Goal: Information Seeking & Learning: Learn about a topic

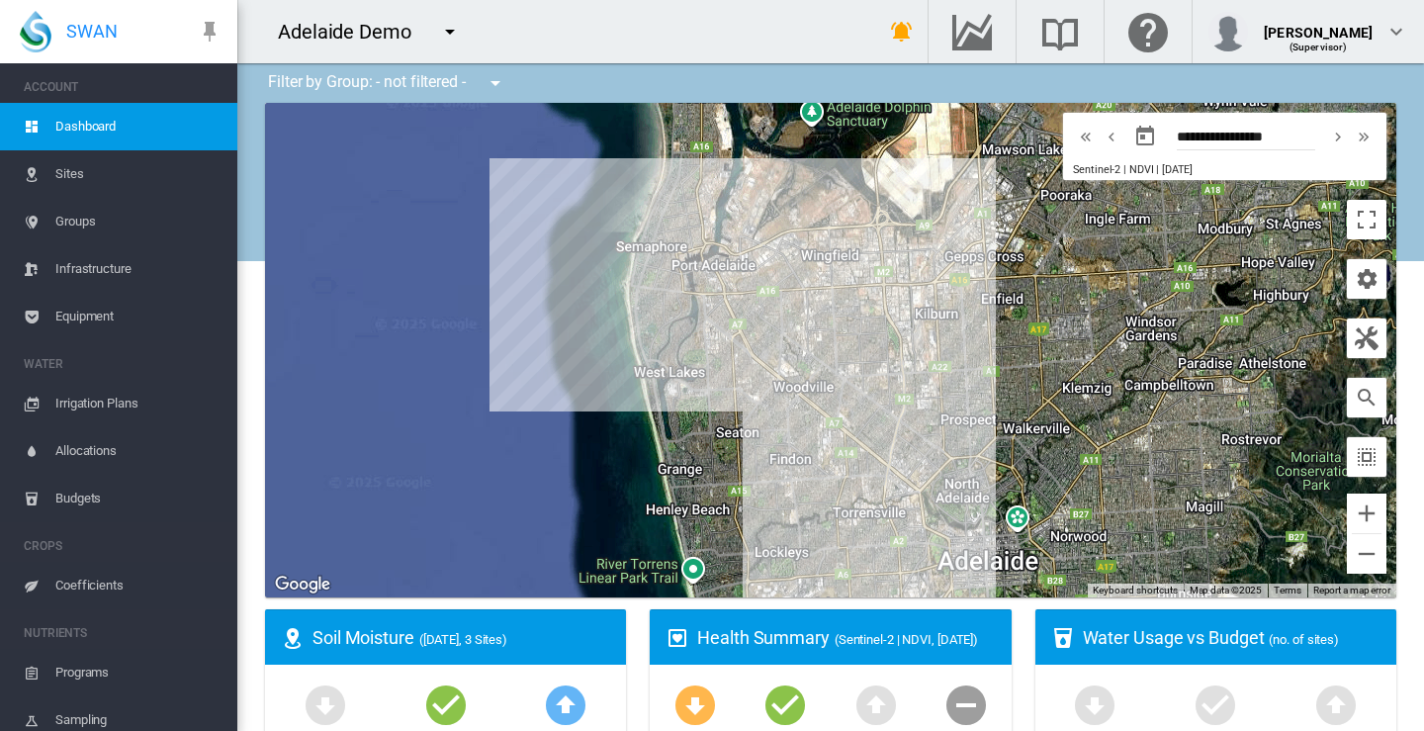
click at [451, 35] on md-icon "icon-menu-down" at bounding box center [450, 32] width 24 height 24
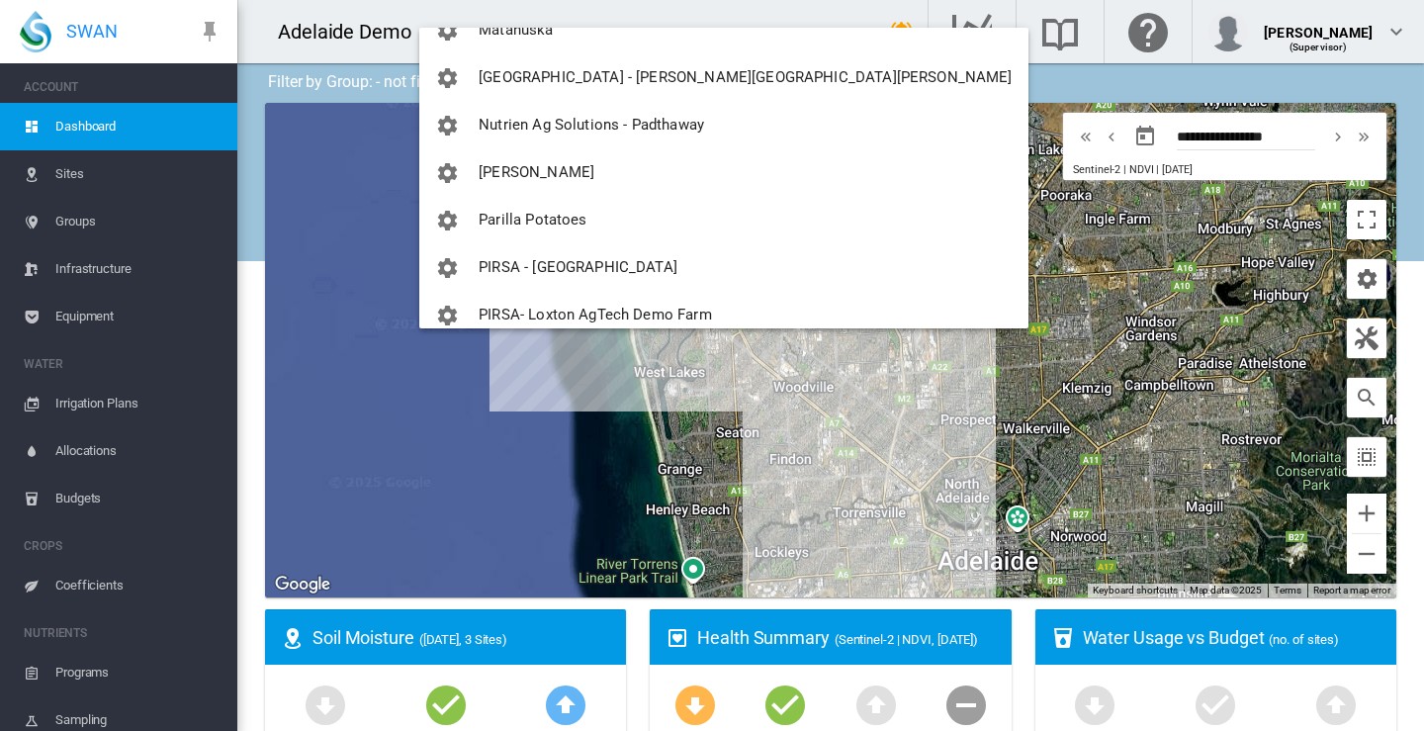
scroll to position [1468, 0]
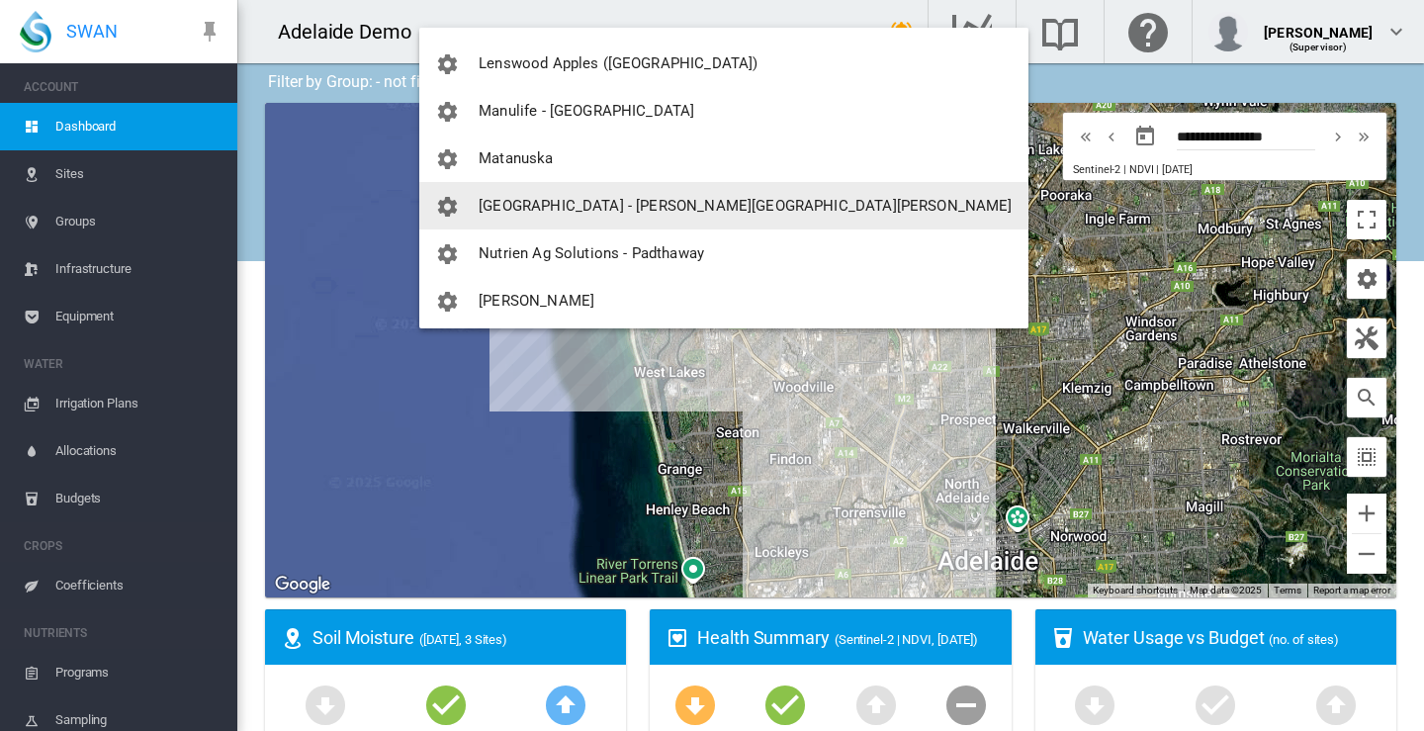
click at [543, 205] on span "[GEOGRAPHIC_DATA] - [PERSON_NAME][GEOGRAPHIC_DATA][PERSON_NAME]" at bounding box center [745, 206] width 533 height 18
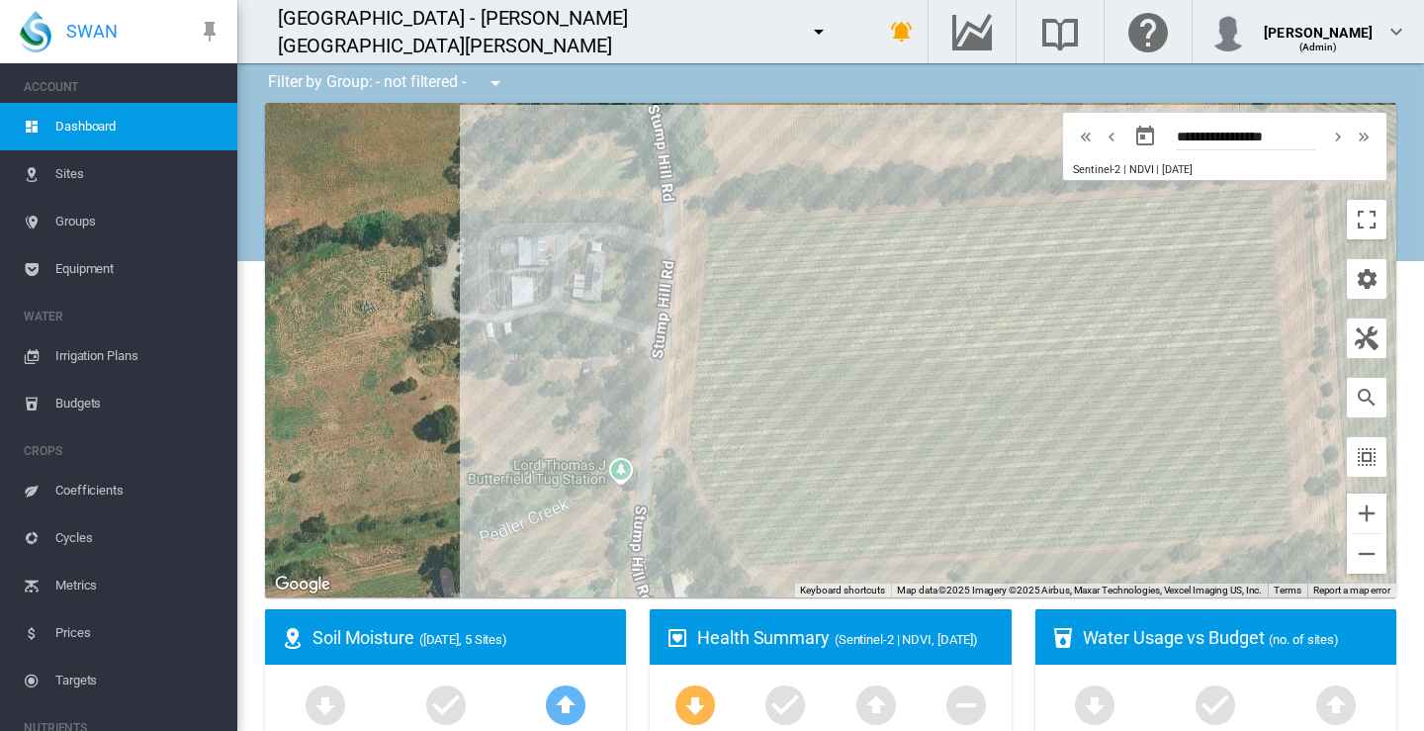
click at [68, 173] on span "Sites" at bounding box center [138, 173] width 166 height 47
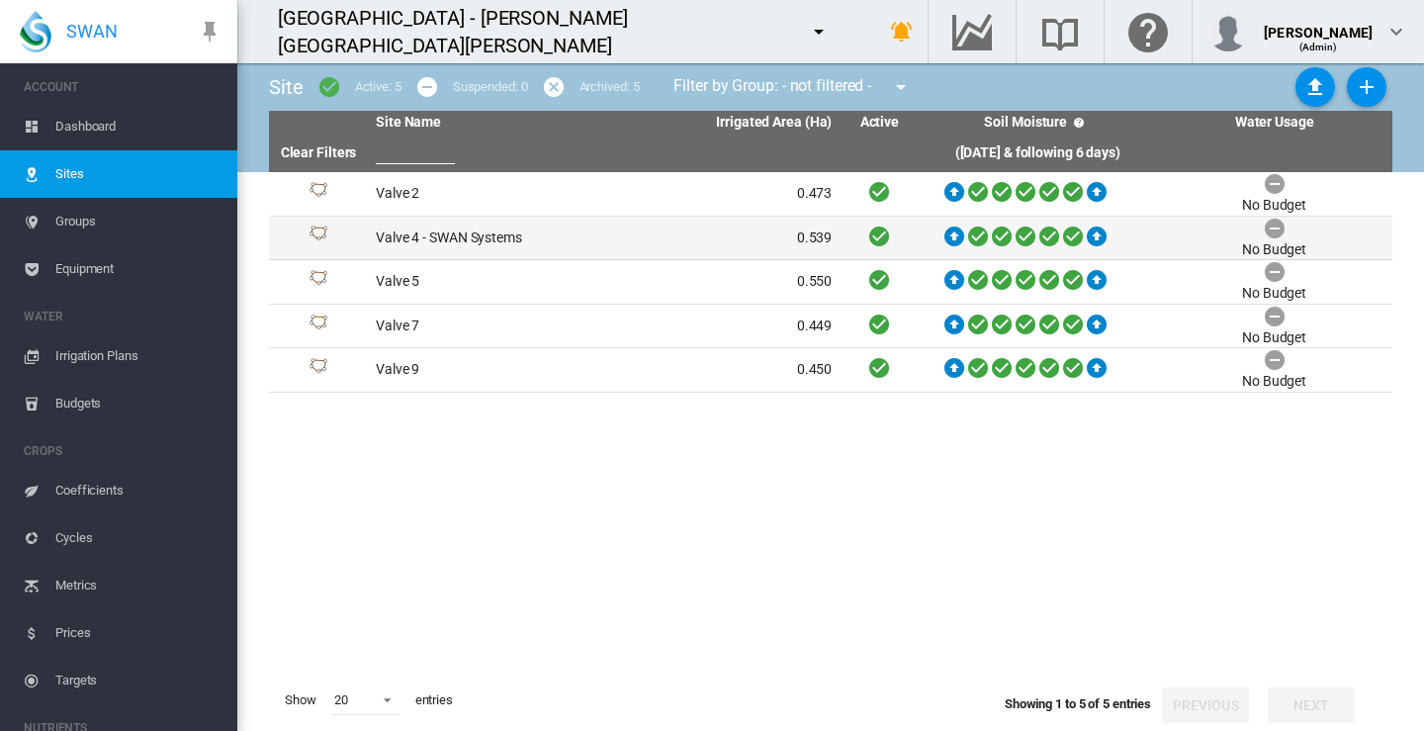
click at [445, 237] on td "Valve 4 - SWAN Systems" at bounding box center [486, 239] width 236 height 44
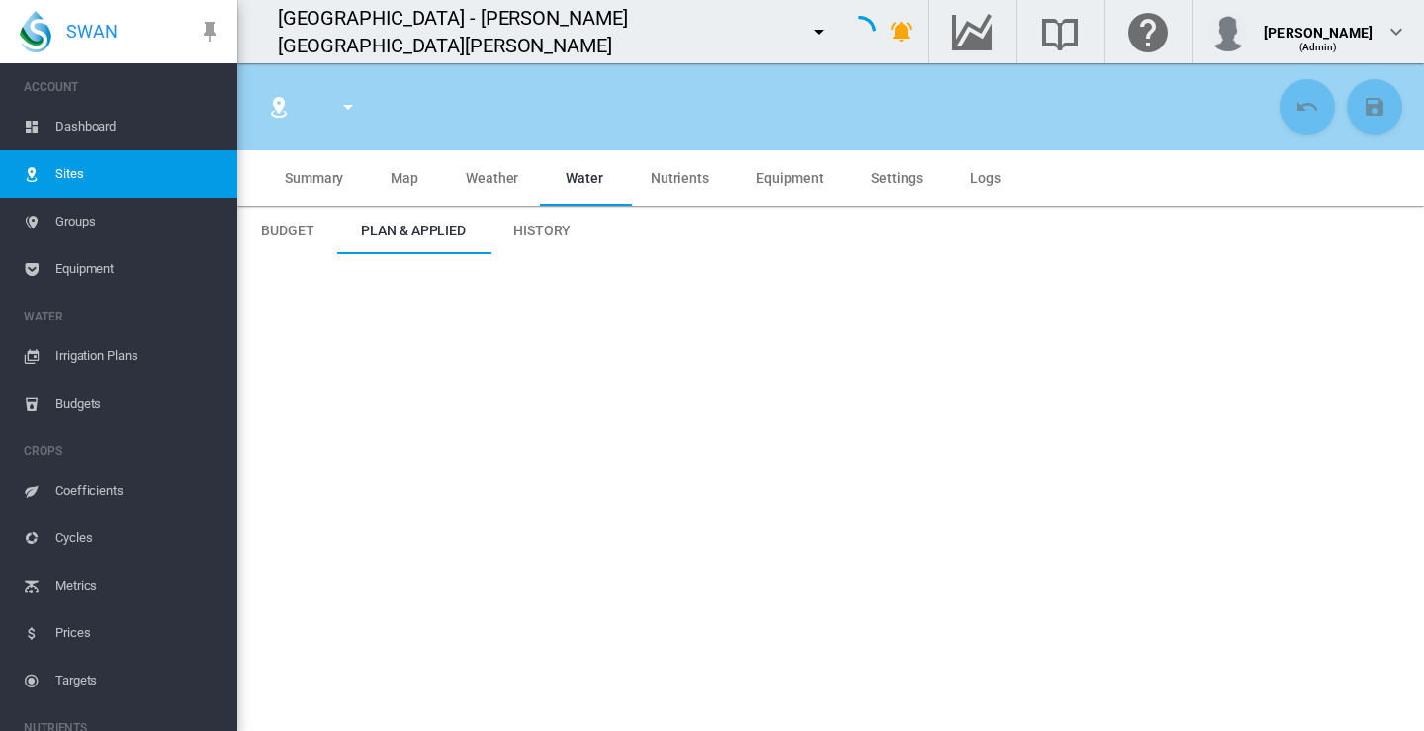
type input "**********"
type input "*****"
type input "*********"
type input "**"
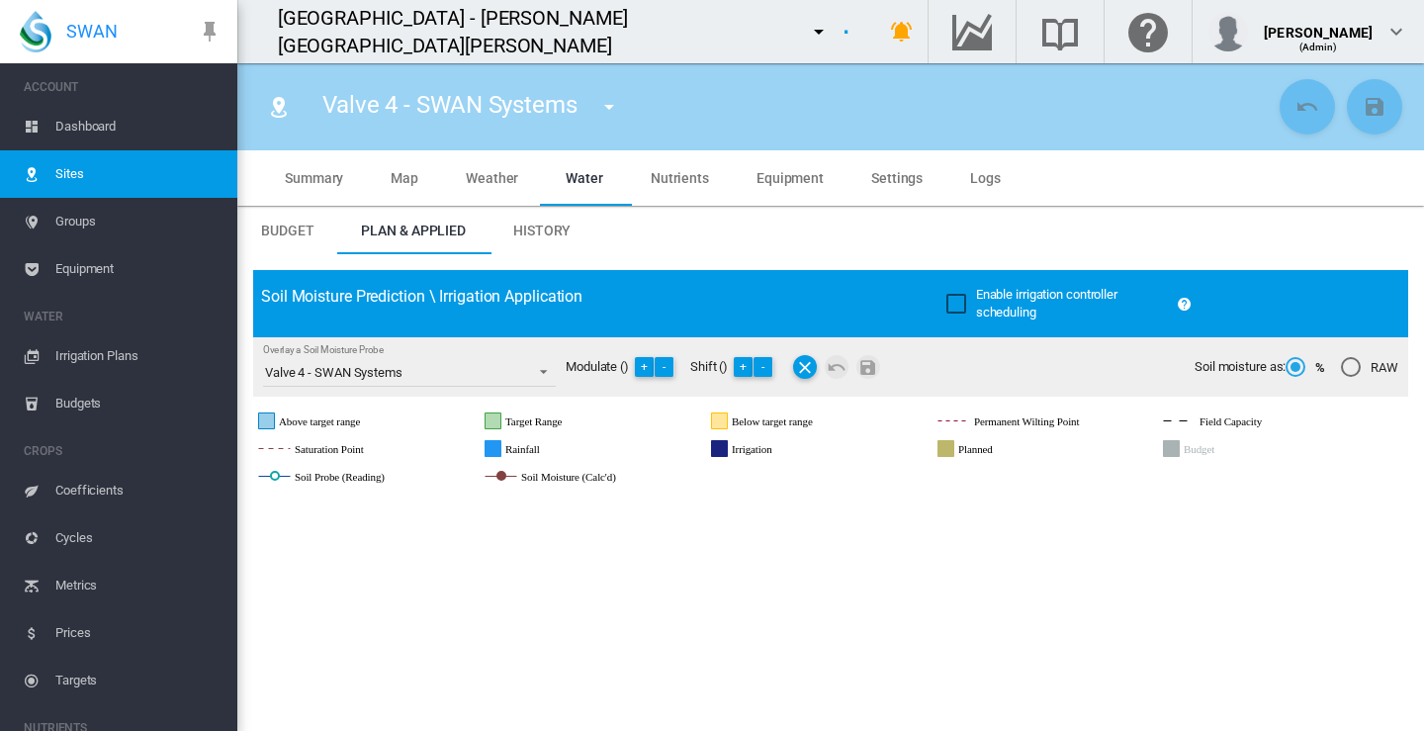
scroll to position [297, 0]
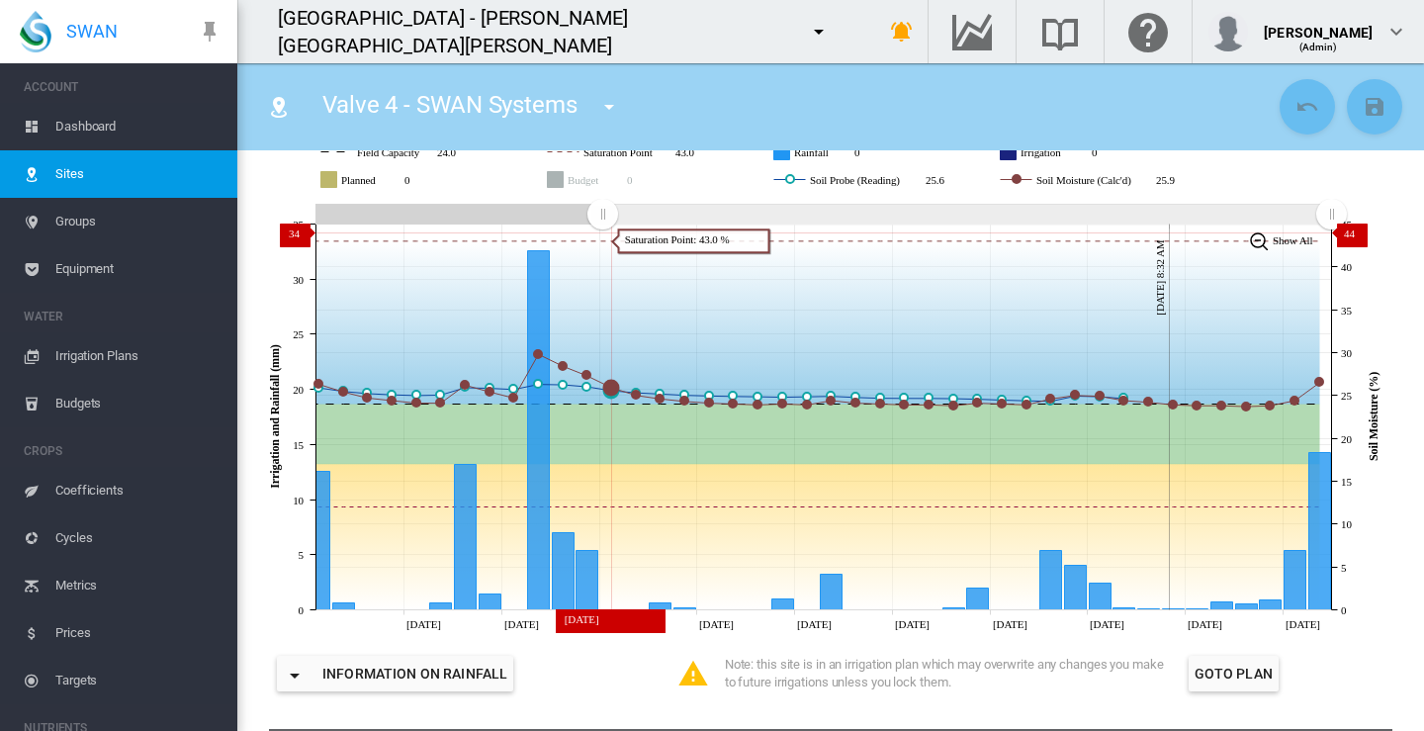
drag, startPoint x: 1091, startPoint y: 218, endPoint x: 602, endPoint y: 231, distance: 488.8
click at [602, 231] on icon "JavaScript chart by amCharts 3.21.15 Jul 20 Jul 24 Jul 28 Aug 01 Aug 05 Aug 09 …" at bounding box center [823, 417] width 1140 height 436
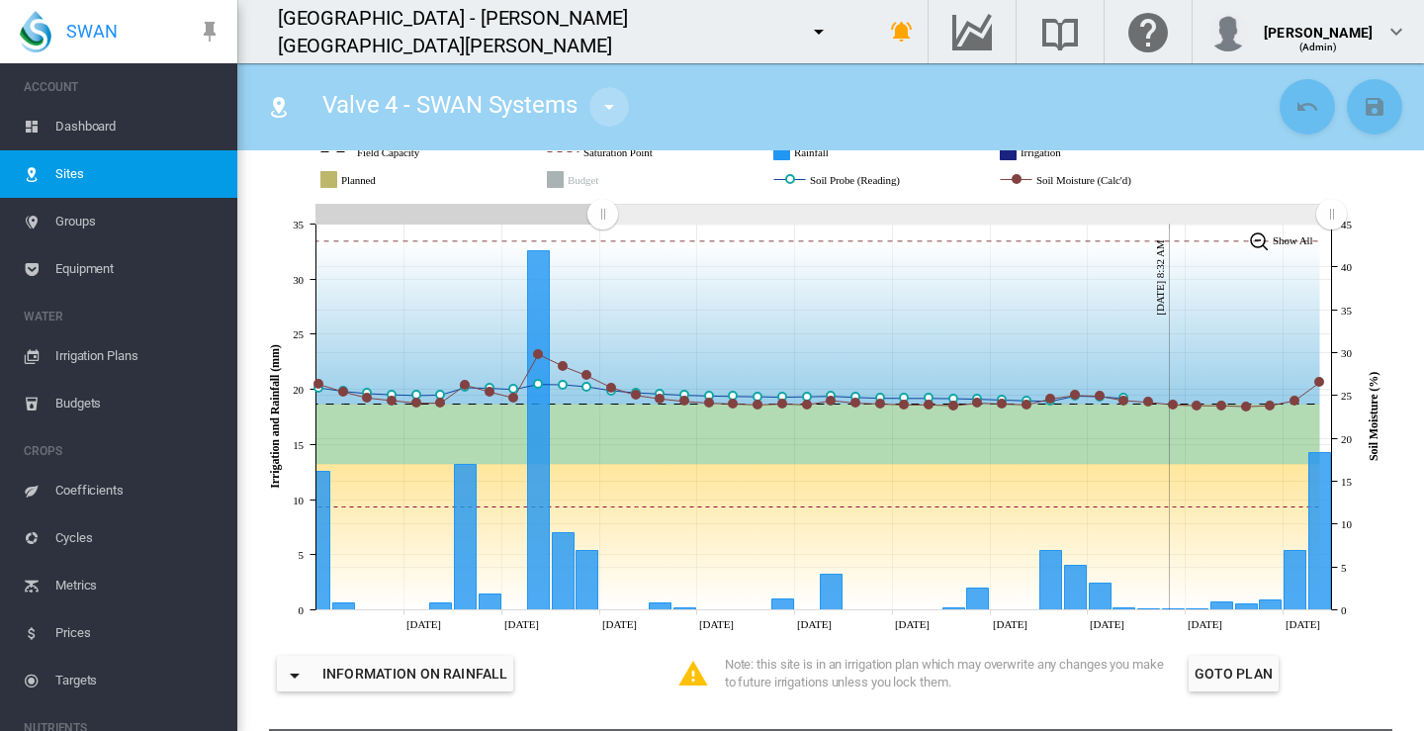
click at [610, 107] on md-icon "icon-menu-down" at bounding box center [609, 107] width 24 height 24
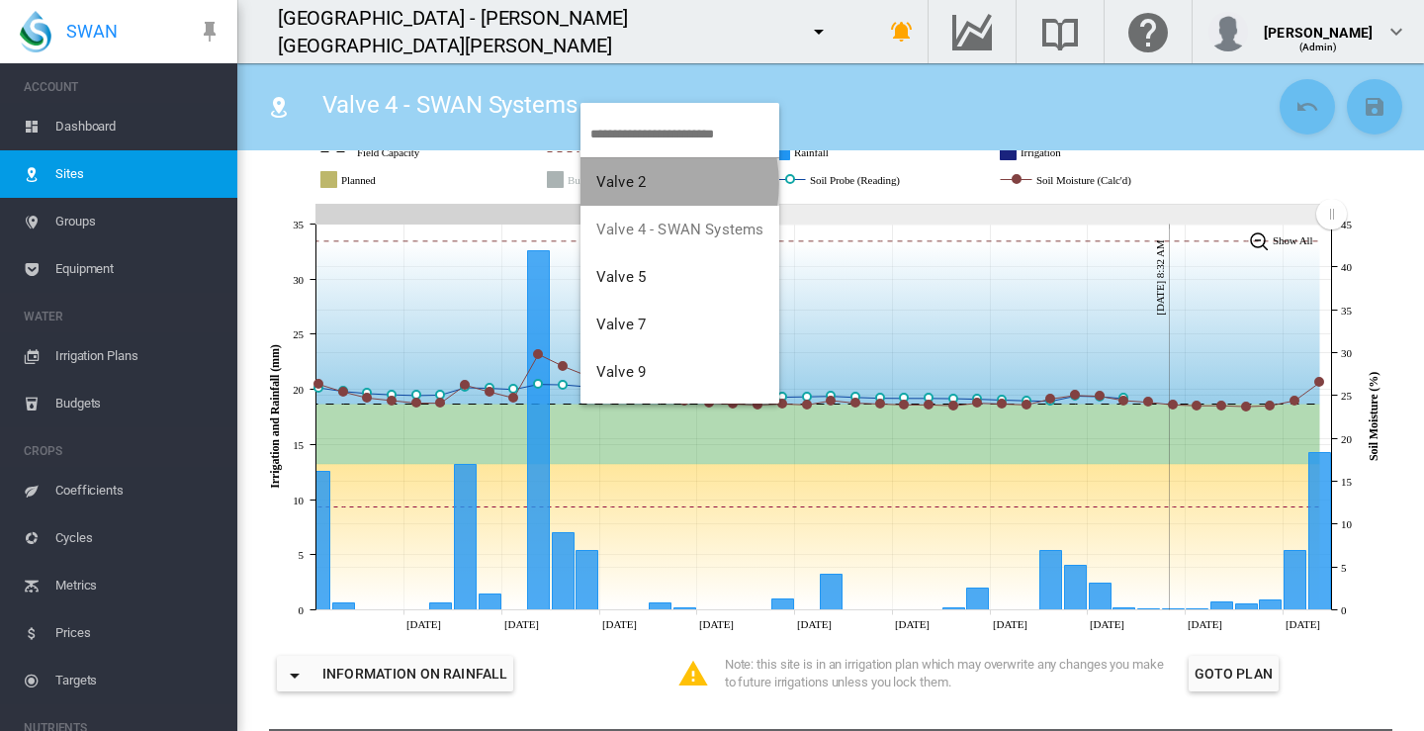
click at [626, 184] on span "Valve 2" at bounding box center [620, 182] width 49 height 18
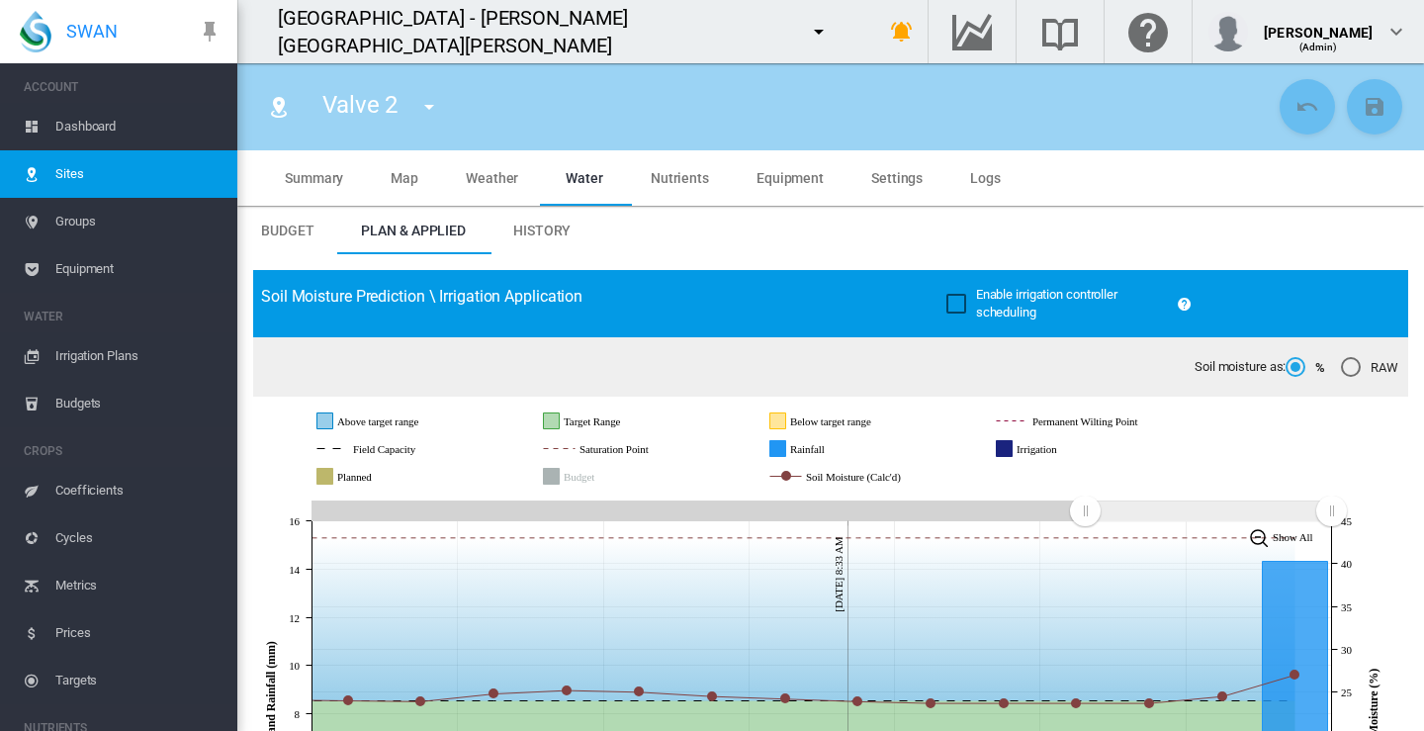
scroll to position [198, 0]
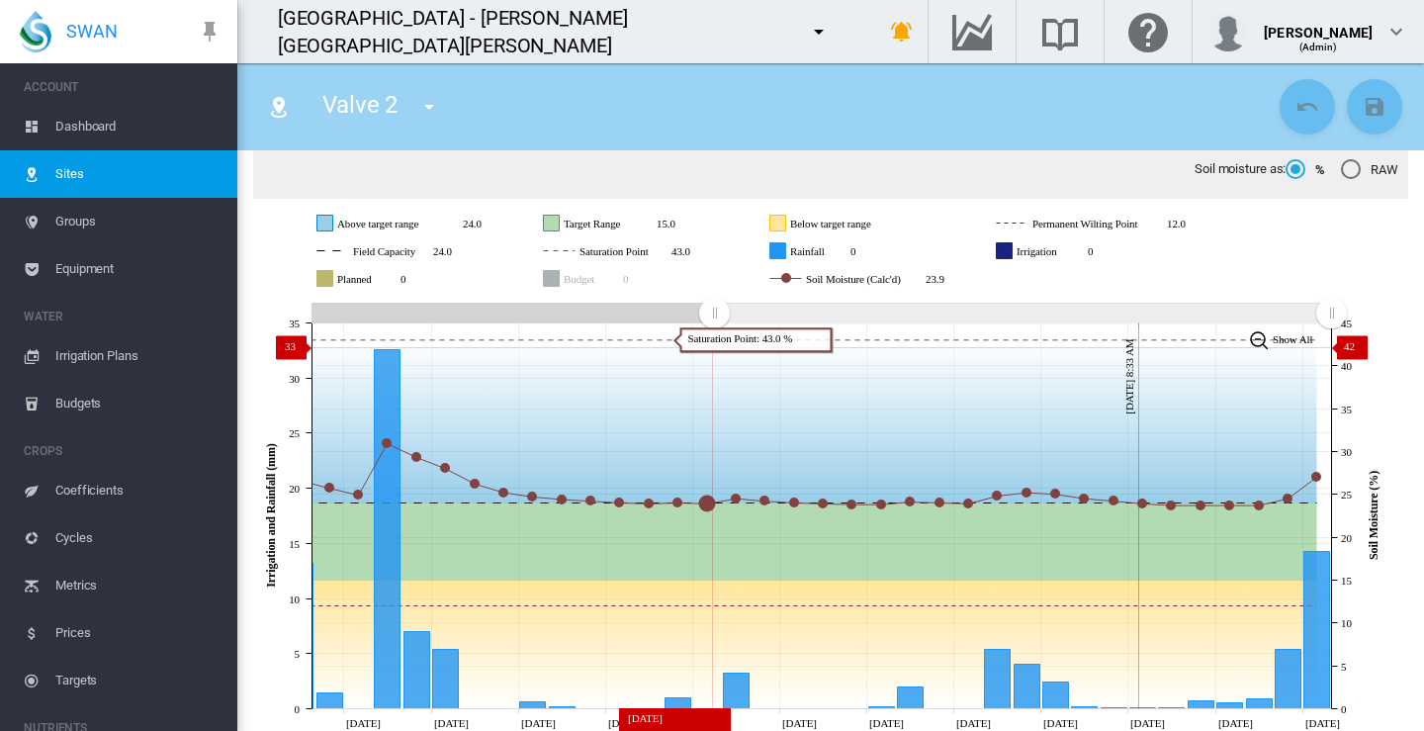
drag, startPoint x: 1090, startPoint y: 317, endPoint x: 714, endPoint y: 346, distance: 376.9
click at [714, 346] on icon "JavaScript chart by amCharts 3.21.15 Jul 24 Jul 27 Jul 30 Aug 02 Aug 05 Aug 08 …" at bounding box center [823, 516] width 1140 height 436
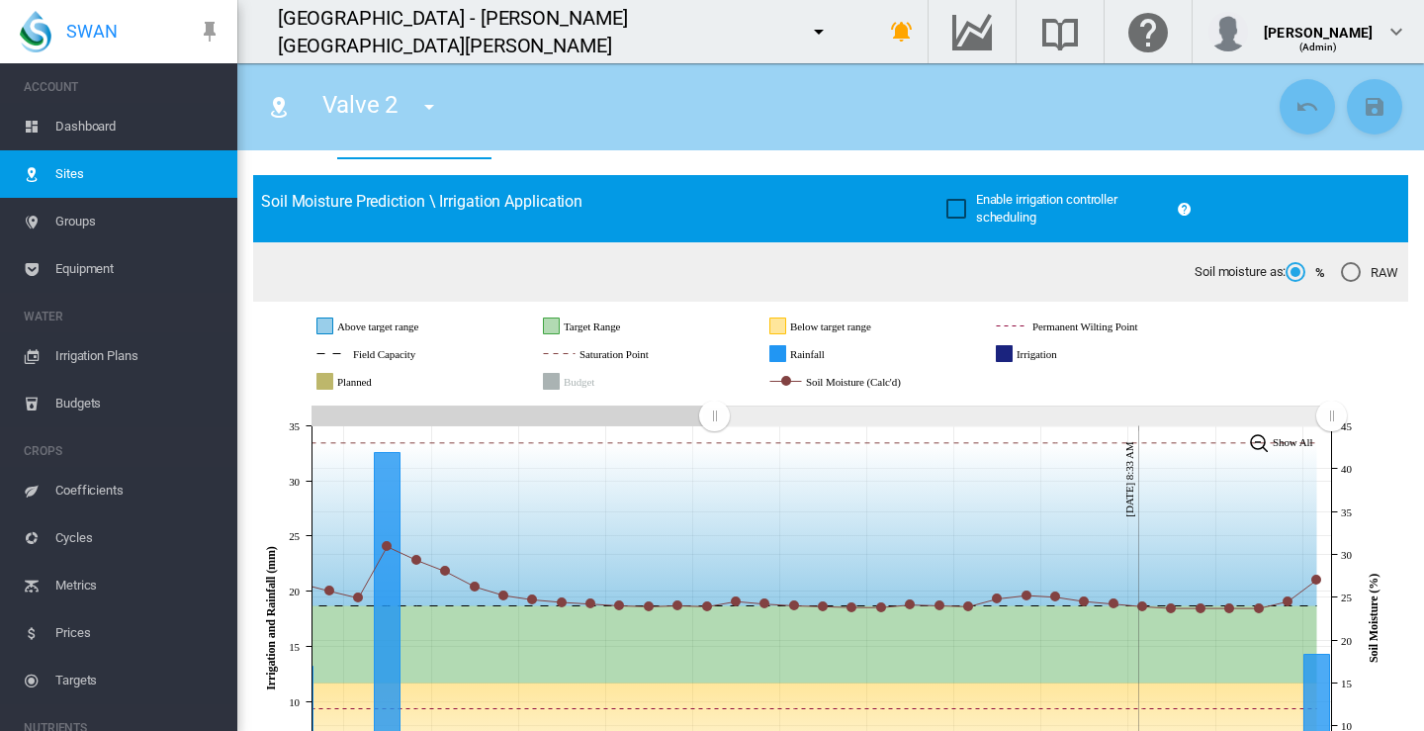
scroll to position [0, 0]
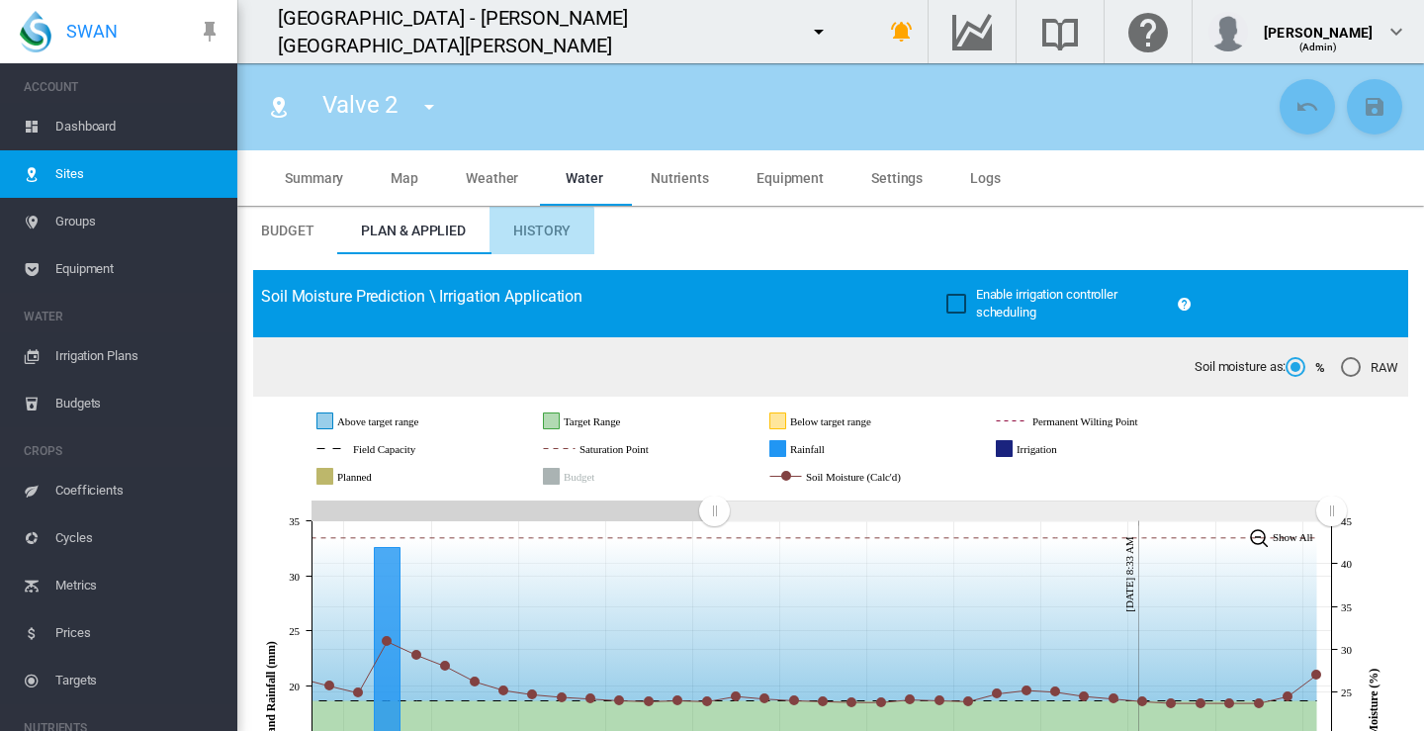
click at [541, 231] on span "History" at bounding box center [541, 231] width 57 height 16
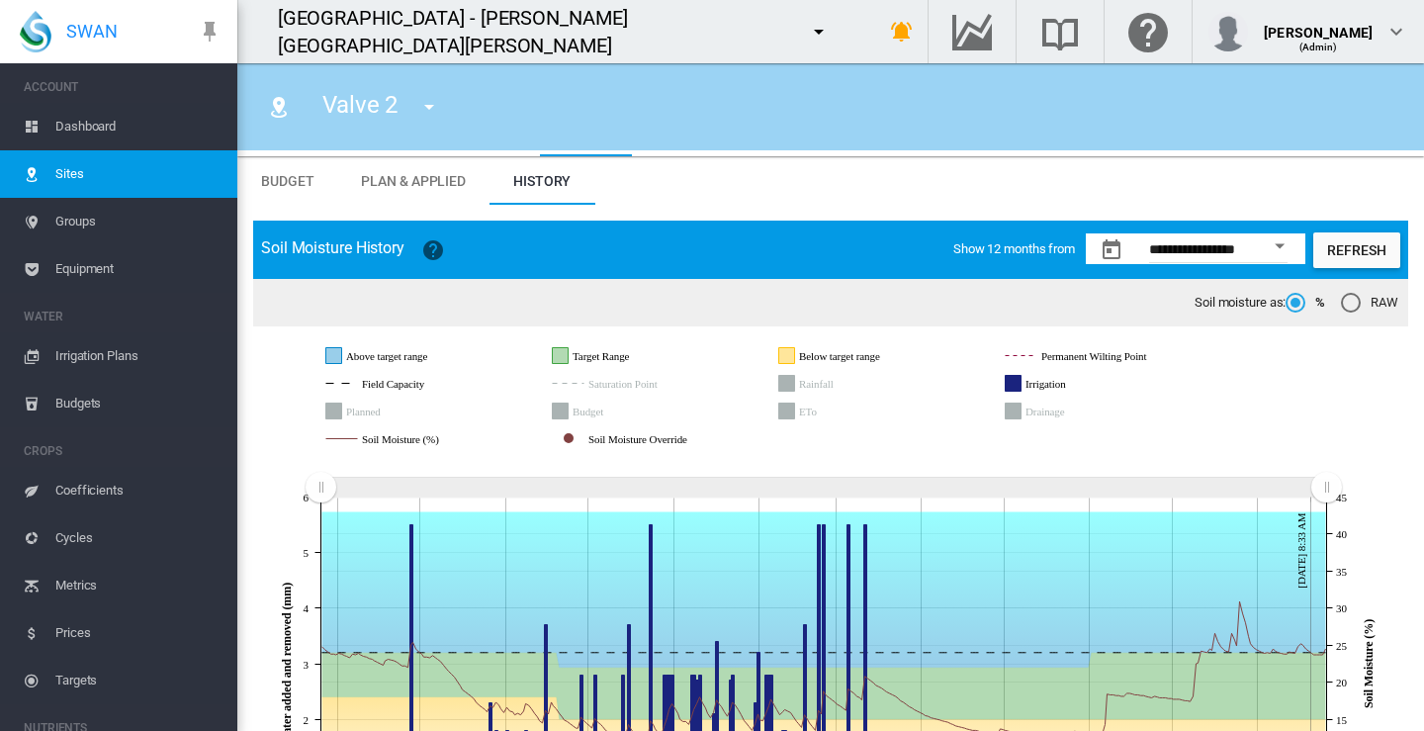
scroll to position [99, 0]
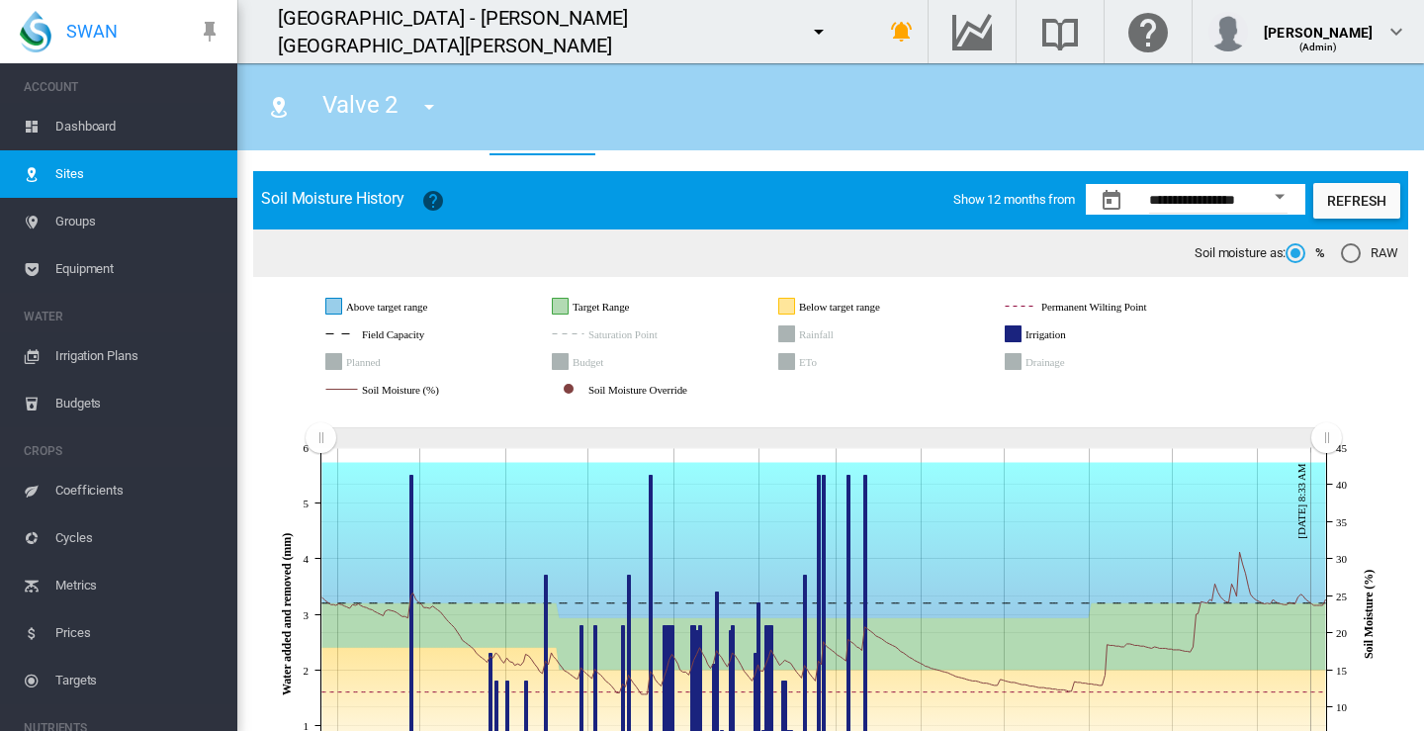
click at [431, 106] on md-icon "icon-menu-down" at bounding box center [429, 107] width 24 height 24
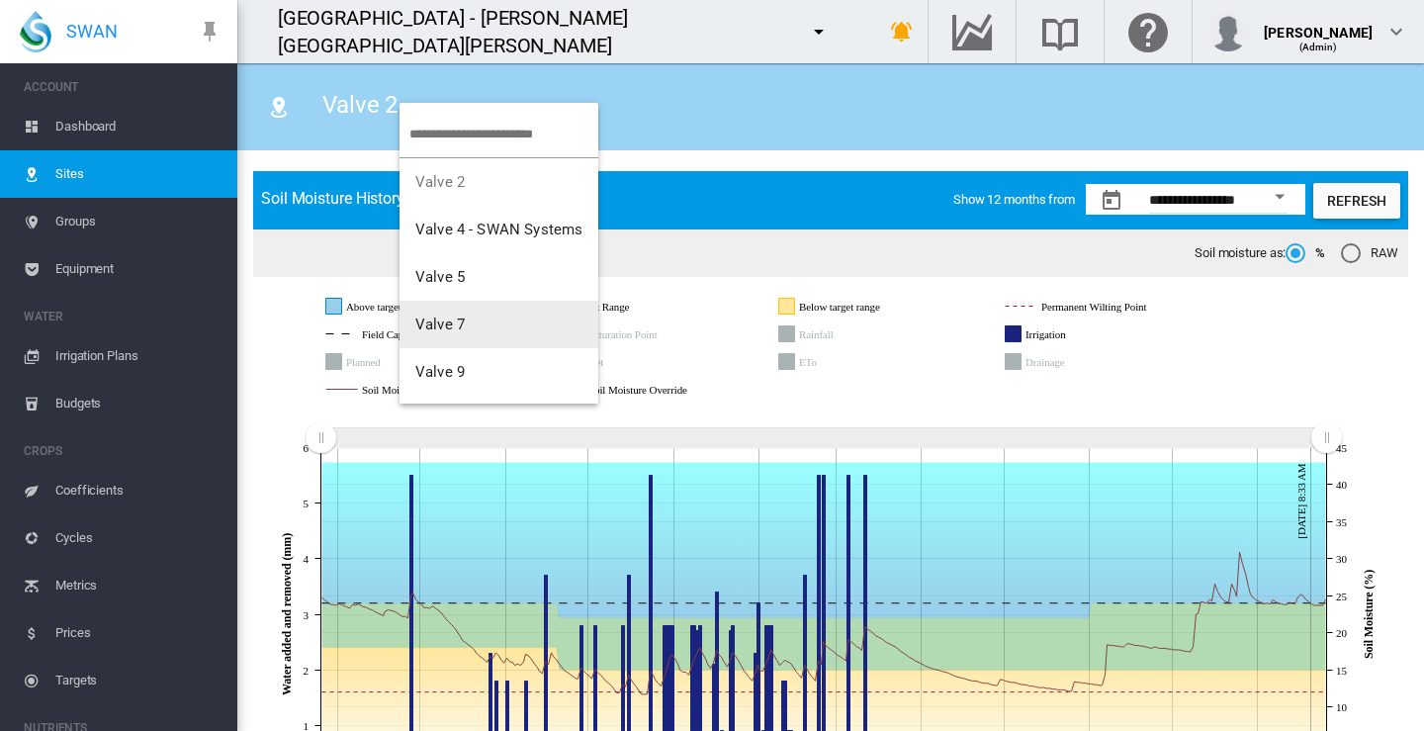
click at [450, 324] on span "Valve 7" at bounding box center [439, 324] width 49 height 18
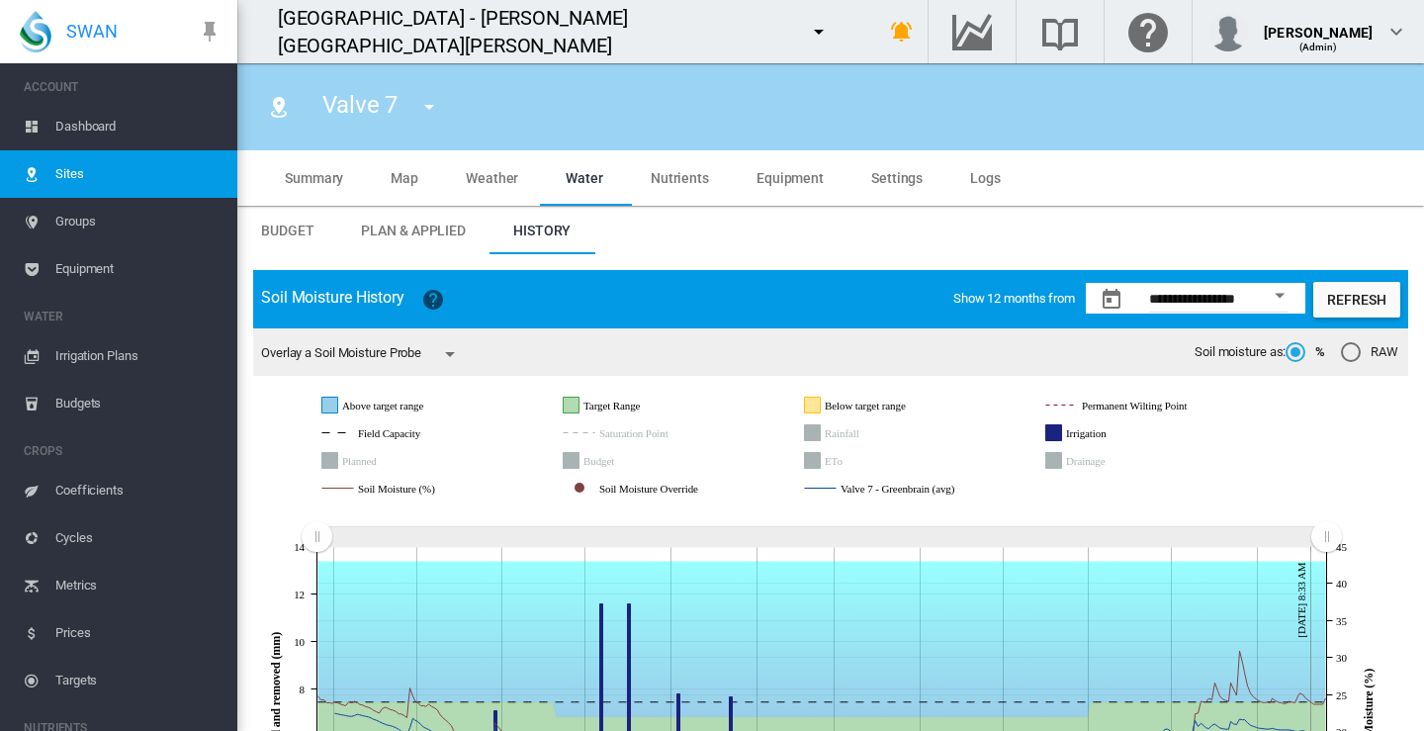
click at [392, 227] on span "Plan & Applied" at bounding box center [413, 231] width 105 height 16
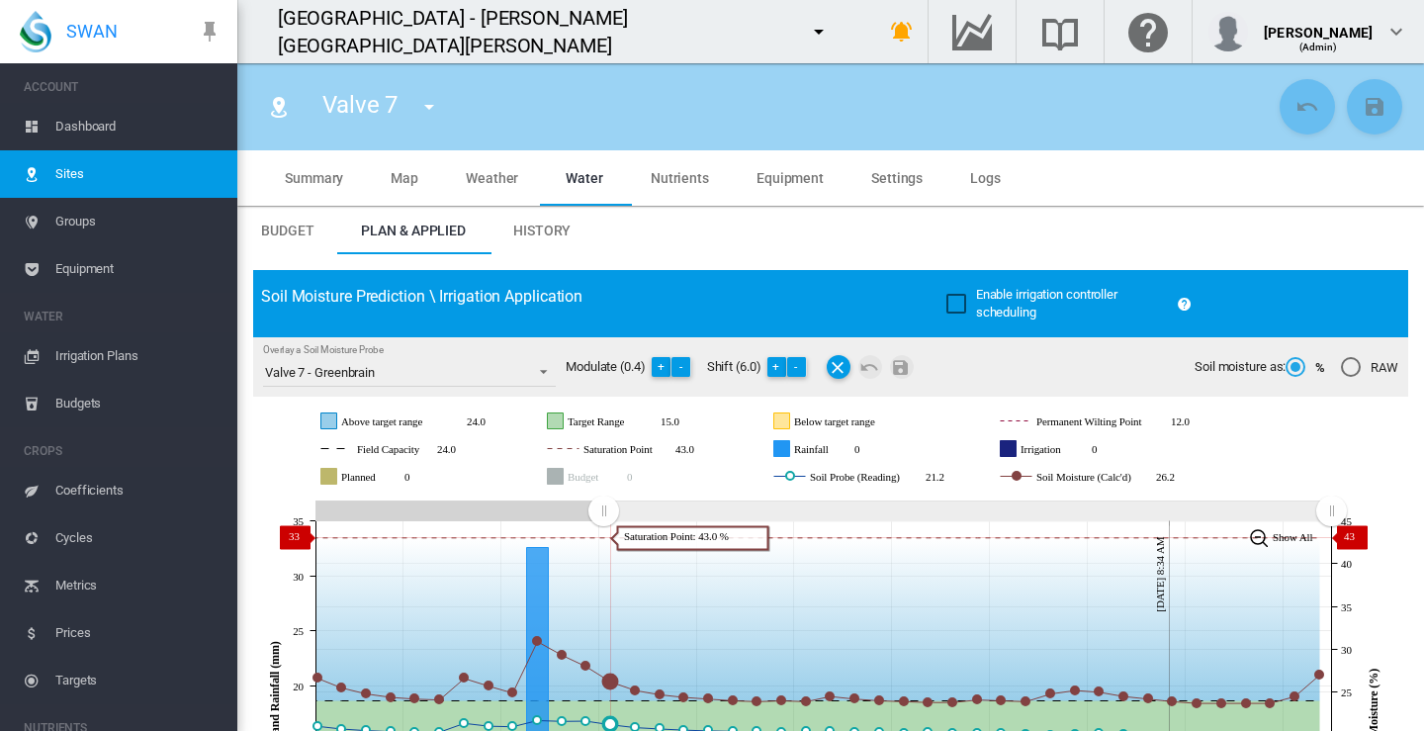
drag, startPoint x: 1092, startPoint y: 514, endPoint x: 603, endPoint y: 536, distance: 489.1
click at [603, 536] on icon "JavaScript chart by amCharts 3.21.15 Jul 20 Jul 24 Jul 28 Aug 01 Aug 05 Aug 09 …" at bounding box center [823, 713] width 1140 height 436
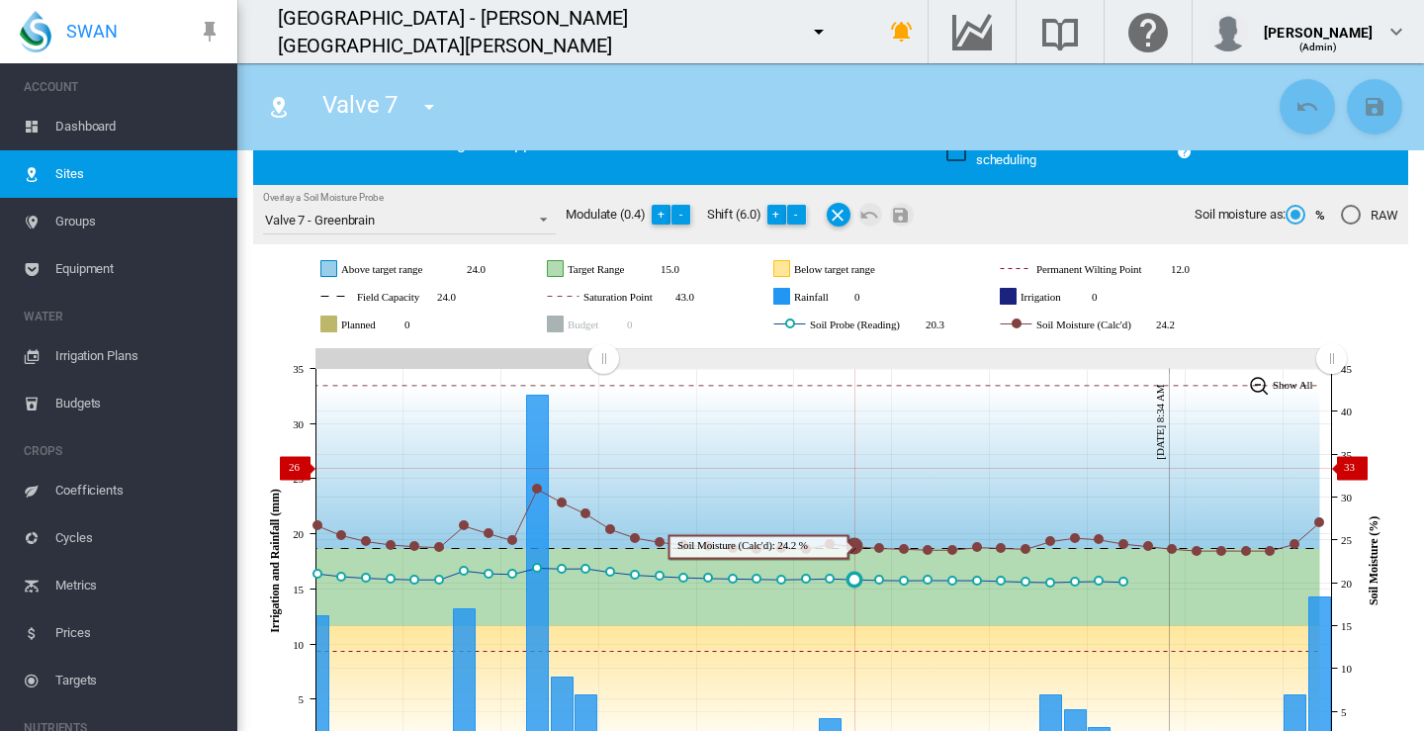
scroll to position [198, 0]
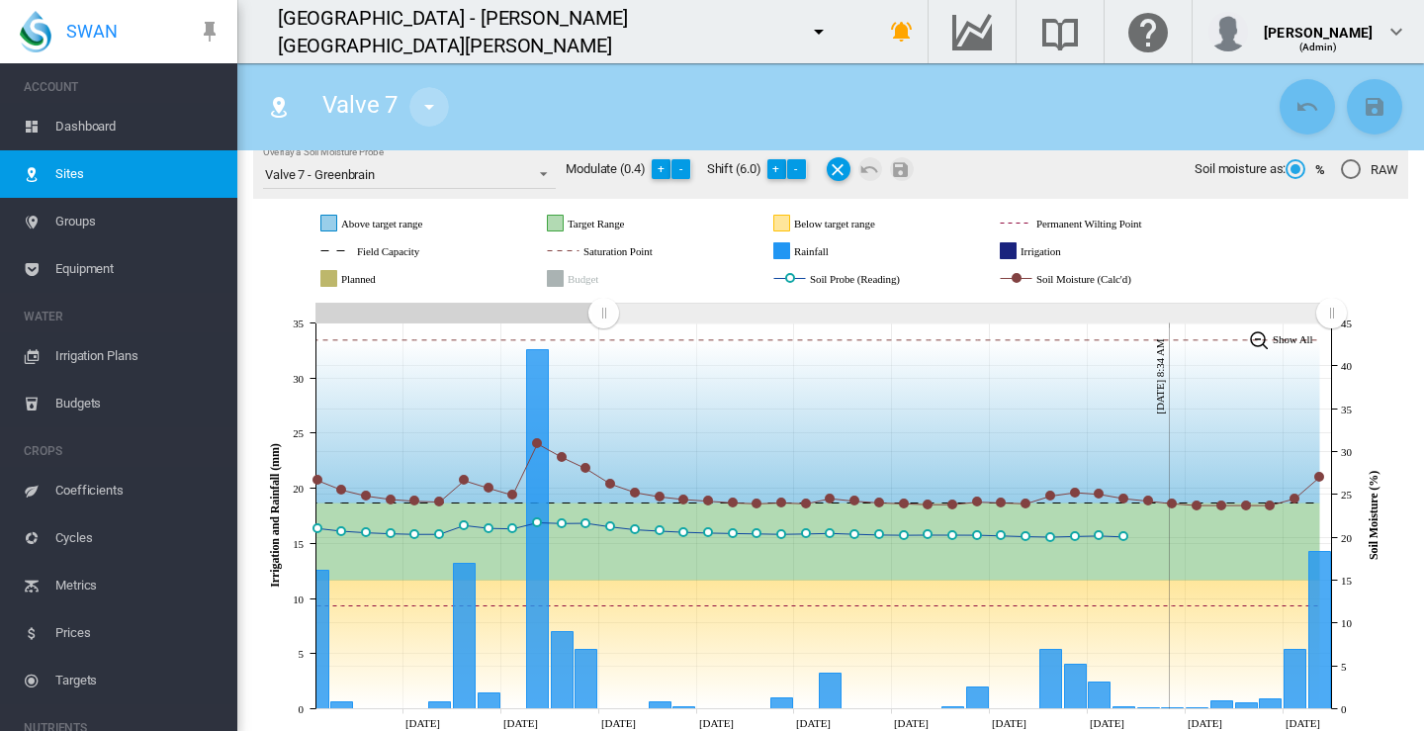
click at [432, 108] on md-icon "icon-menu-down" at bounding box center [429, 107] width 24 height 24
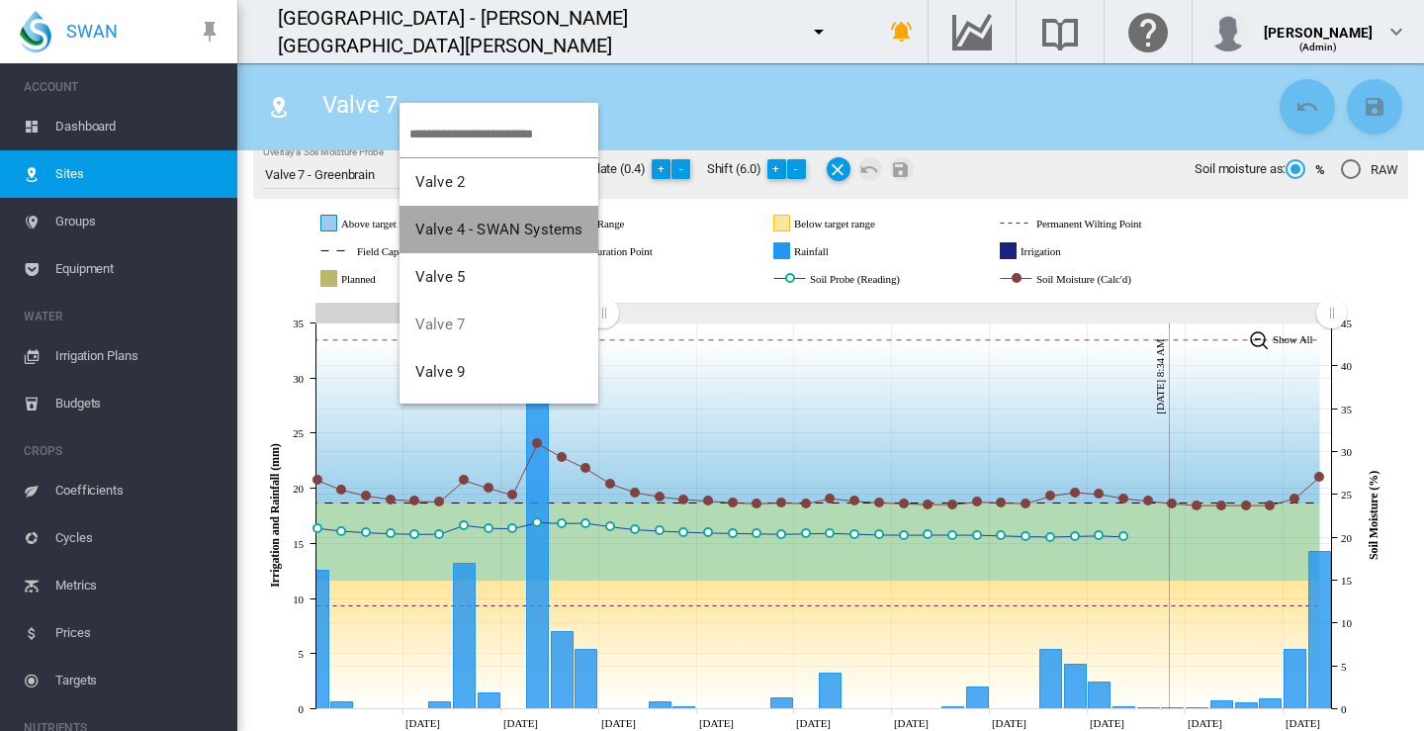
click at [510, 228] on span "Valve 4 - SWAN Systems" at bounding box center [498, 230] width 167 height 18
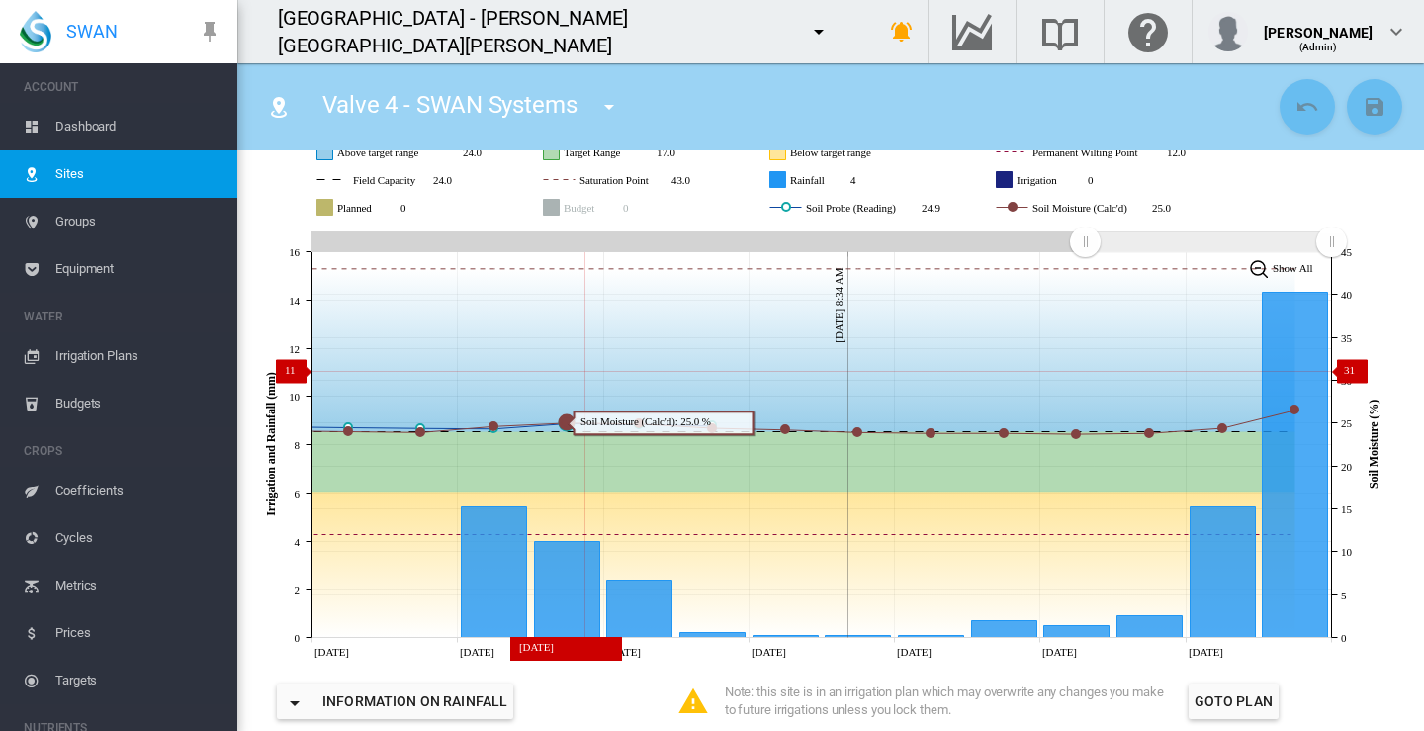
scroll to position [297, 0]
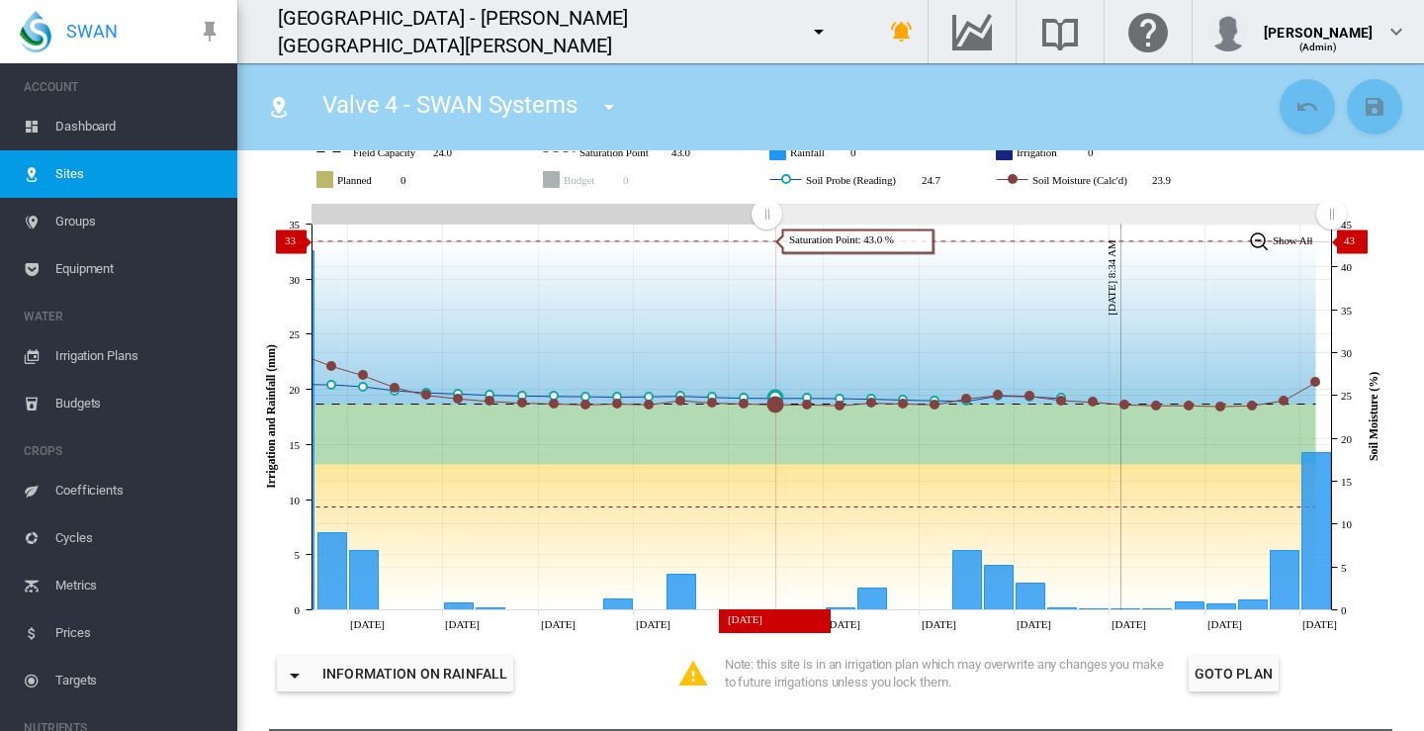
drag, startPoint x: 1090, startPoint y: 217, endPoint x: 766, endPoint y: 240, distance: 324.3
click at [766, 240] on icon "JavaScript chart by amCharts 3.21.15 Jul 27 Jul 30 Aug 02 Aug 05 Aug 08 Aug 11 …" at bounding box center [823, 417] width 1140 height 436
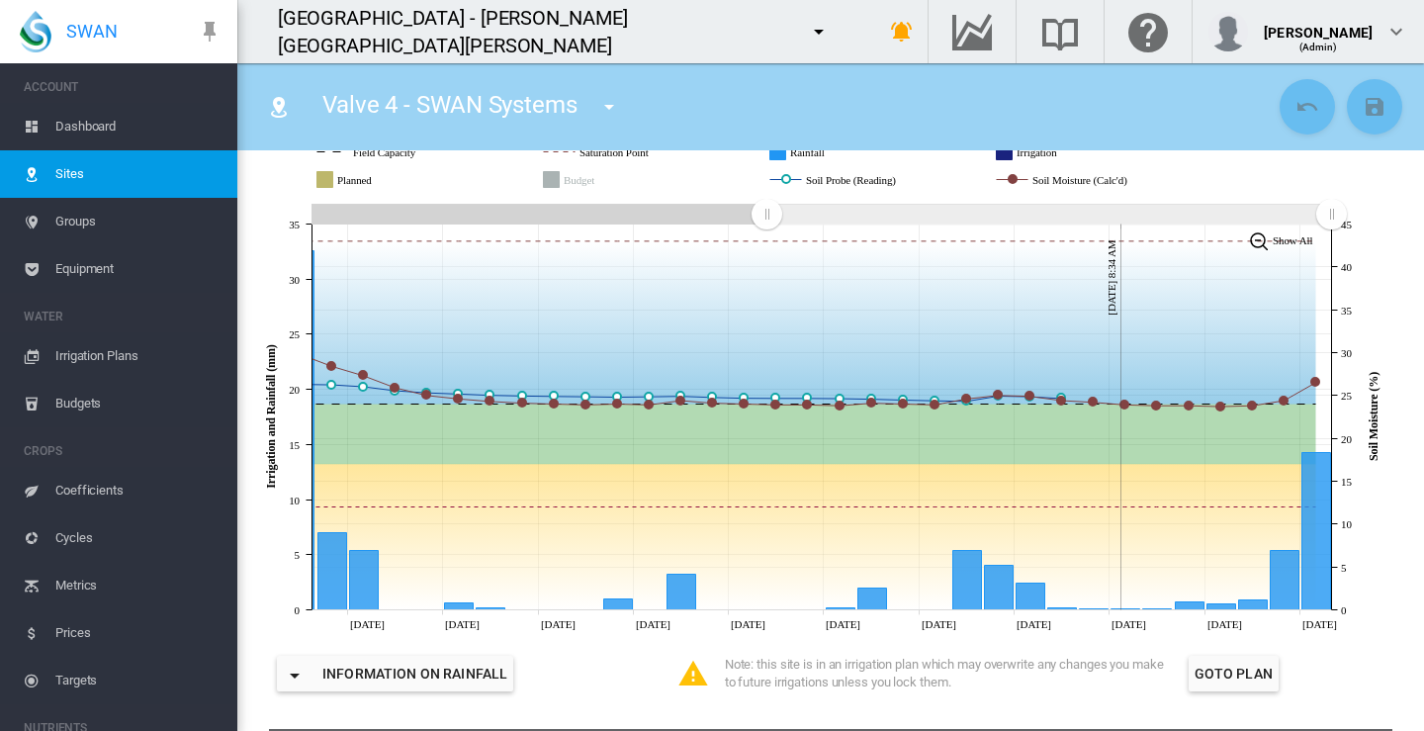
click at [807, 29] on md-icon "icon-menu-down" at bounding box center [819, 32] width 24 height 24
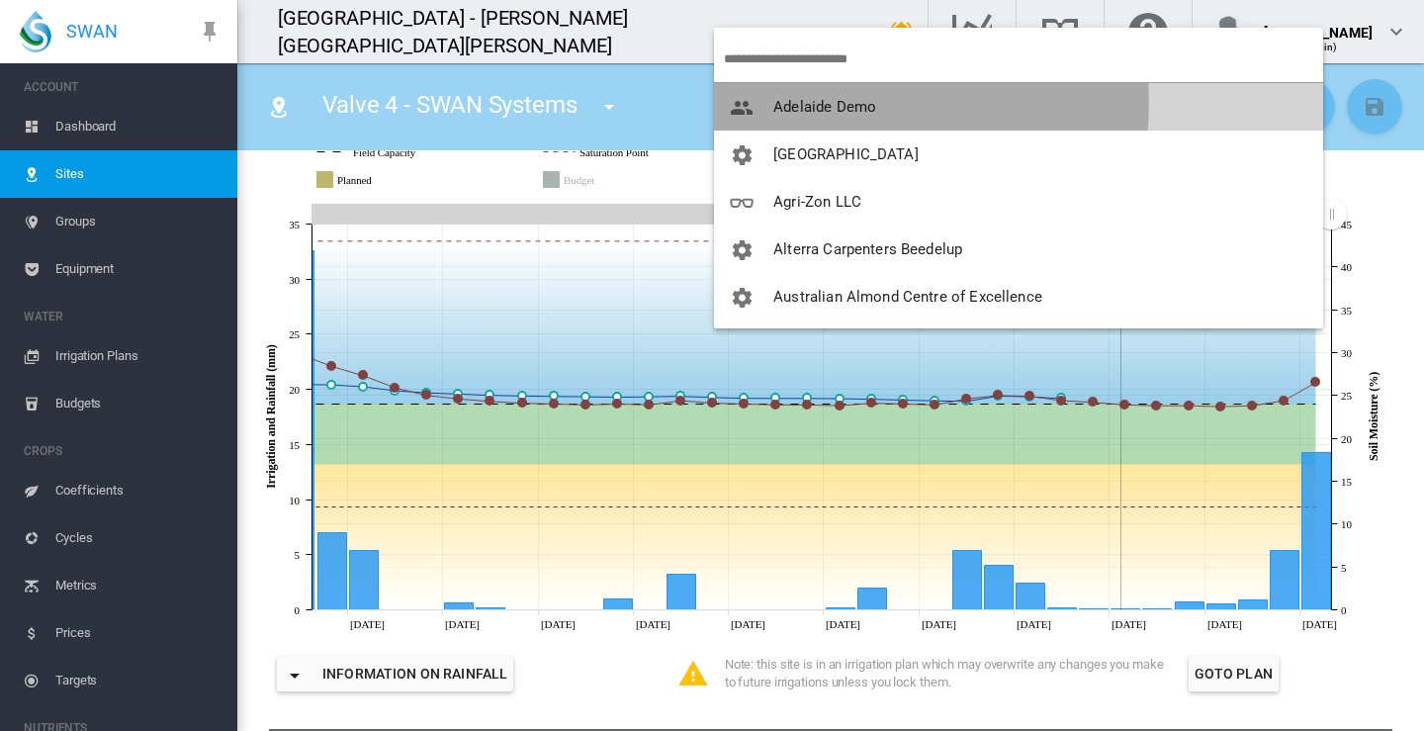
click at [782, 102] on span "Adelaide Demo" at bounding box center [824, 107] width 103 height 18
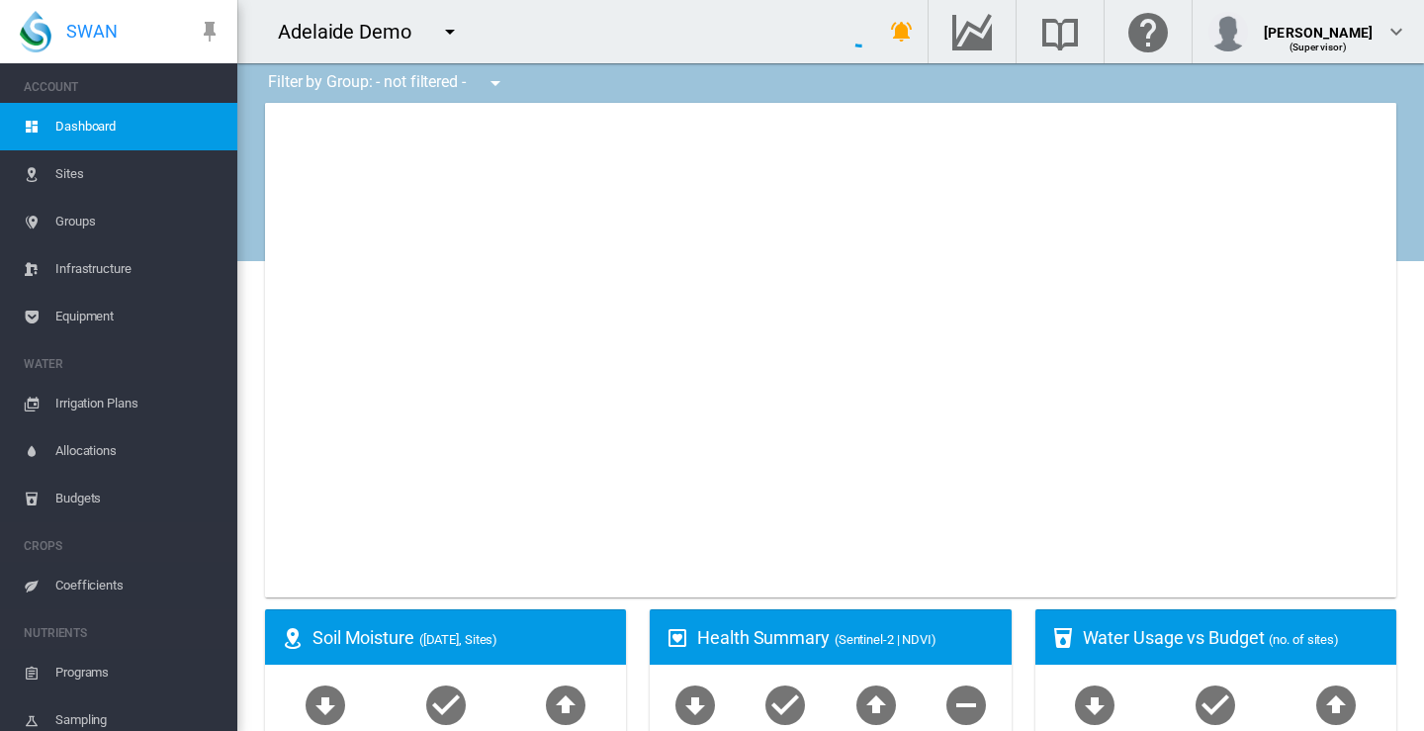
type input "**********"
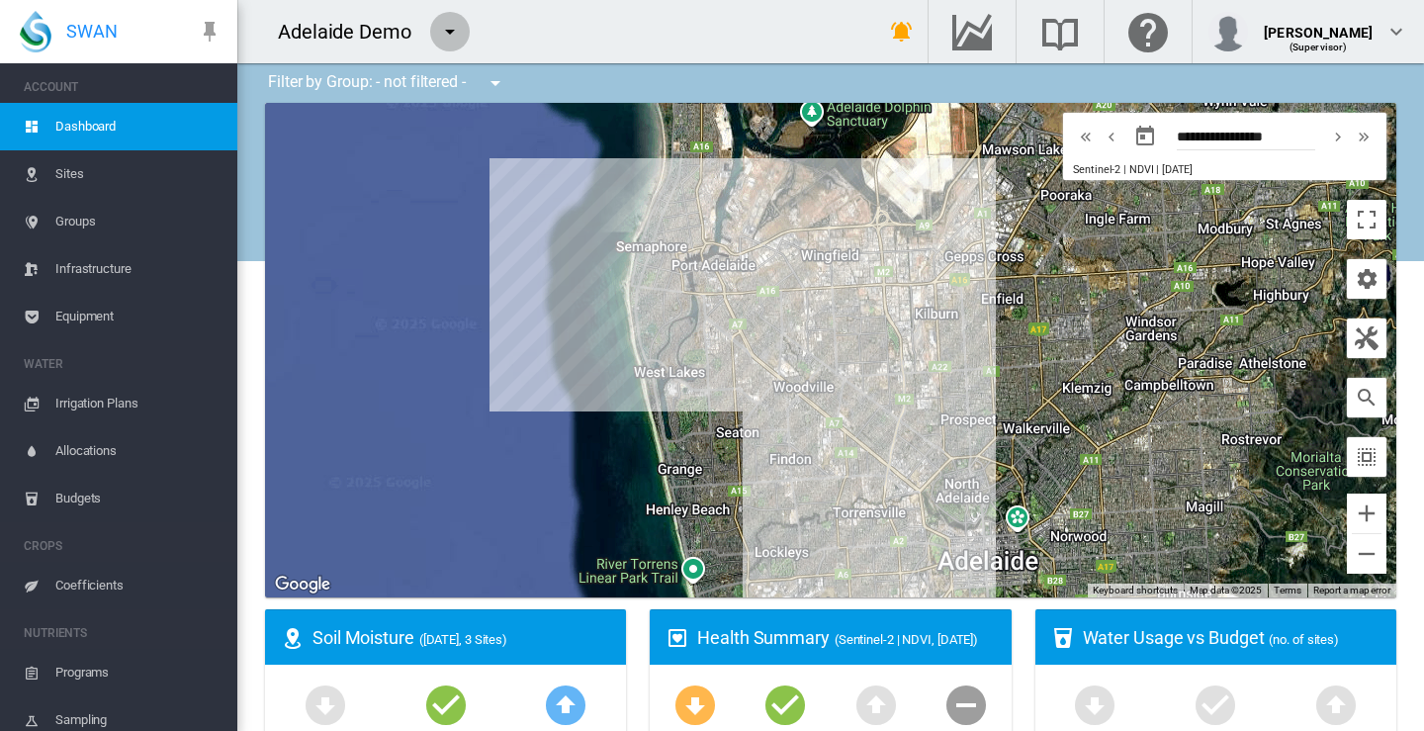
click at [455, 32] on md-icon "icon-menu-down" at bounding box center [450, 32] width 24 height 24
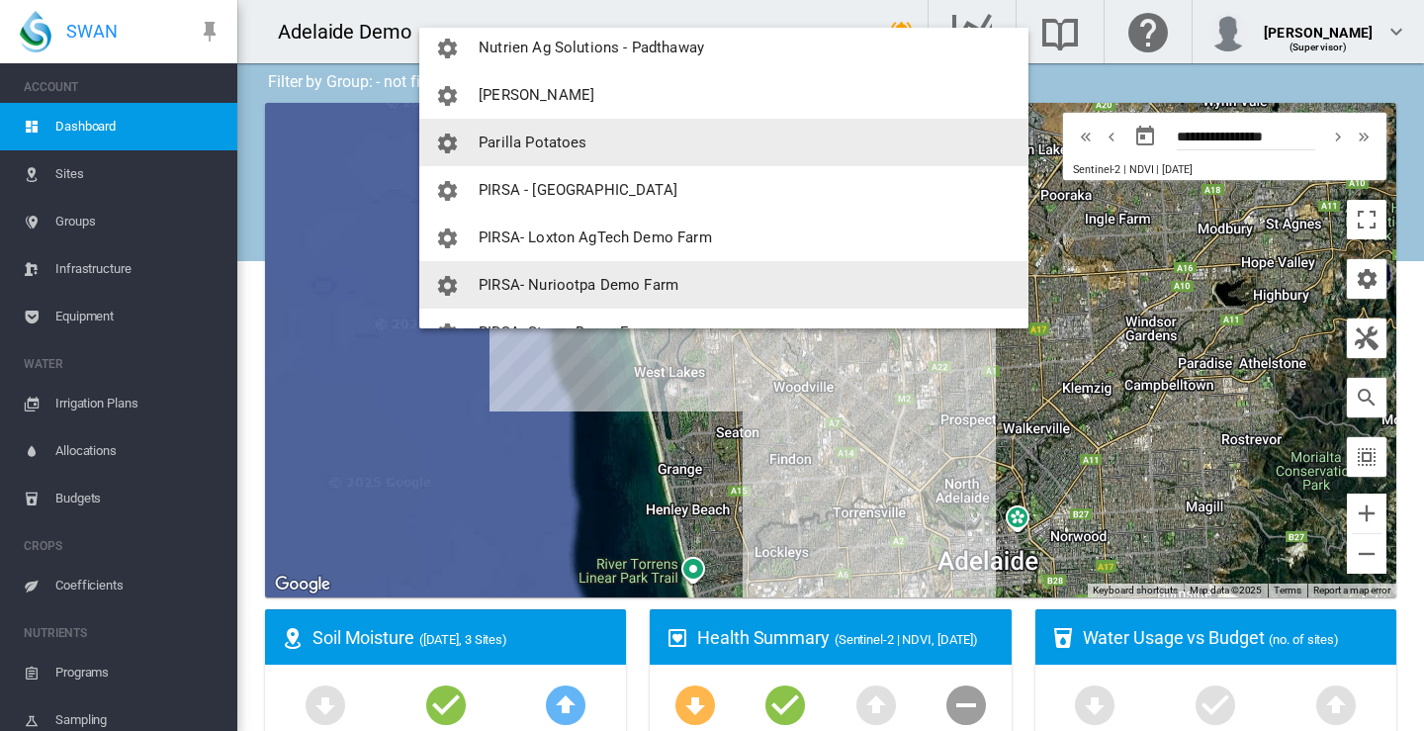
scroll to position [1772, 0]
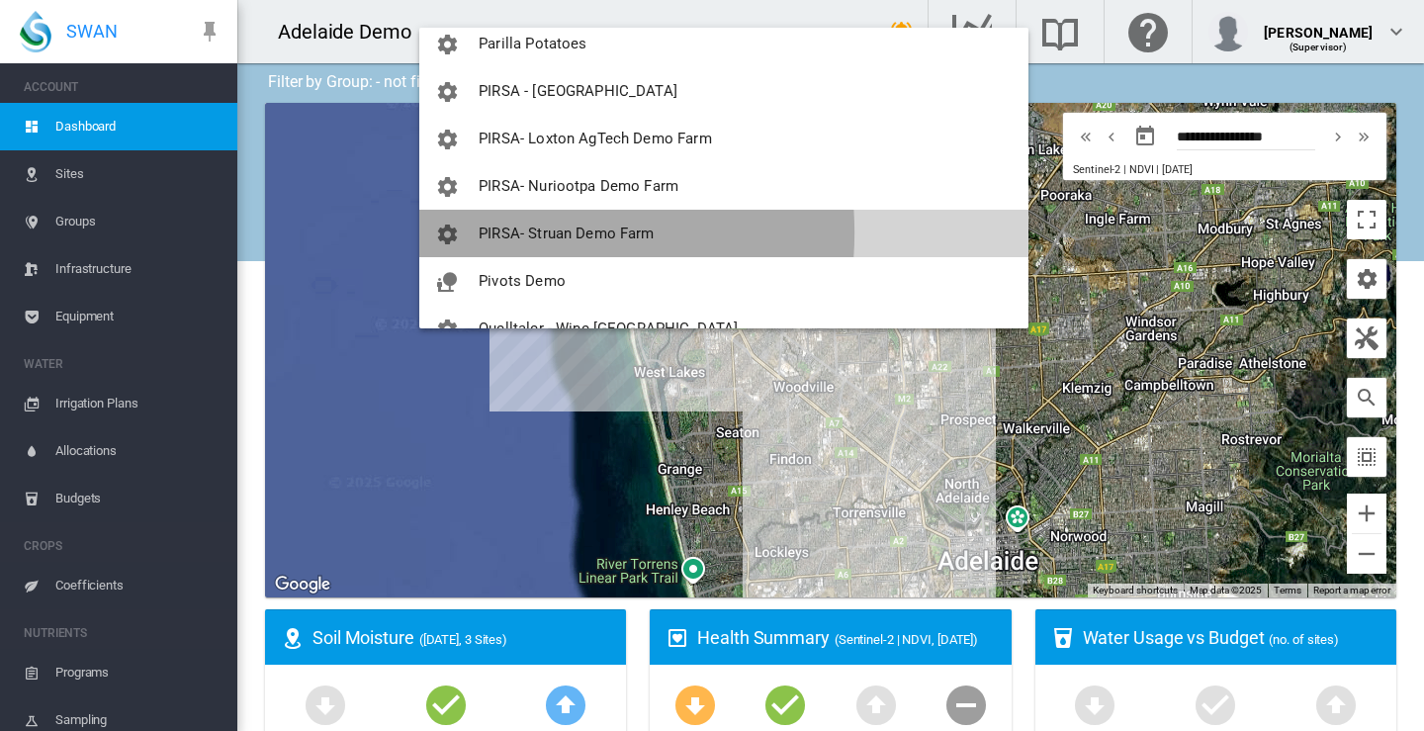
click at [495, 232] on span "PIRSA- Struan Demo Farm" at bounding box center [566, 234] width 175 height 18
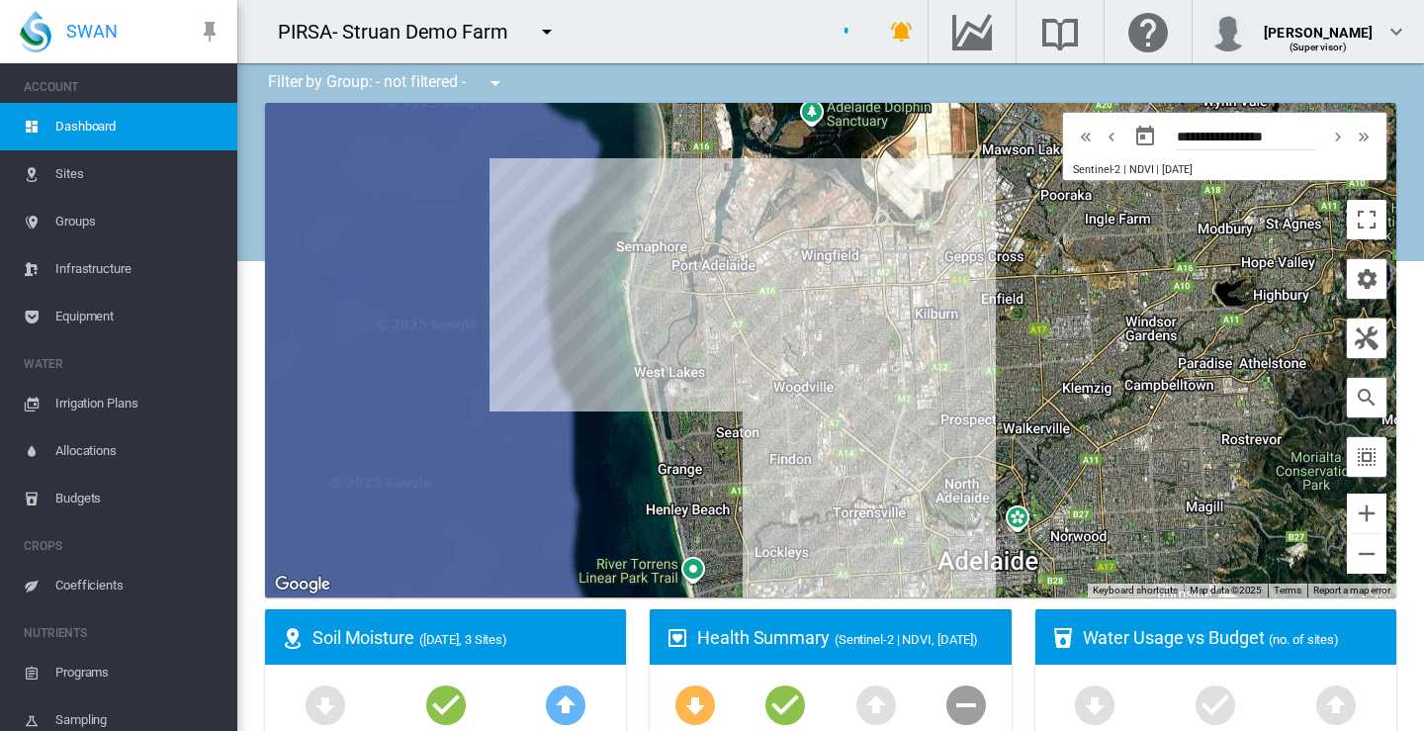
click at [495, 232] on div "To navigate, press the arrow keys." at bounding box center [830, 350] width 1131 height 495
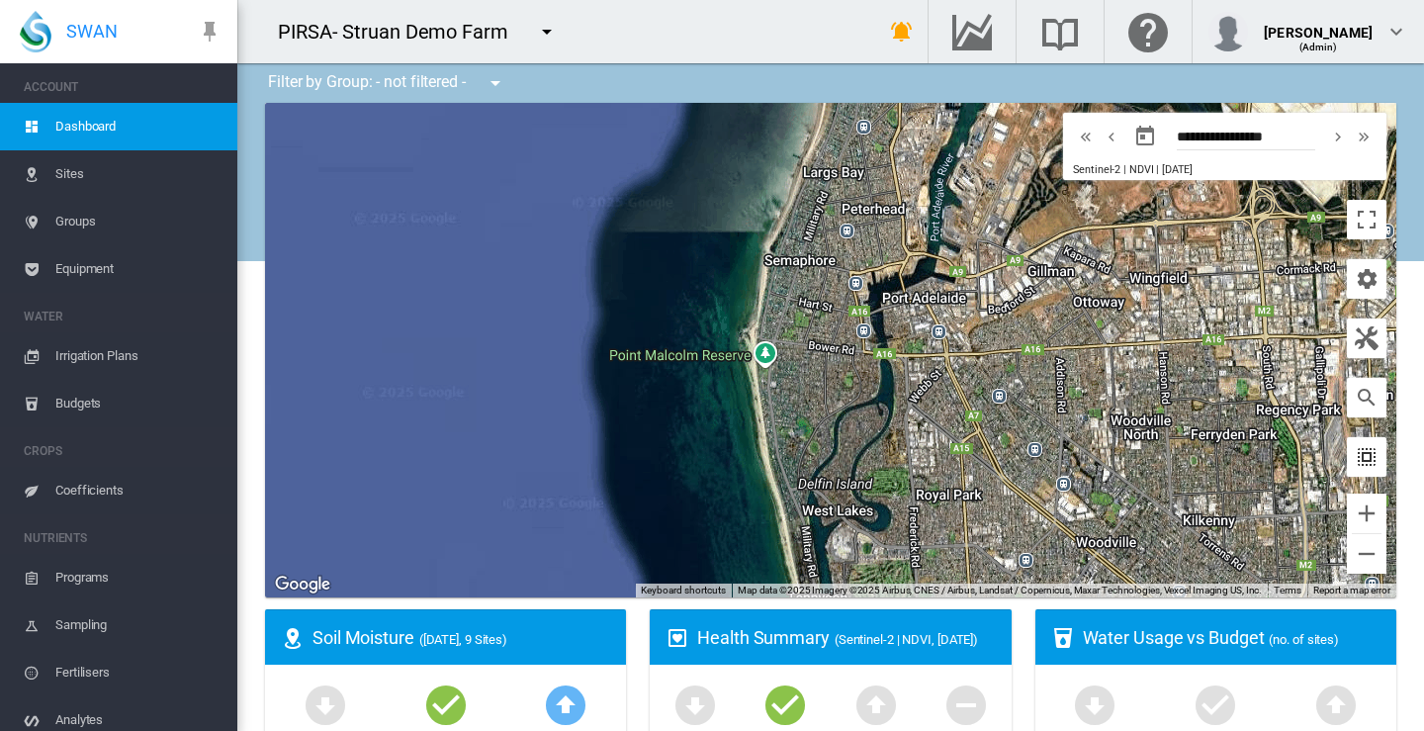
click at [1355, 453] on md-icon "icon-select-all" at bounding box center [1367, 457] width 24 height 24
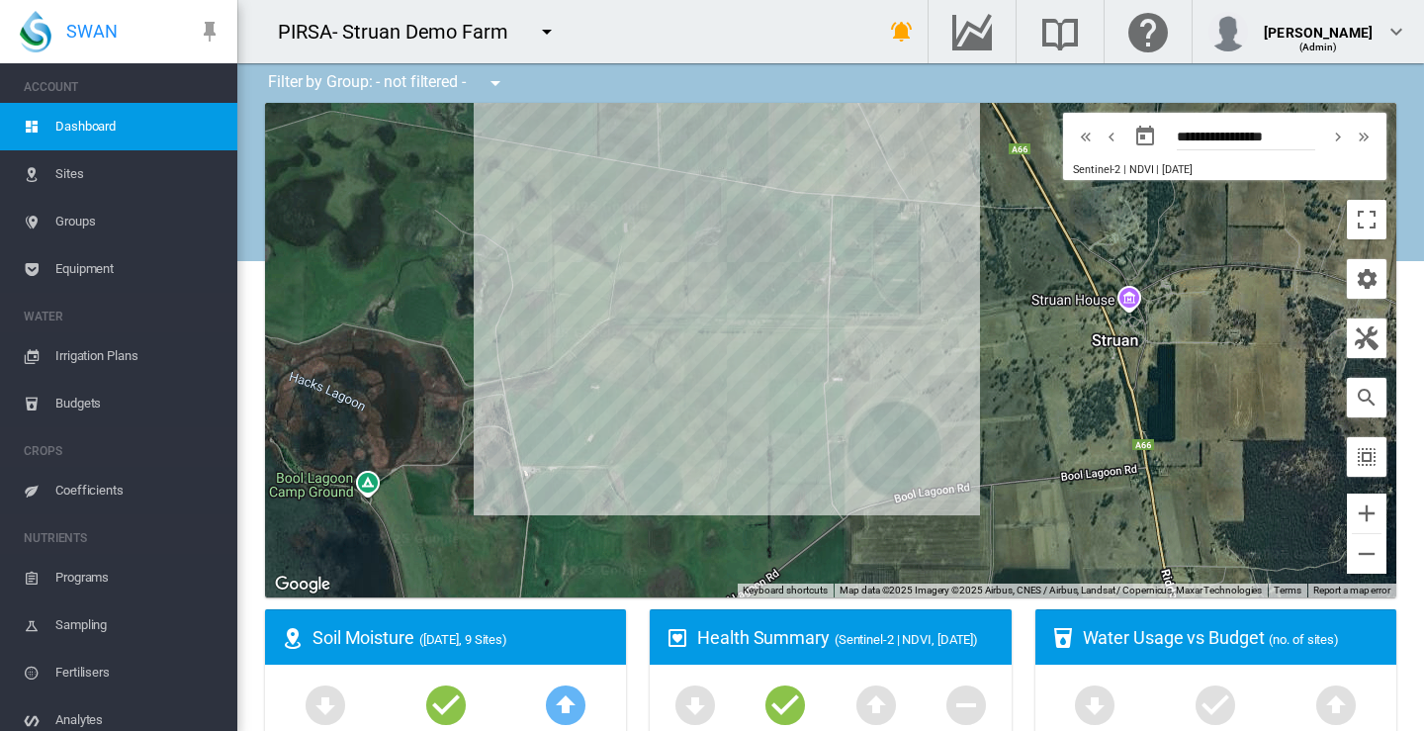
click at [69, 176] on span "Sites" at bounding box center [138, 173] width 166 height 47
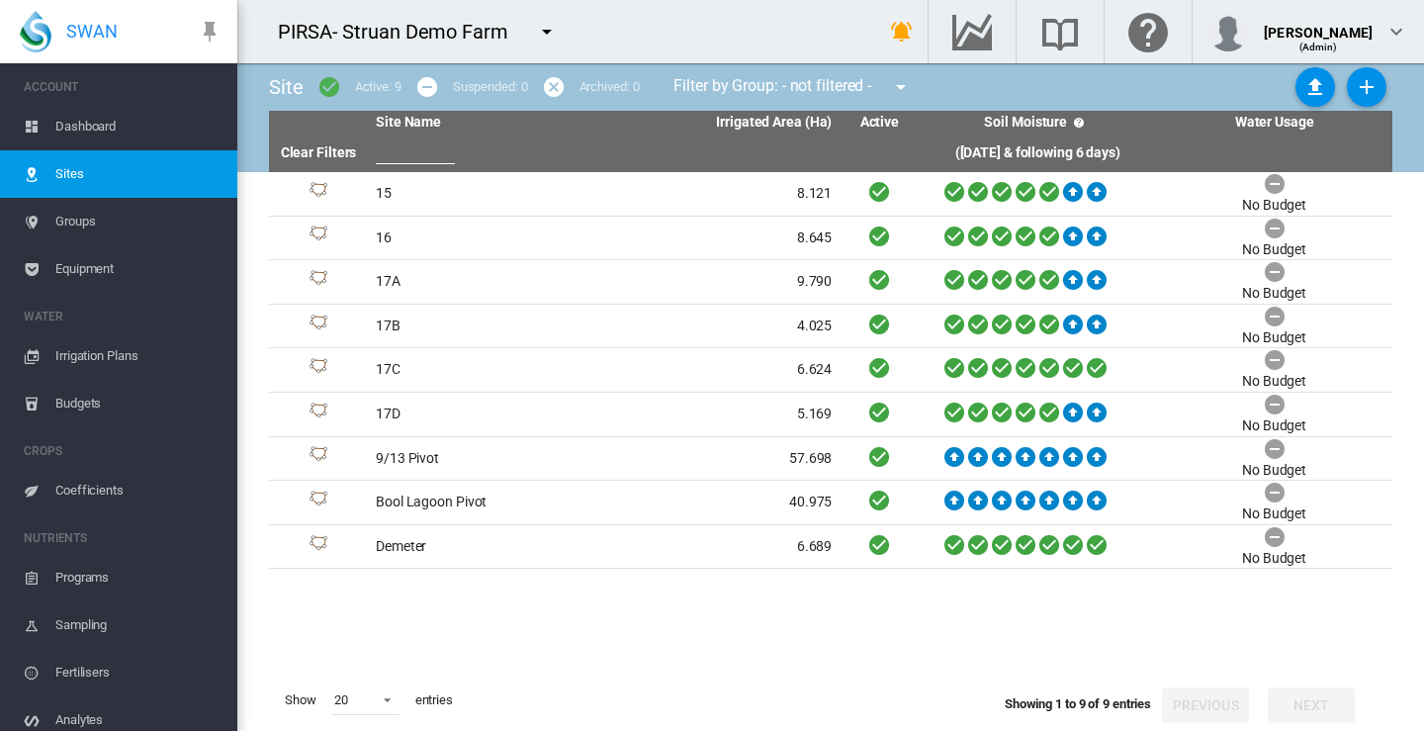
click at [81, 128] on span "Dashboard" at bounding box center [138, 126] width 166 height 47
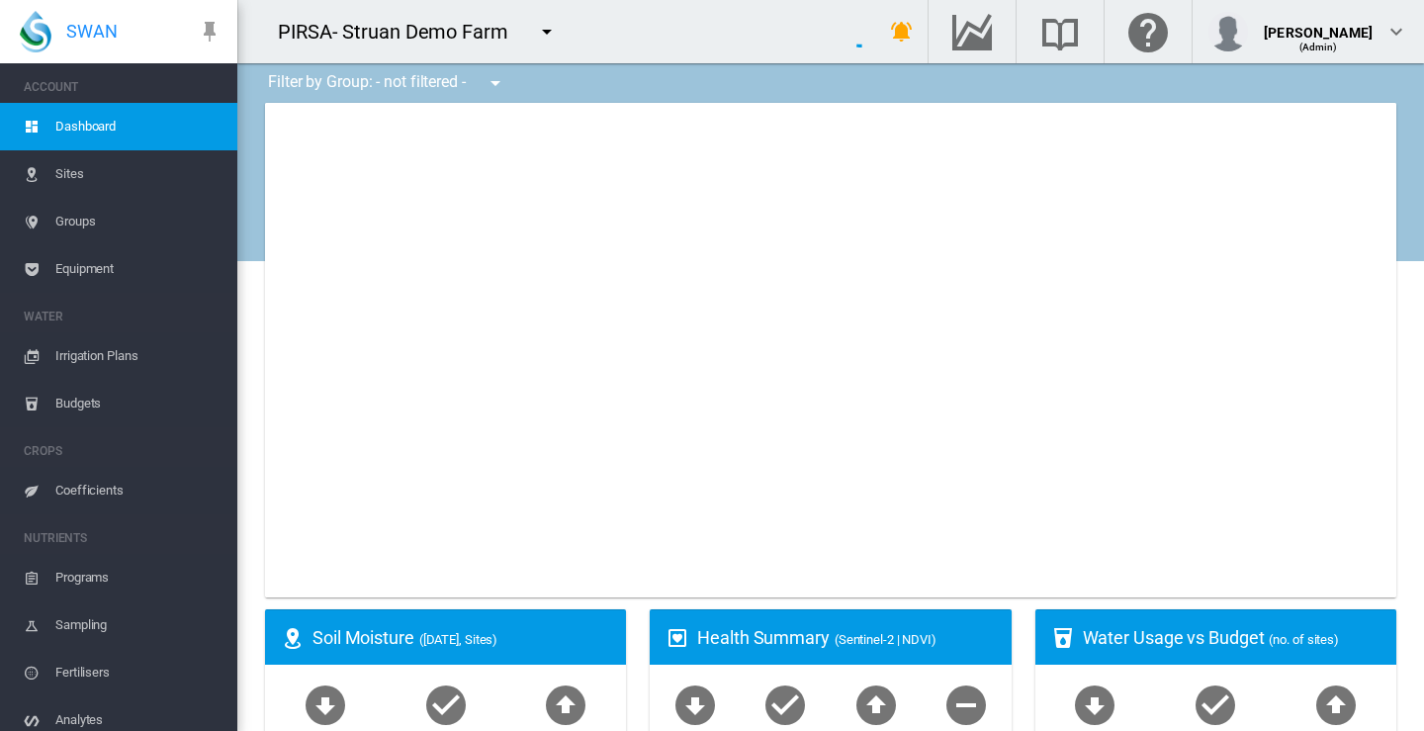
type input "**********"
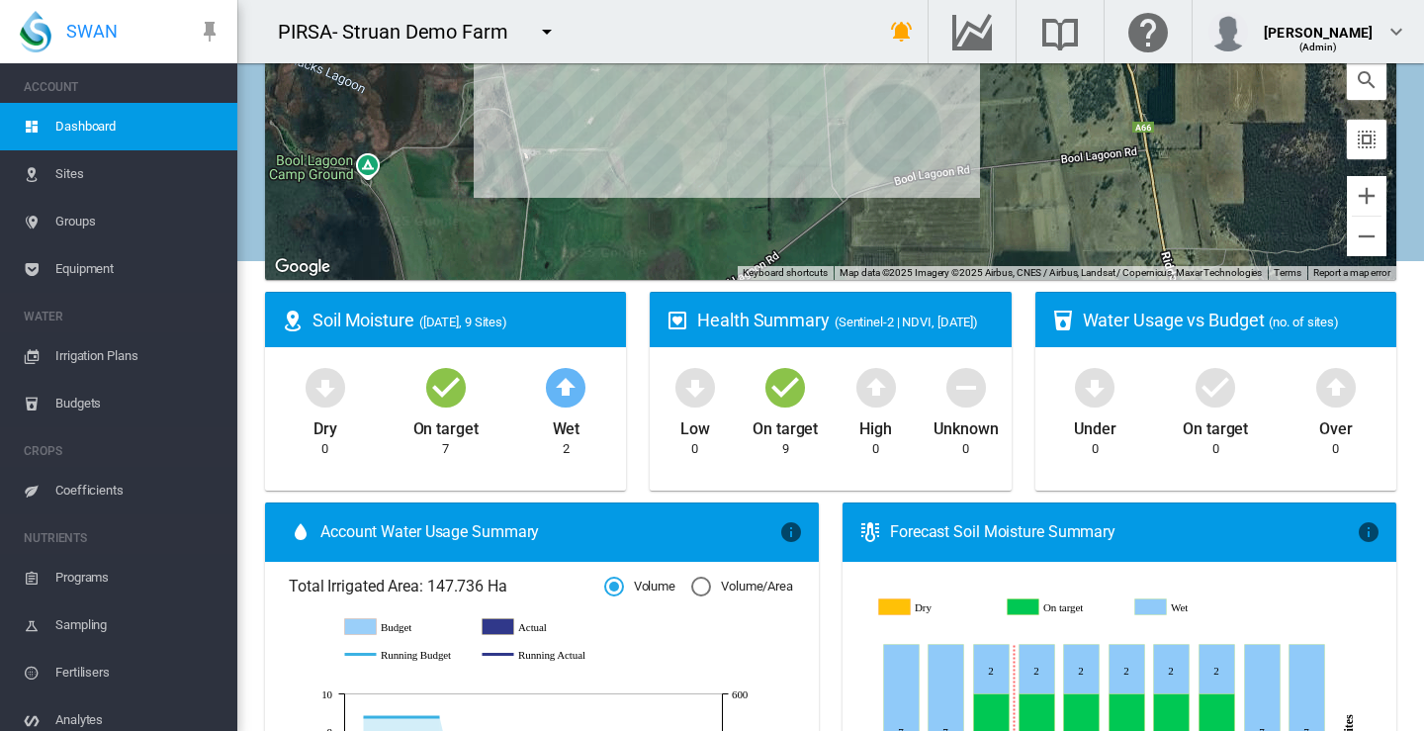
scroll to position [396, 0]
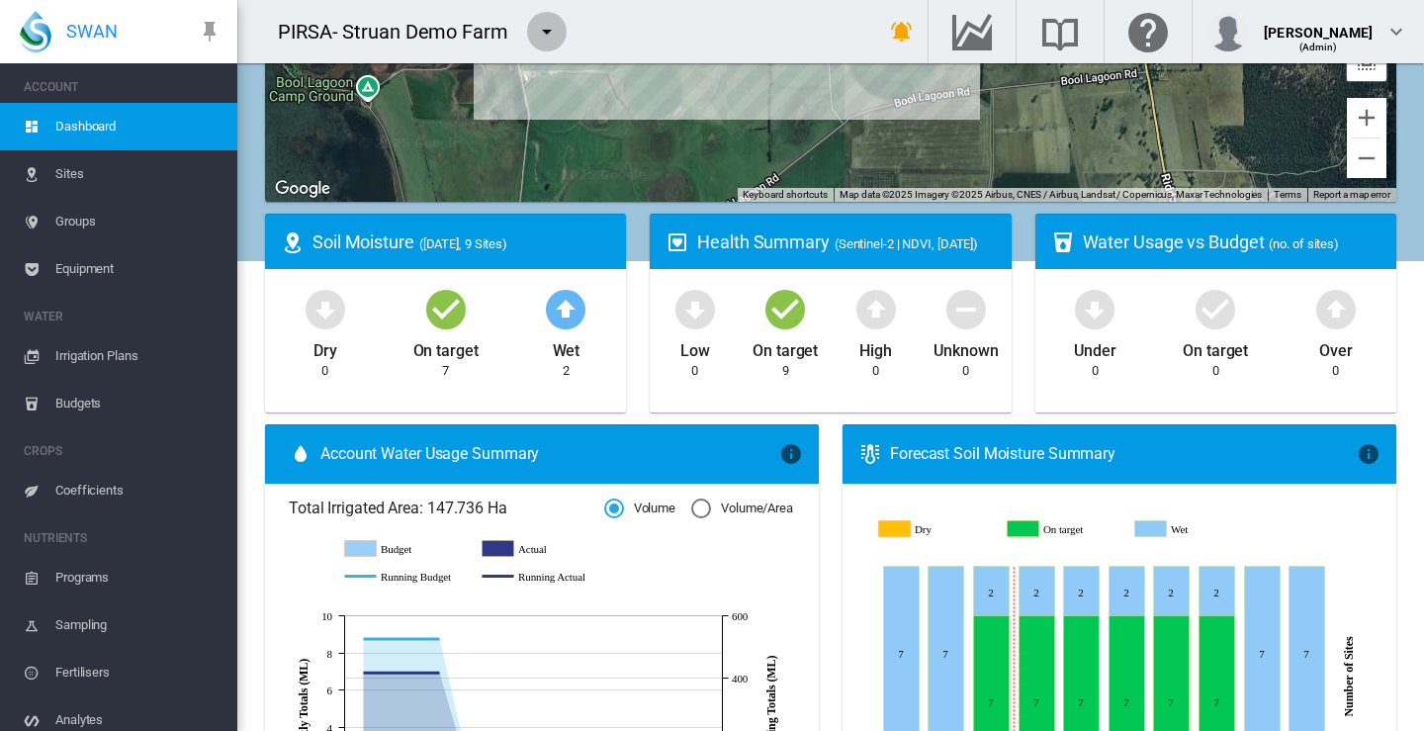
click at [543, 31] on md-icon "icon-menu-down" at bounding box center [547, 32] width 24 height 24
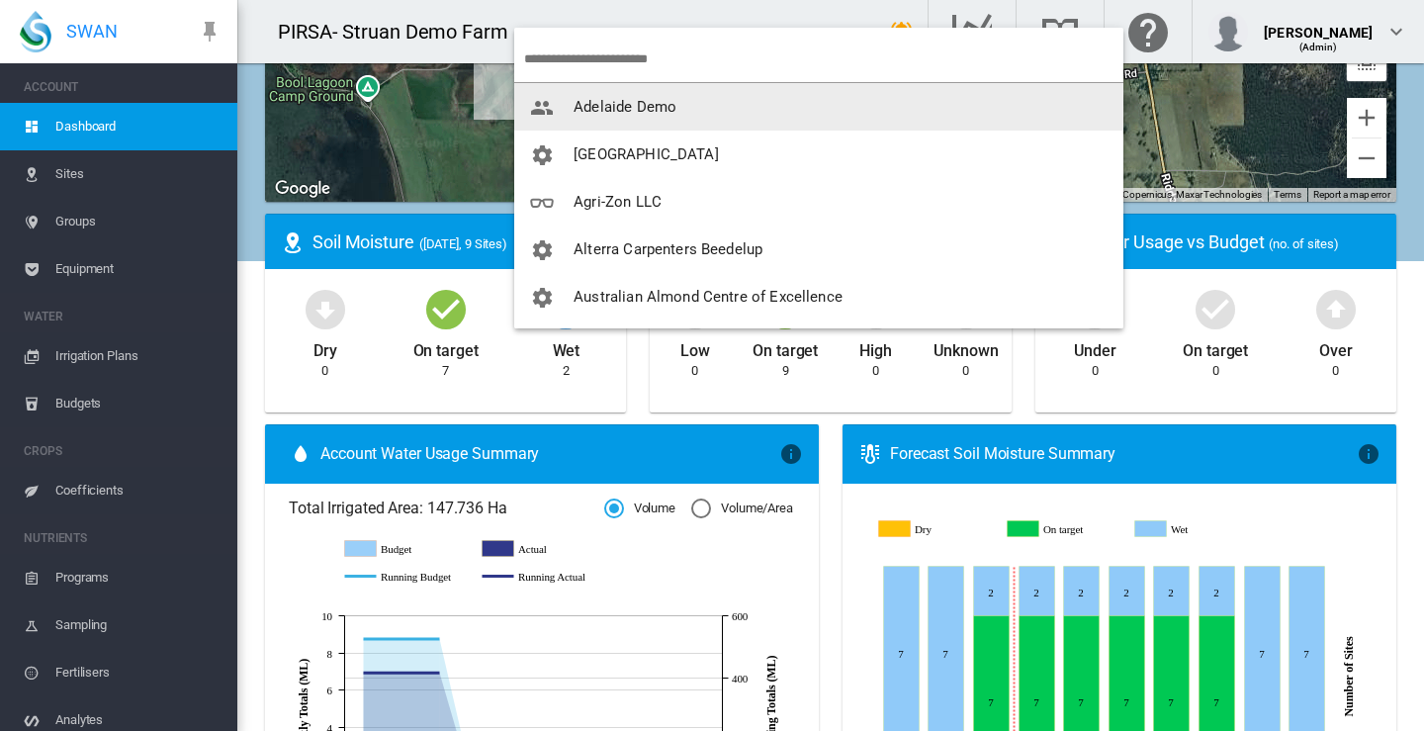
click at [593, 104] on span "Adelaide Demo" at bounding box center [625, 107] width 103 height 18
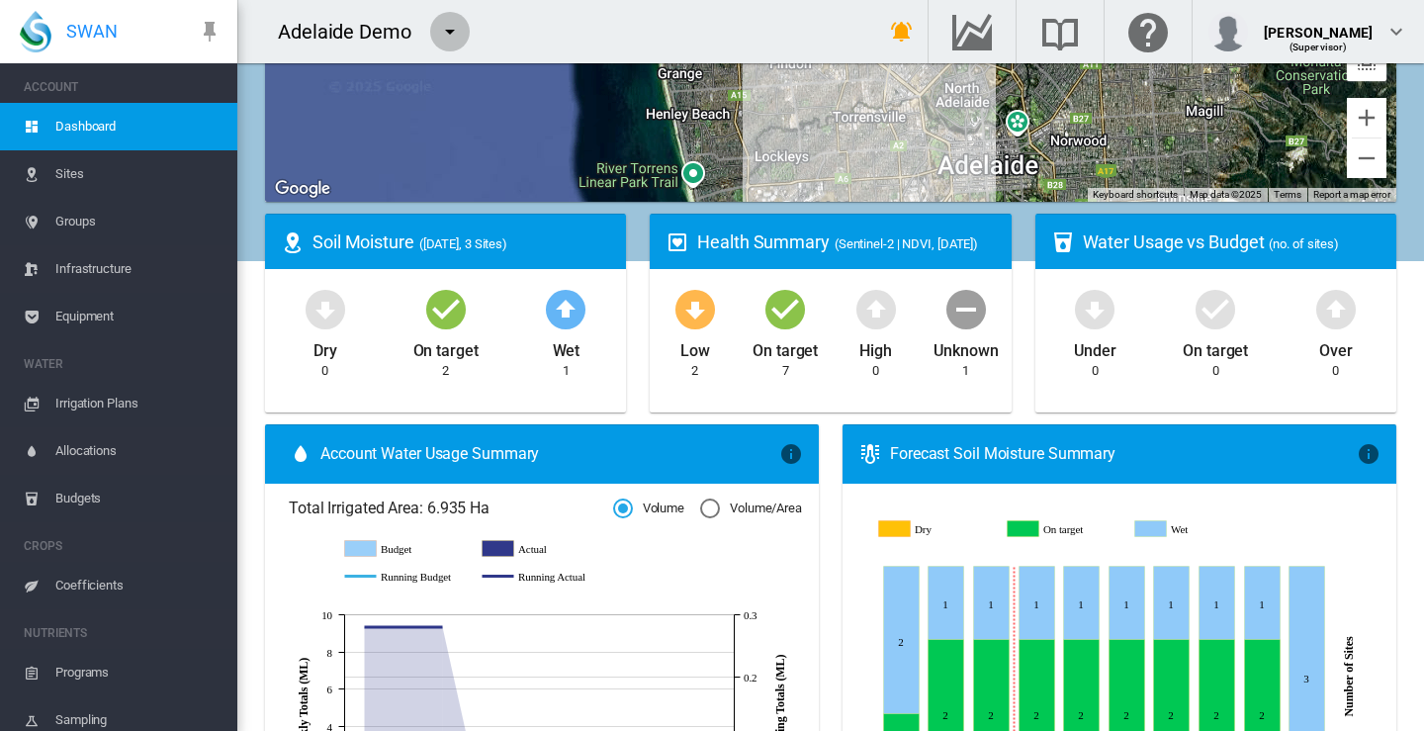
click at [451, 30] on md-icon "icon-menu-down" at bounding box center [450, 32] width 24 height 24
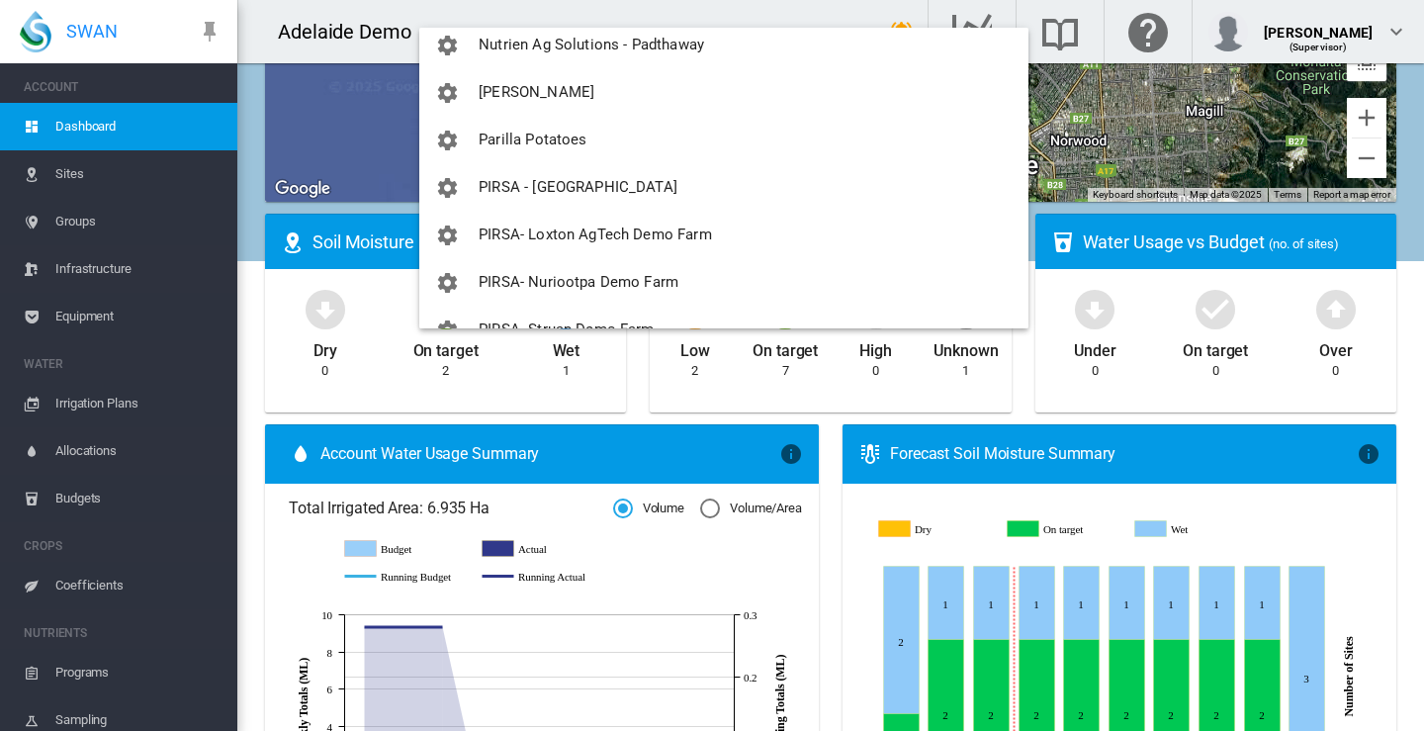
scroll to position [1780, 0]
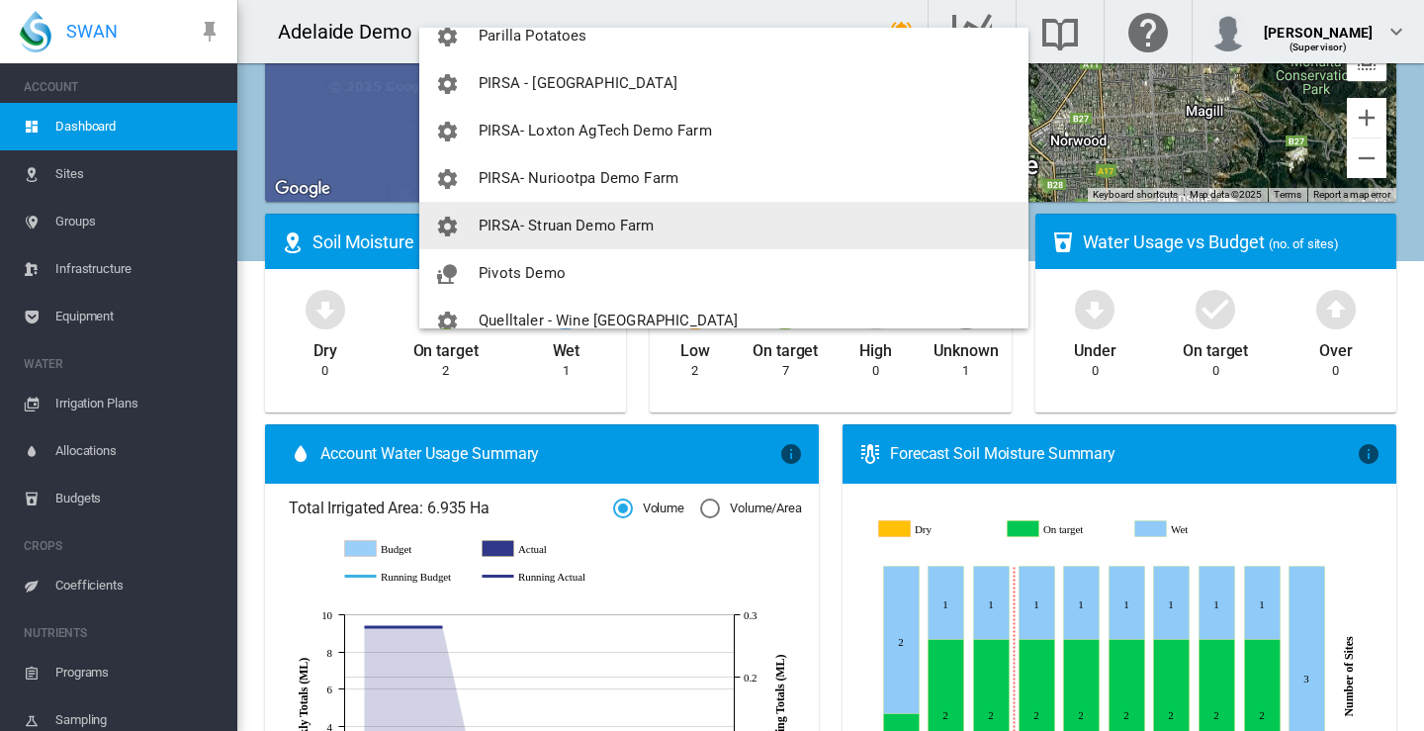
click at [531, 225] on span "PIRSA- Struan Demo Farm" at bounding box center [566, 226] width 175 height 18
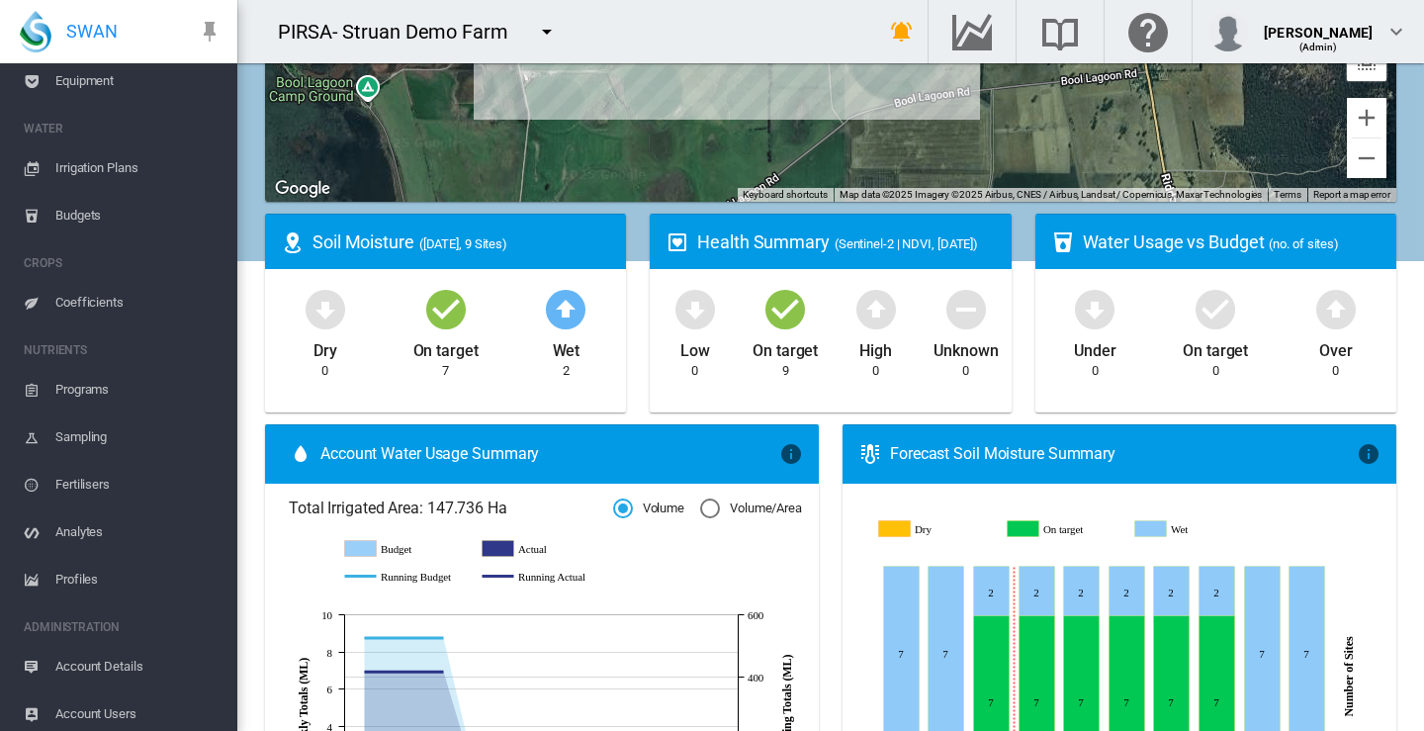
scroll to position [195, 0]
click at [100, 706] on span "Account Users" at bounding box center [138, 706] width 166 height 47
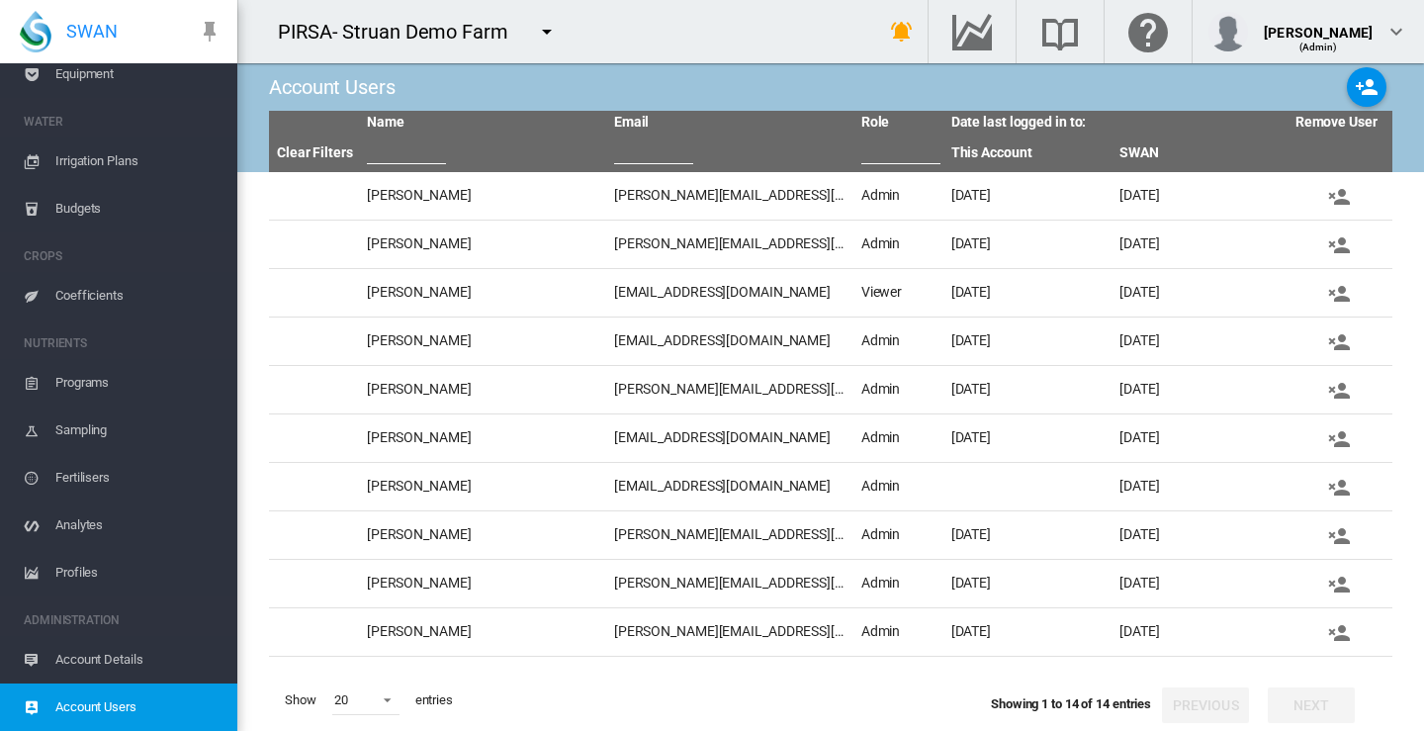
click at [547, 27] on md-icon "icon-menu-down" at bounding box center [547, 32] width 24 height 24
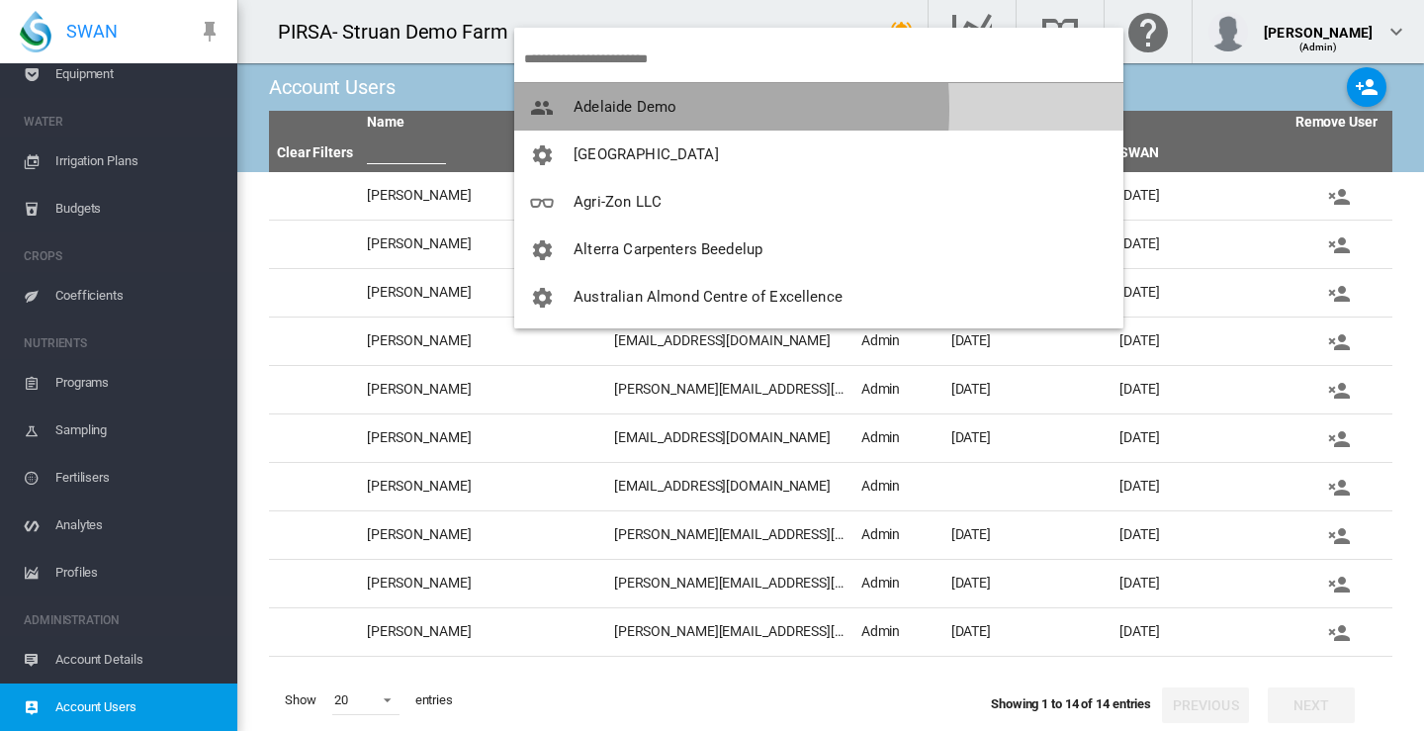
click at [604, 109] on span "Adelaide Demo" at bounding box center [625, 107] width 103 height 18
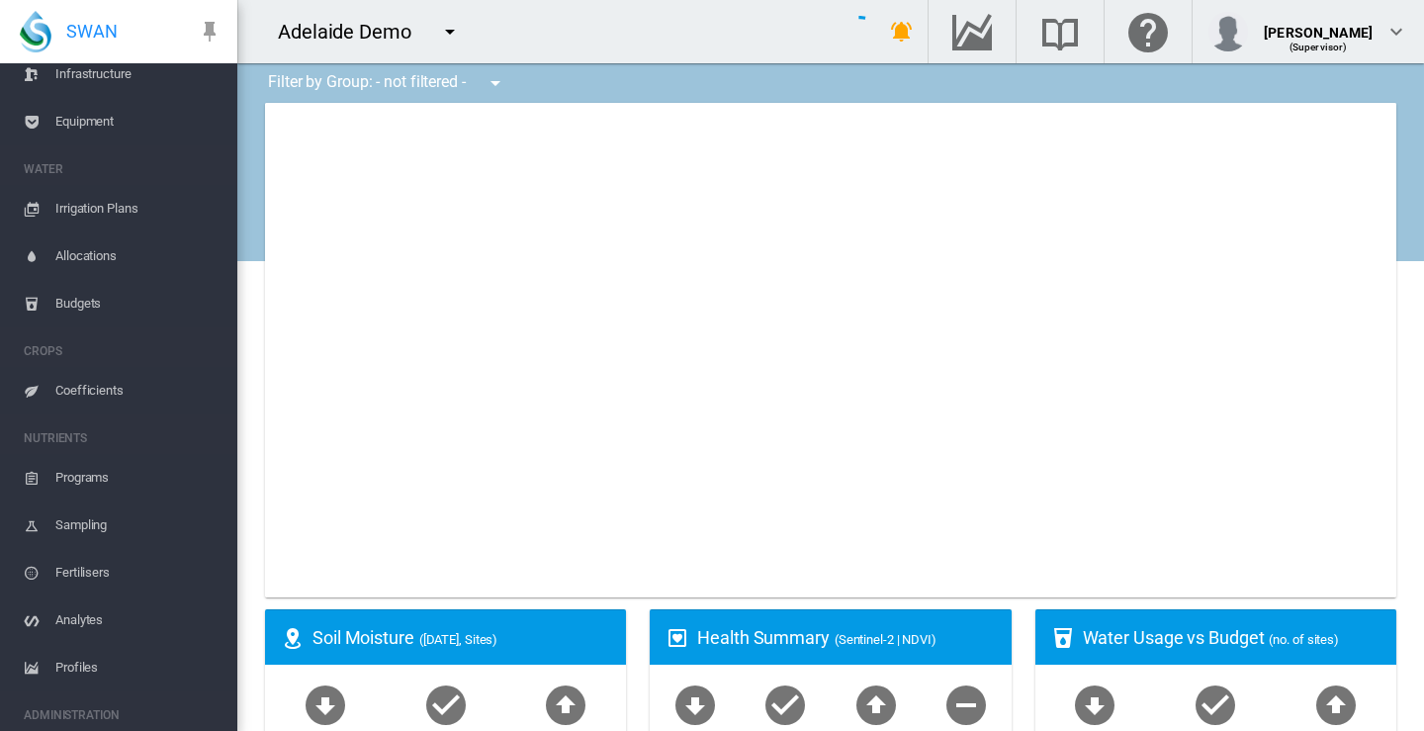
type input "**********"
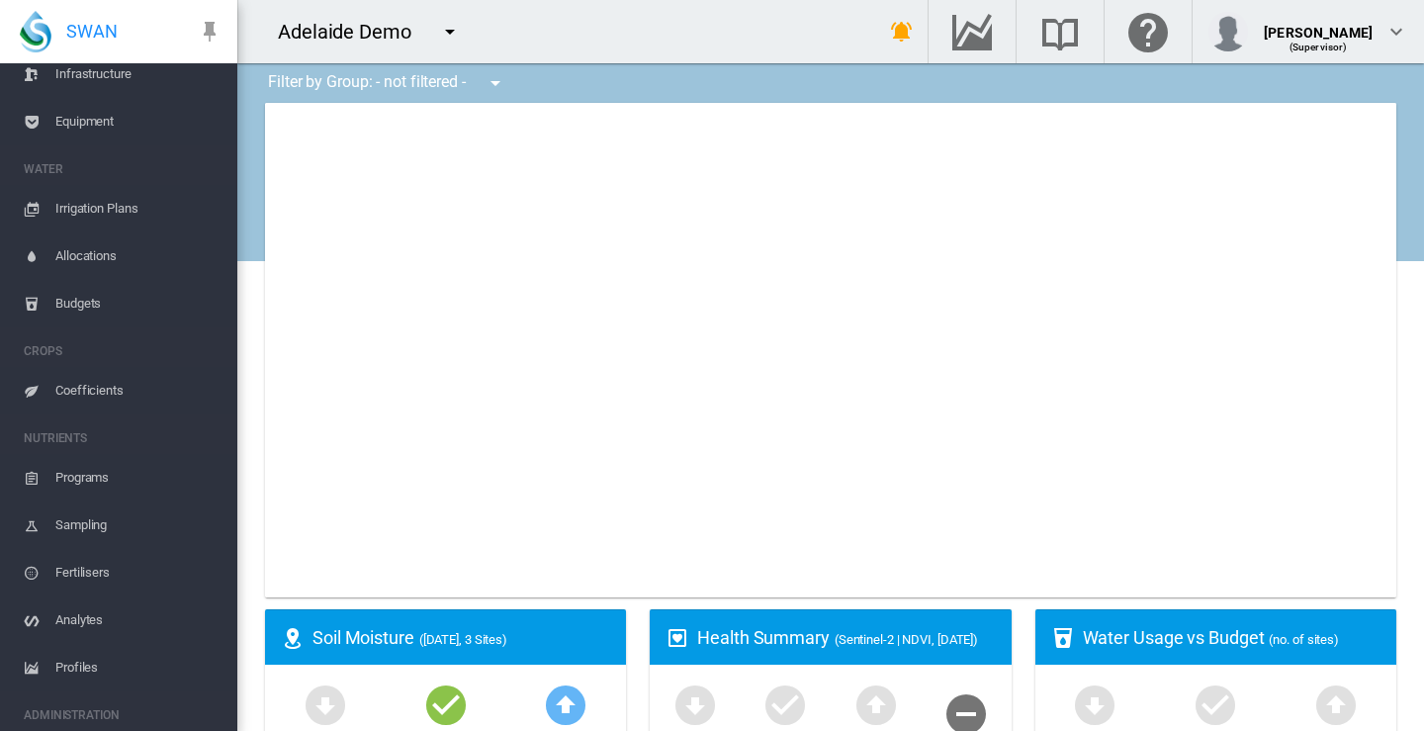
scroll to position [242, 0]
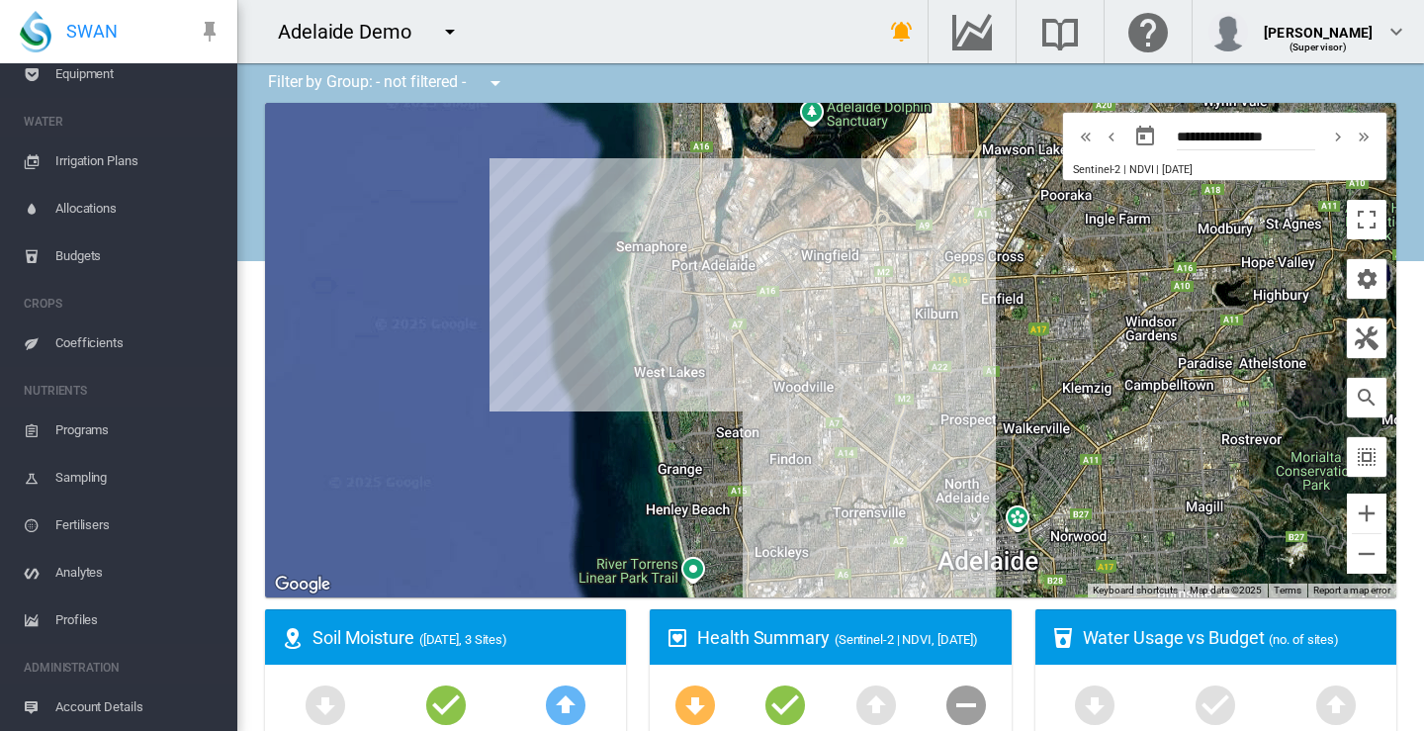
click at [449, 30] on md-icon "icon-menu-down" at bounding box center [450, 32] width 24 height 24
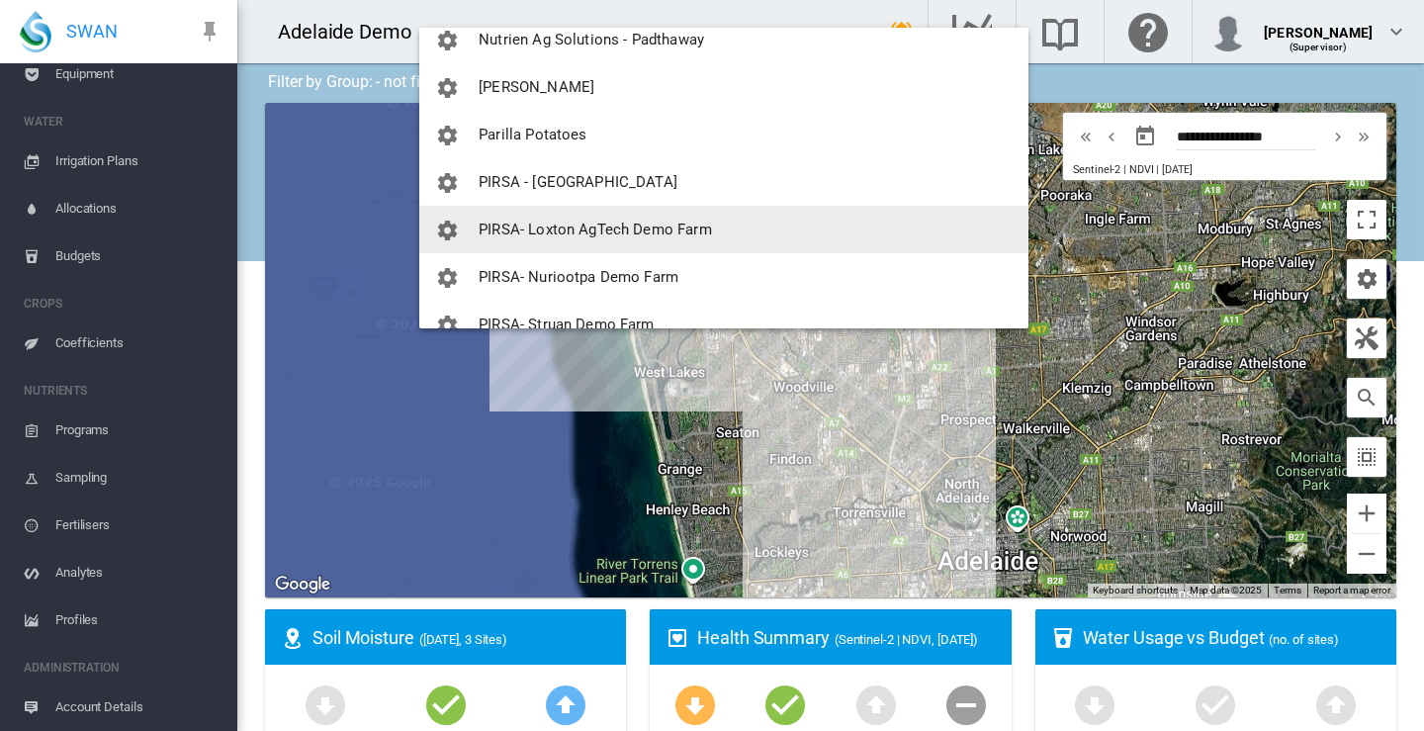
scroll to position [1879, 0]
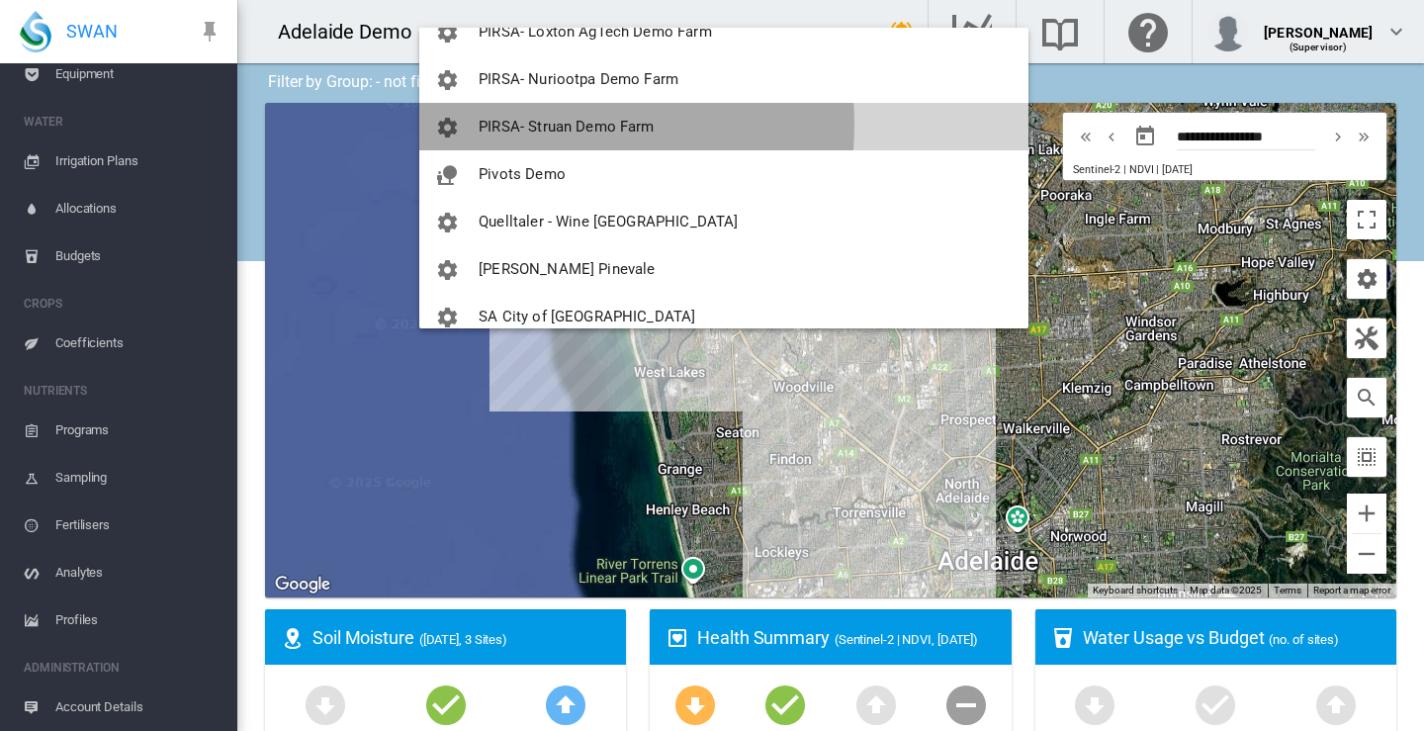
click at [527, 125] on span "PIRSA- Struan Demo Farm" at bounding box center [566, 127] width 175 height 18
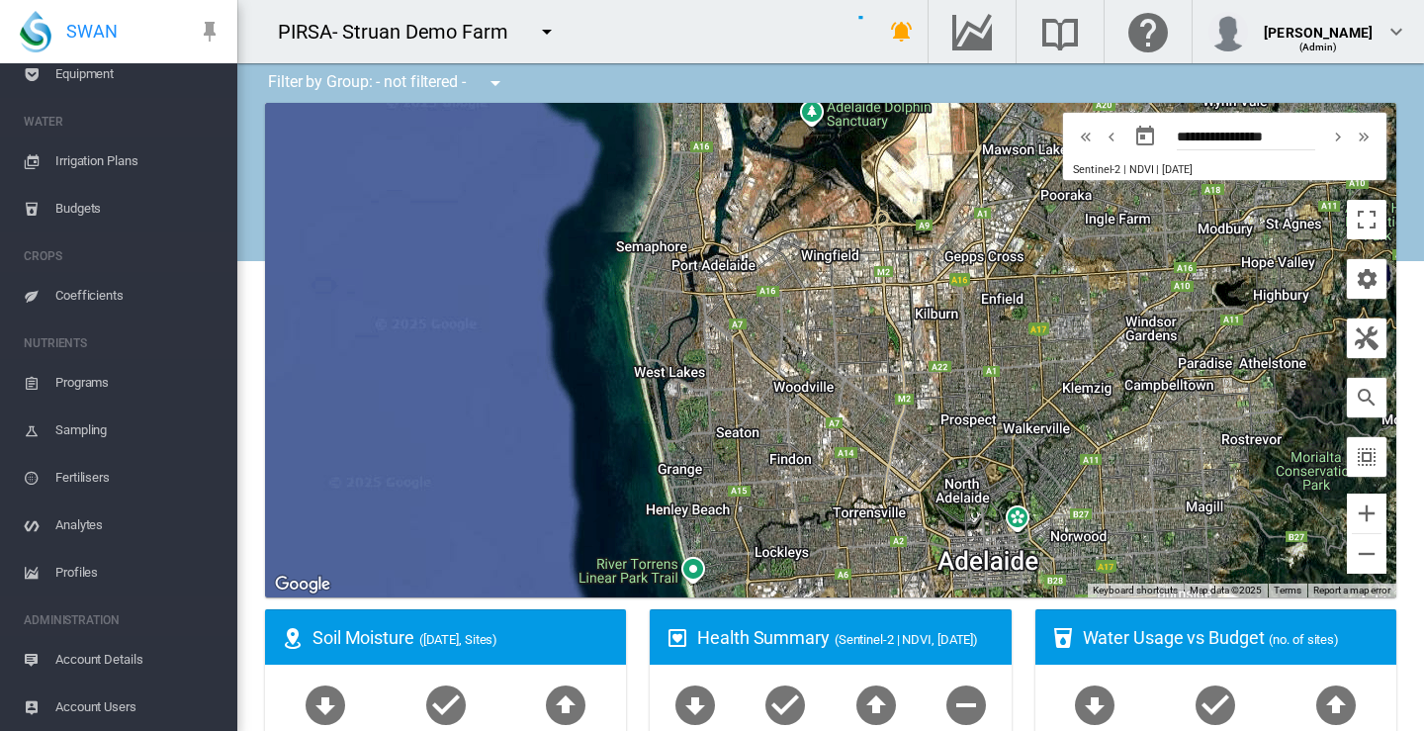
scroll to position [195, 0]
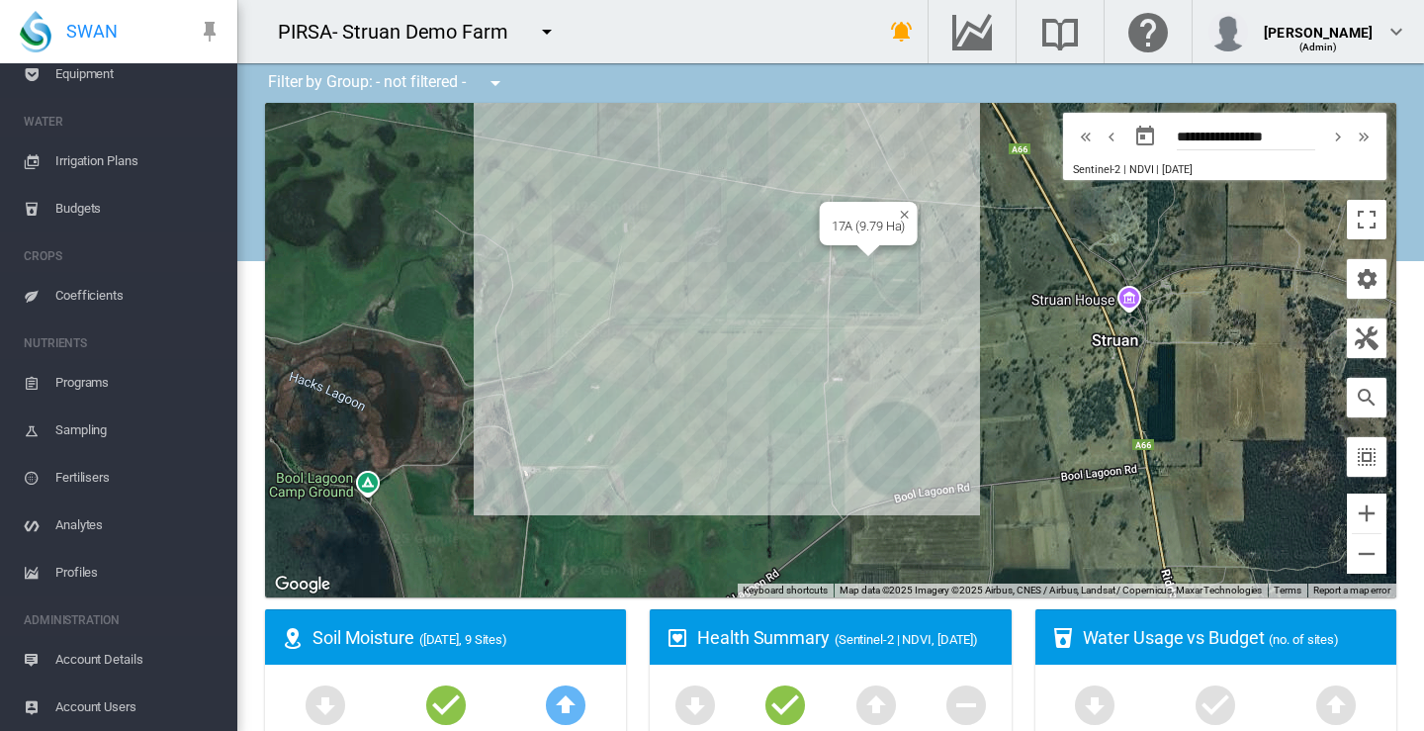
click at [848, 254] on div "To navigate, press the arrow keys. 17A (9.79 Ha)" at bounding box center [830, 350] width 1131 height 495
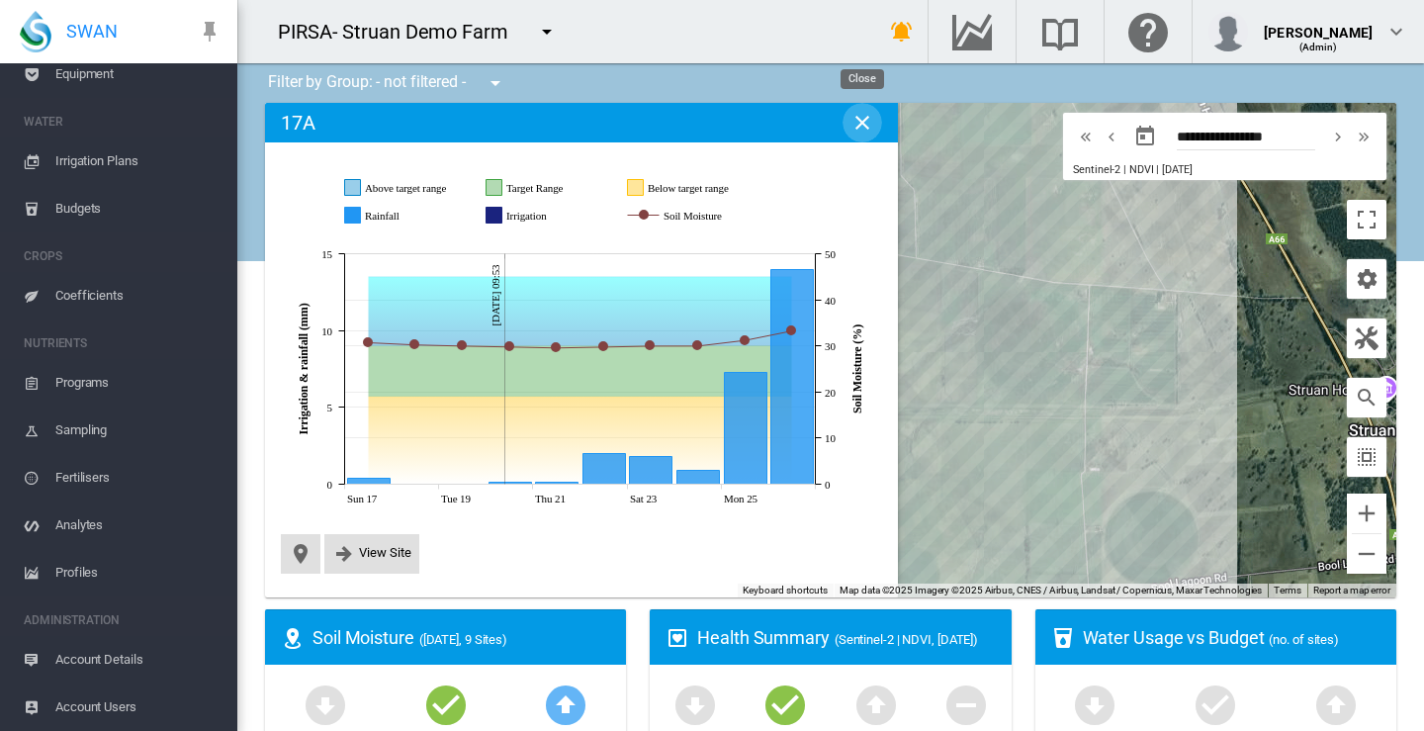
click at [864, 126] on md-icon "icon-close" at bounding box center [863, 123] width 24 height 24
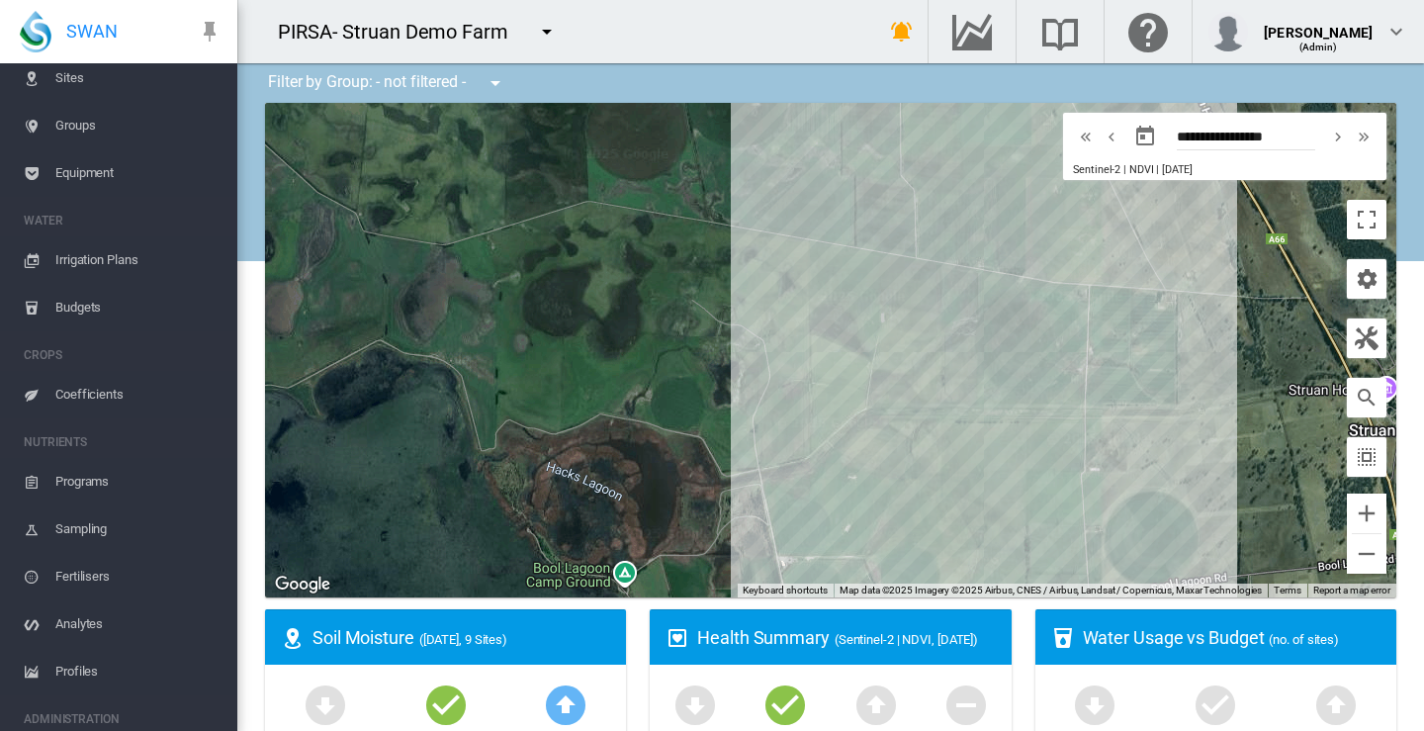
scroll to position [0, 0]
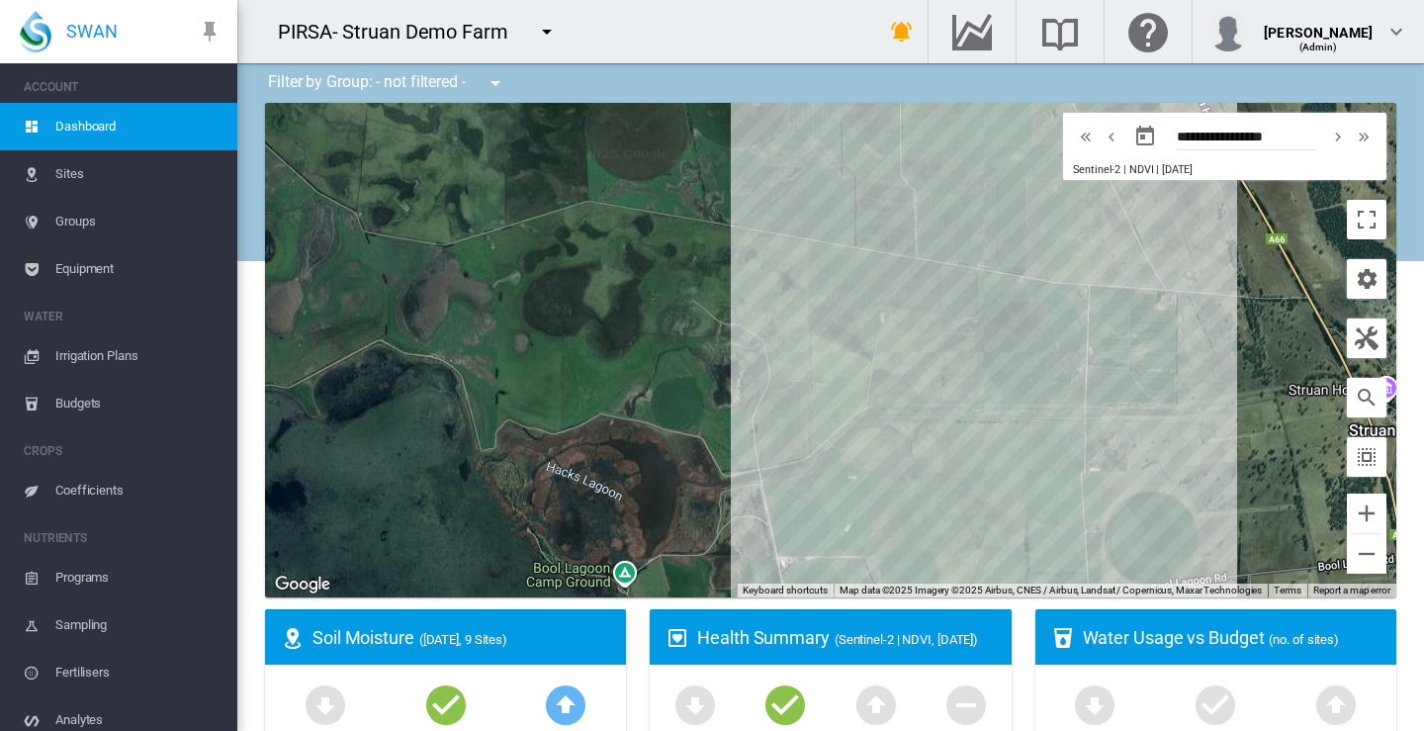
click at [73, 170] on span "Sites" at bounding box center [138, 173] width 166 height 47
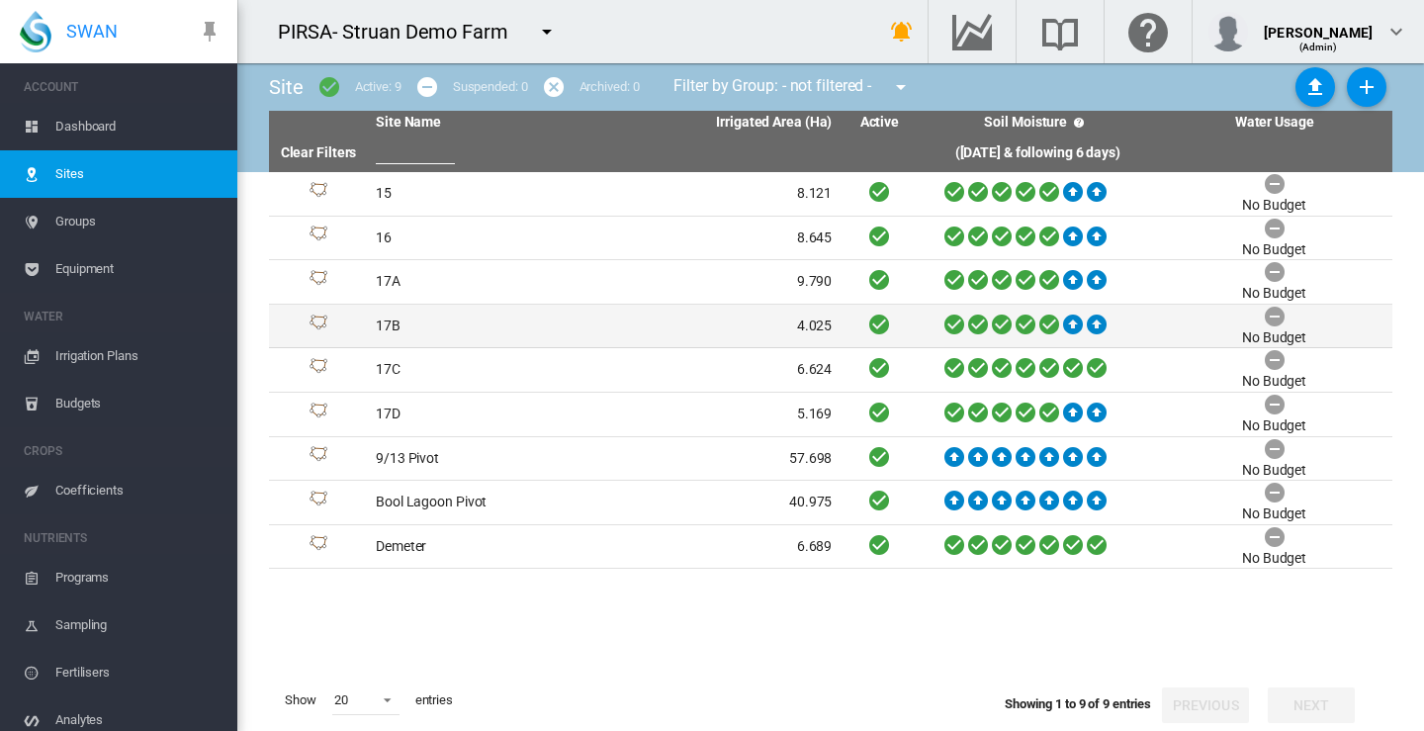
click at [386, 325] on td "17B" at bounding box center [486, 327] width 236 height 44
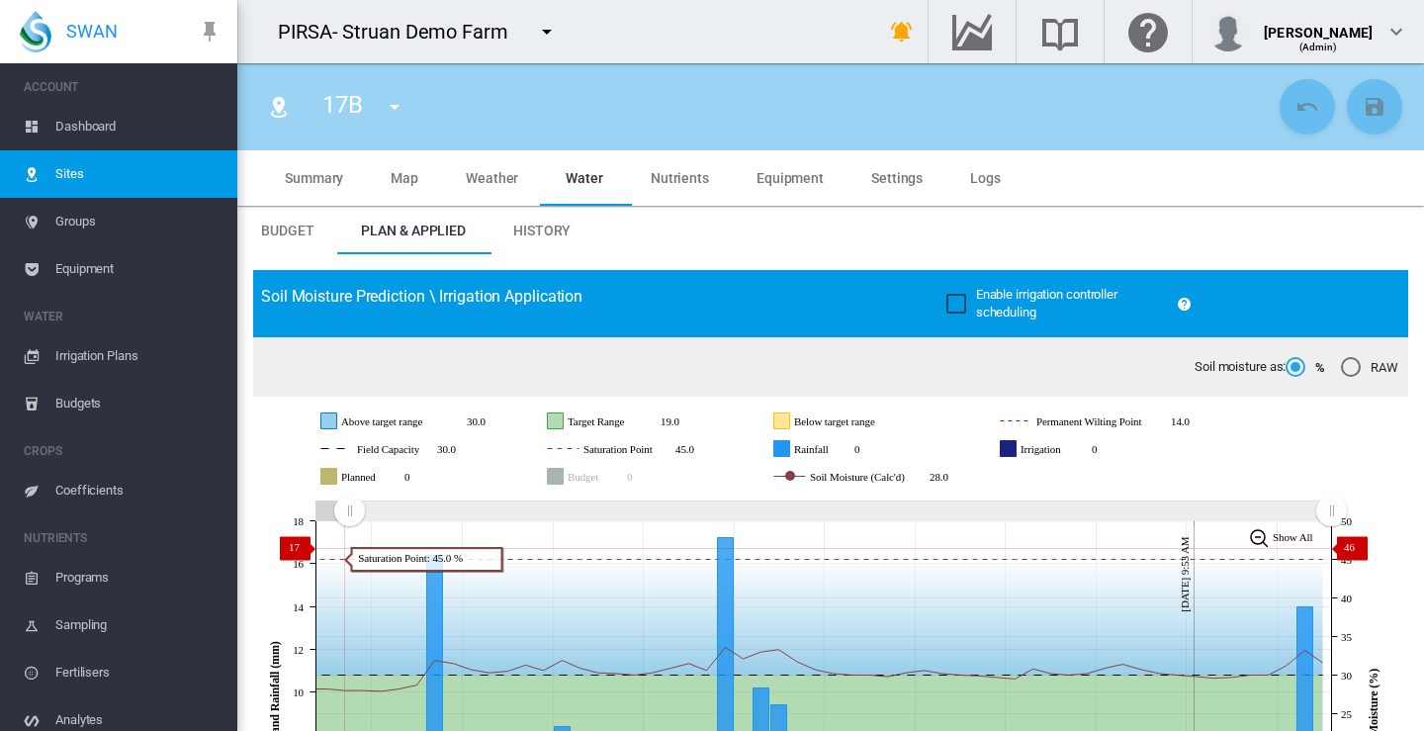
drag, startPoint x: 1089, startPoint y: 516, endPoint x: 349, endPoint y: 547, distance: 740.4
click at [349, 547] on icon "JavaScript chart by amCharts 3.21.15 Jul 06 Jul 11 Jul 16 Jul 21 Jul 26 Jul 31 …" at bounding box center [823, 713] width 1140 height 436
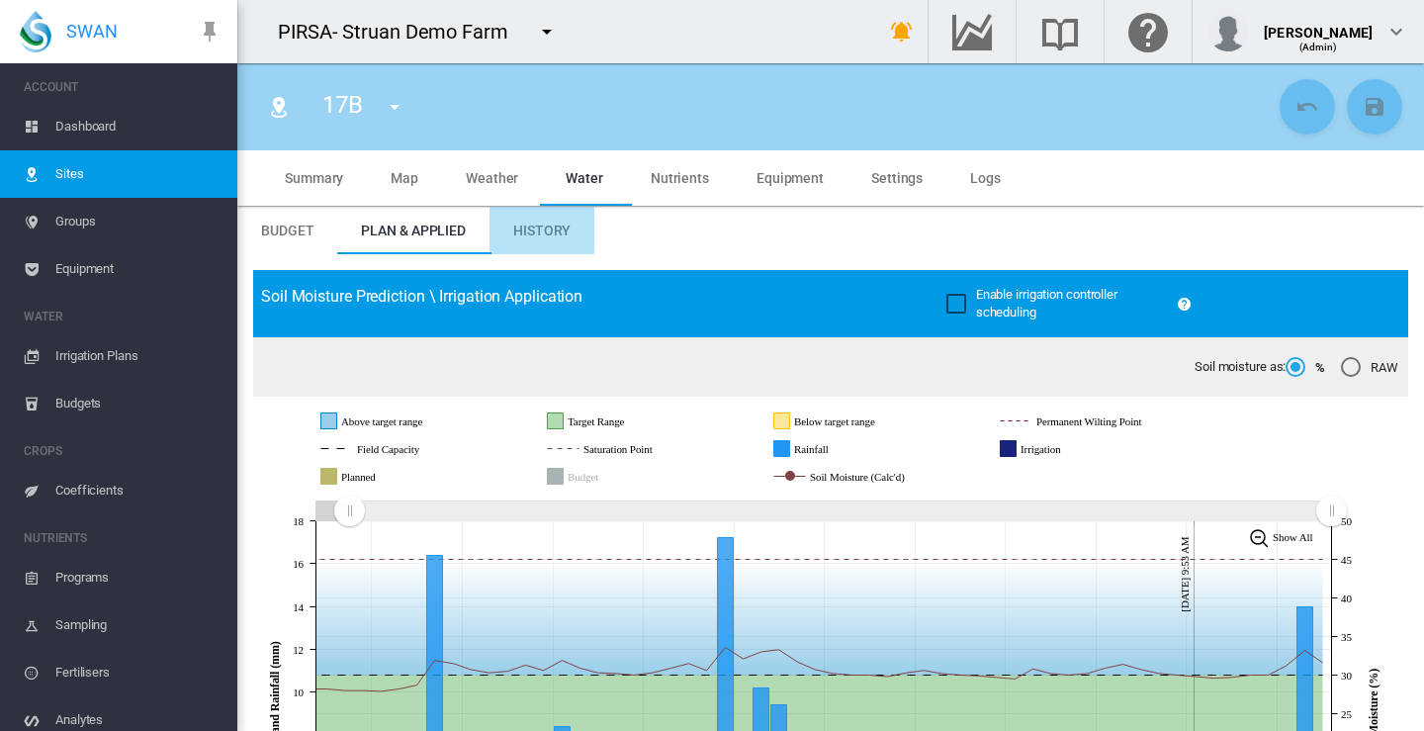
click at [540, 229] on span "History" at bounding box center [541, 231] width 57 height 16
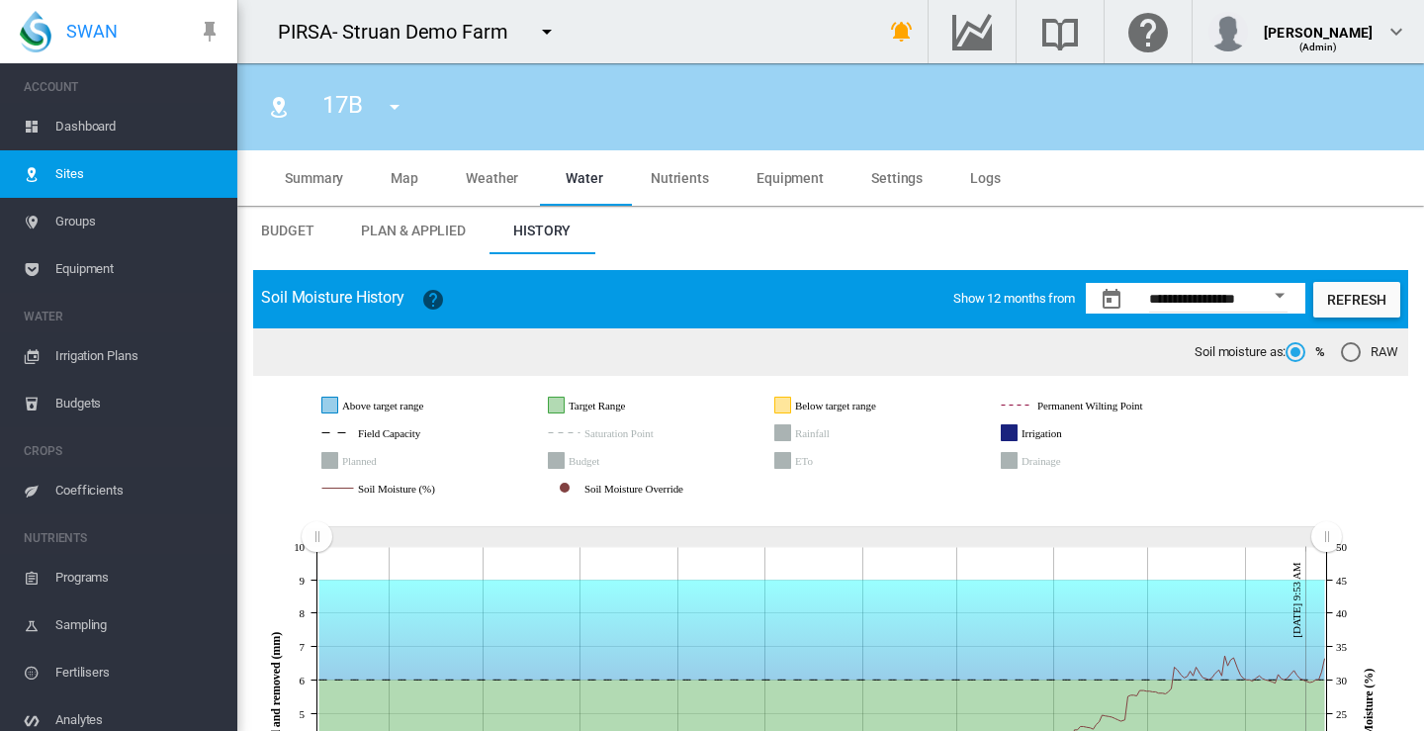
click at [77, 174] on span "Sites" at bounding box center [138, 173] width 166 height 47
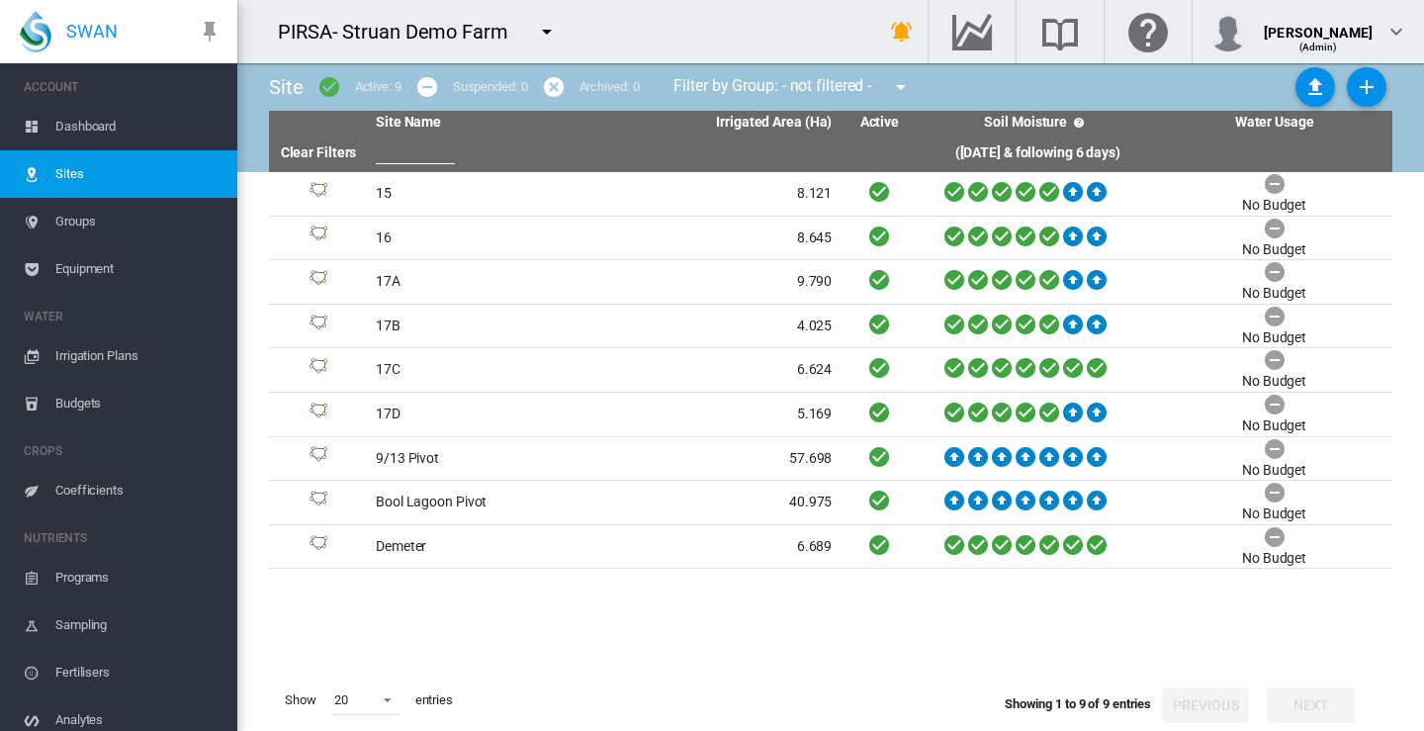
click at [543, 32] on md-icon "icon-menu-down" at bounding box center [547, 32] width 24 height 24
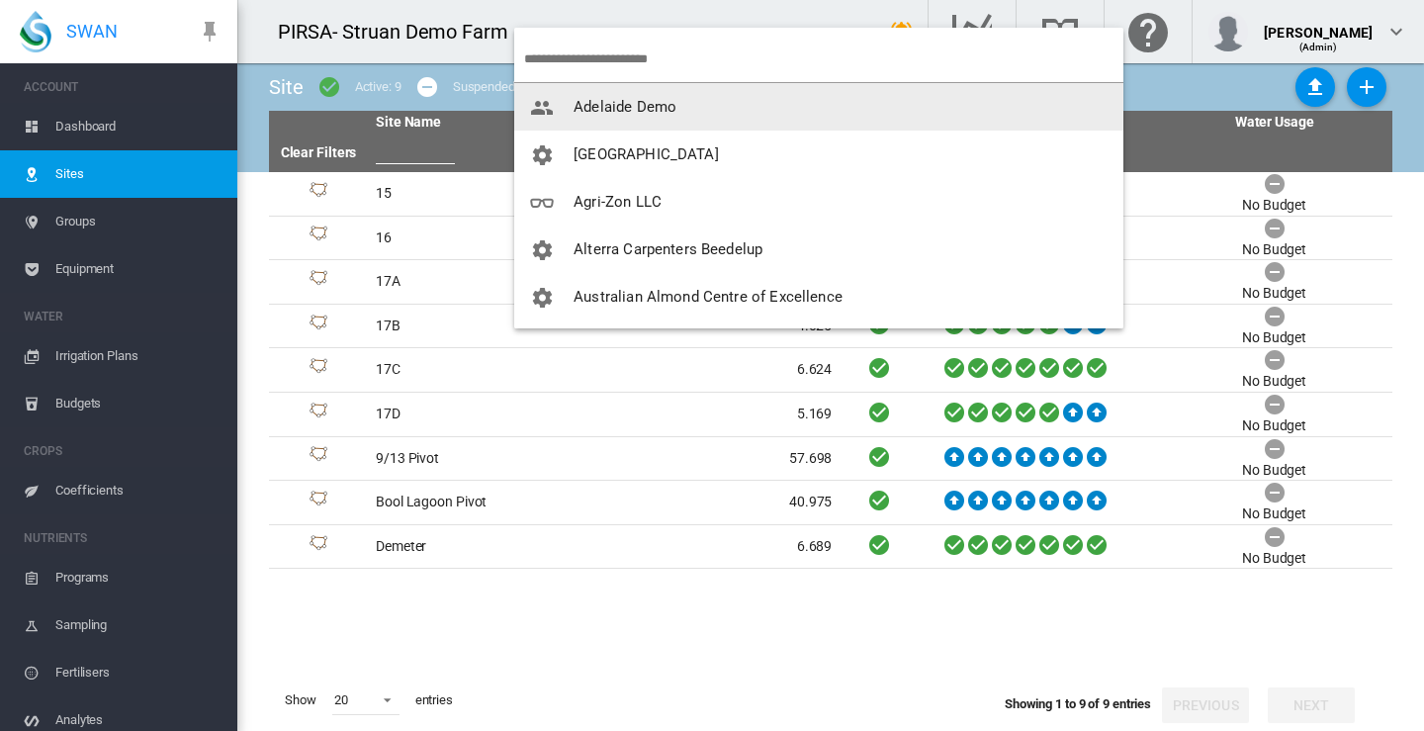
click at [590, 102] on span "Adelaide Demo" at bounding box center [625, 107] width 103 height 18
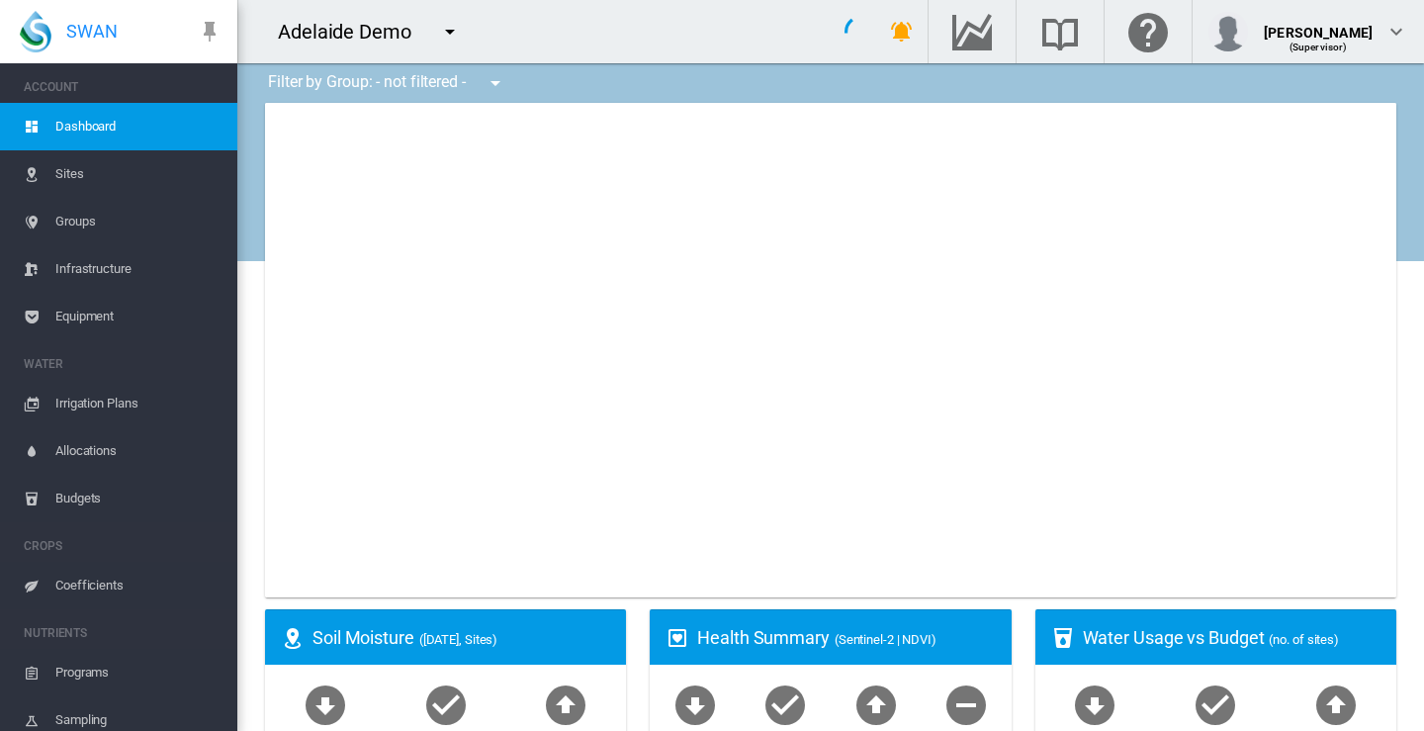
type input "**********"
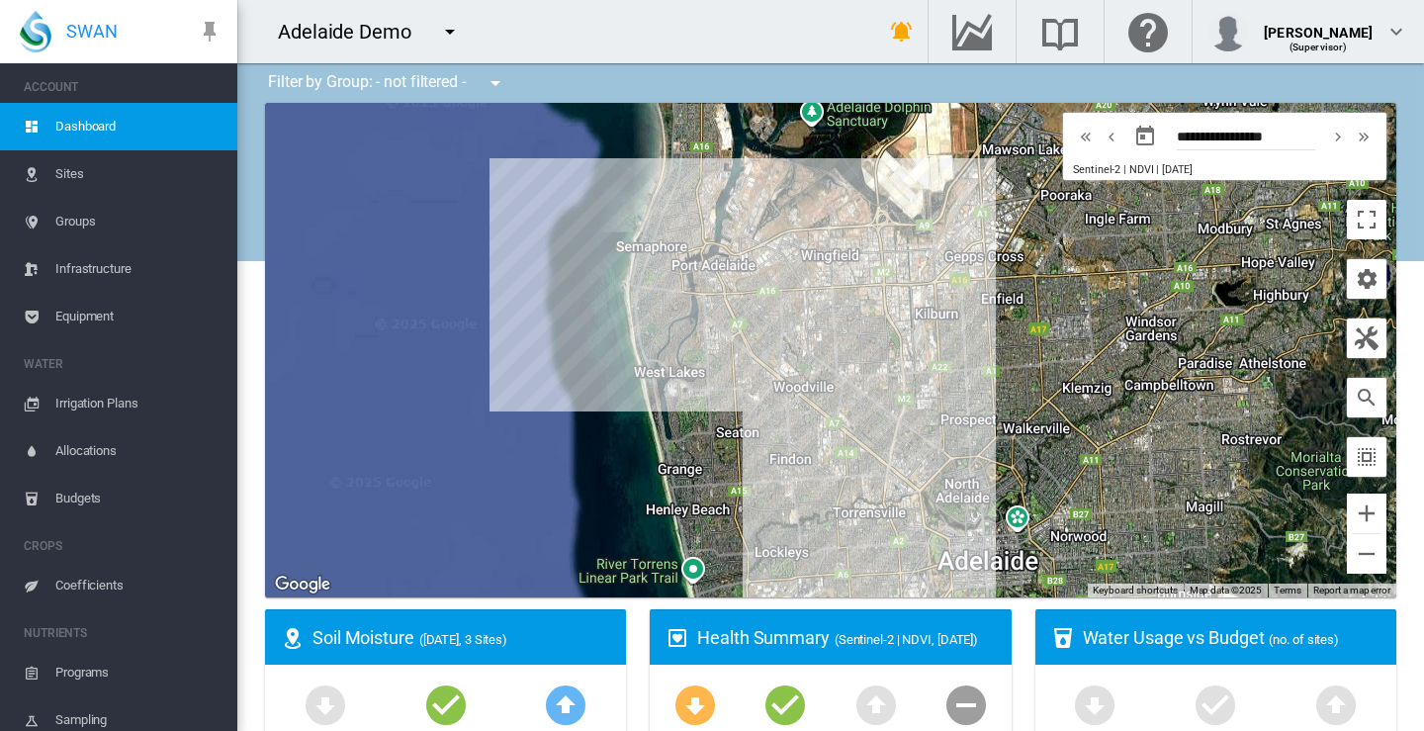
click at [450, 29] on md-icon "icon-menu-down" at bounding box center [450, 32] width 24 height 24
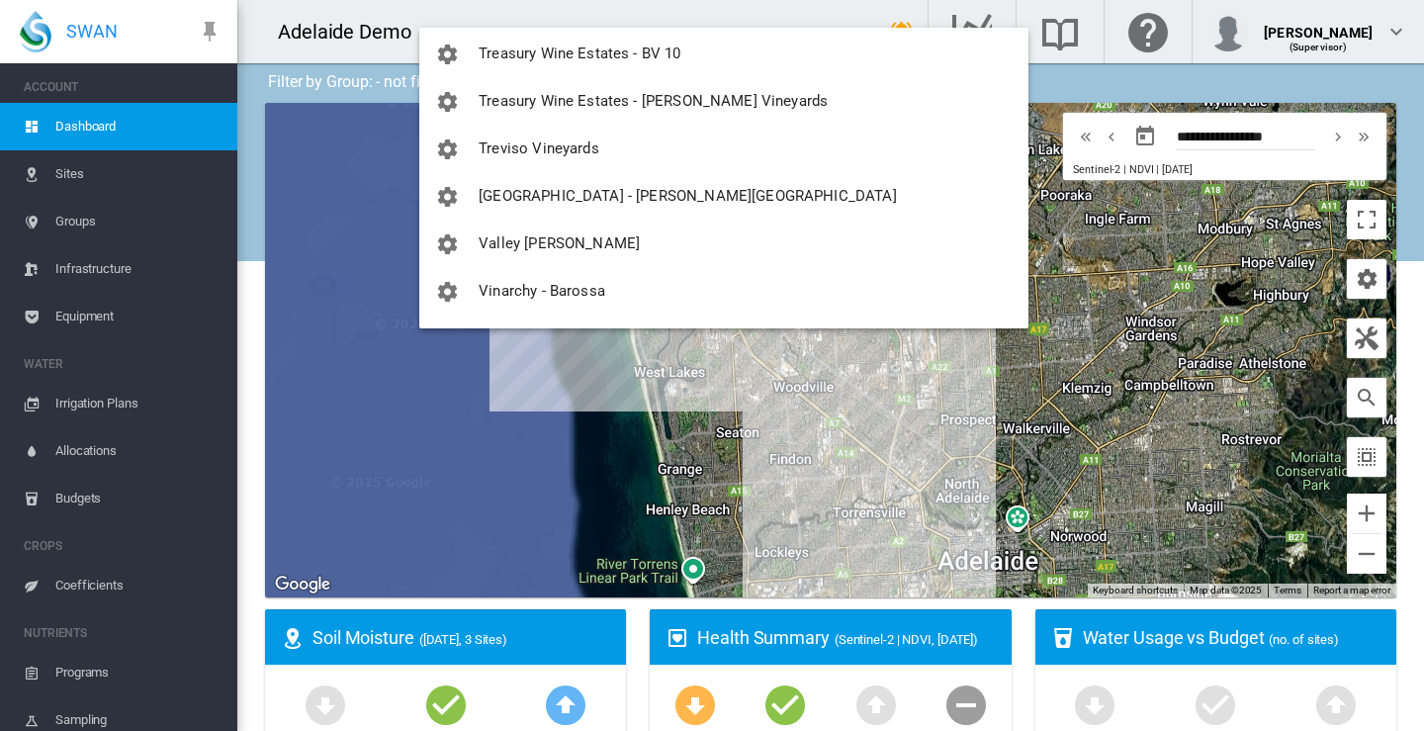
scroll to position [2769, 0]
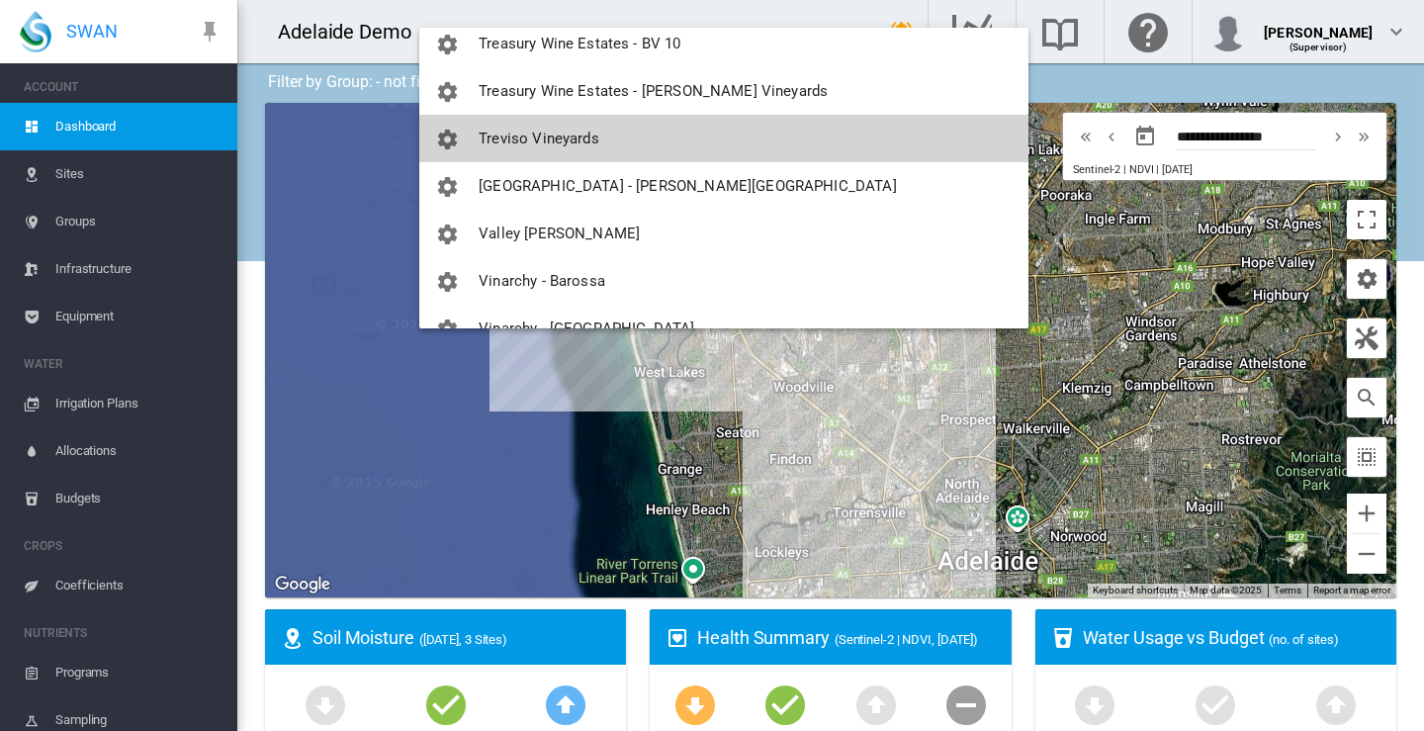
click at [549, 134] on span "Treviso Vineyards" at bounding box center [539, 139] width 121 height 18
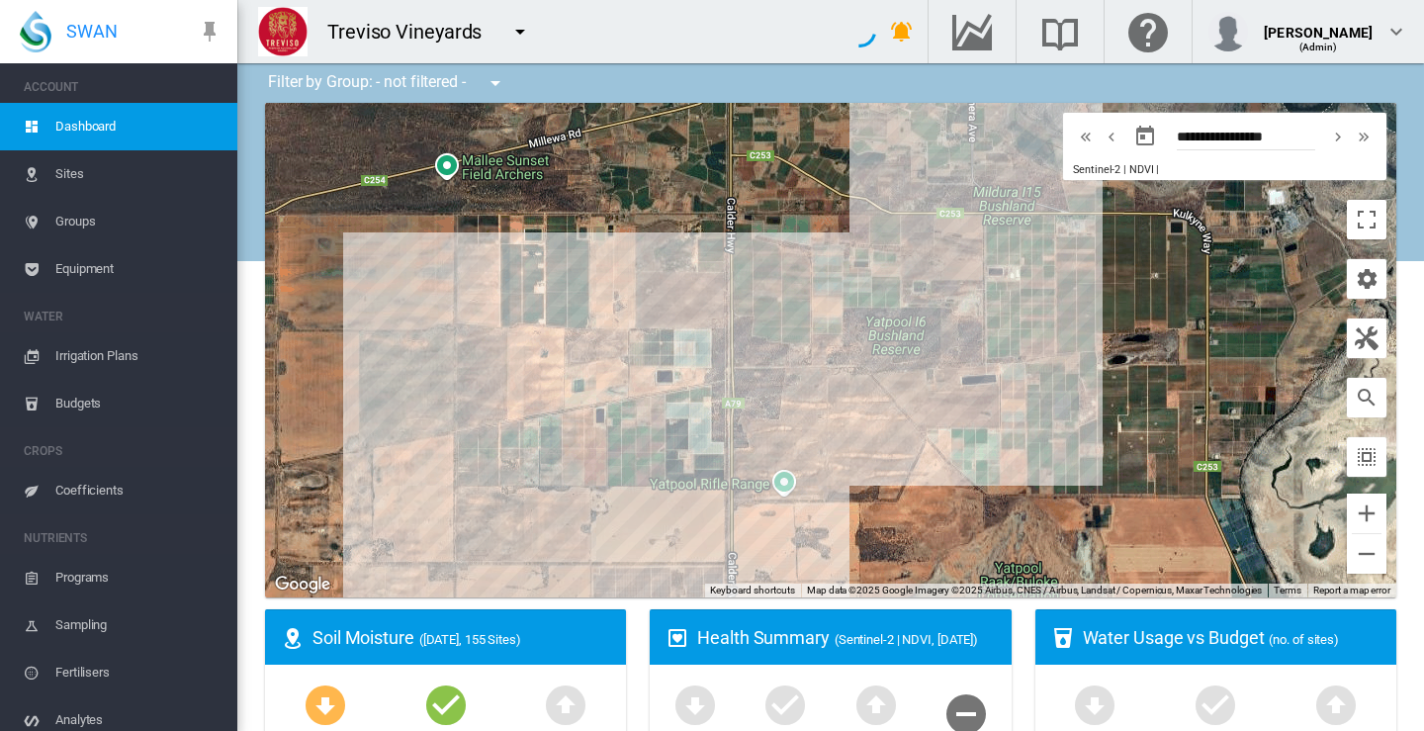
click at [76, 174] on span "Sites" at bounding box center [138, 173] width 166 height 47
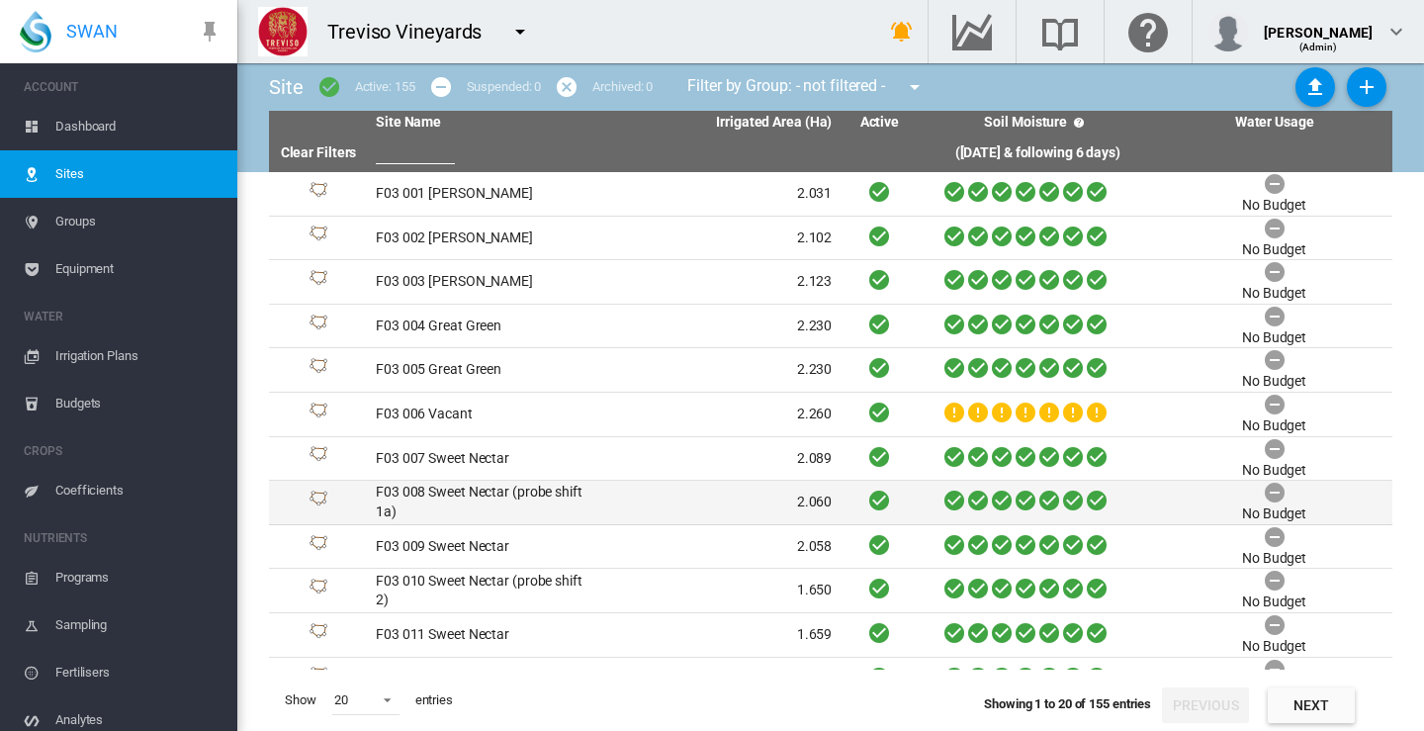
click at [448, 494] on td "F03 008 Sweet Nectar (probe shift 1a)" at bounding box center [486, 503] width 236 height 44
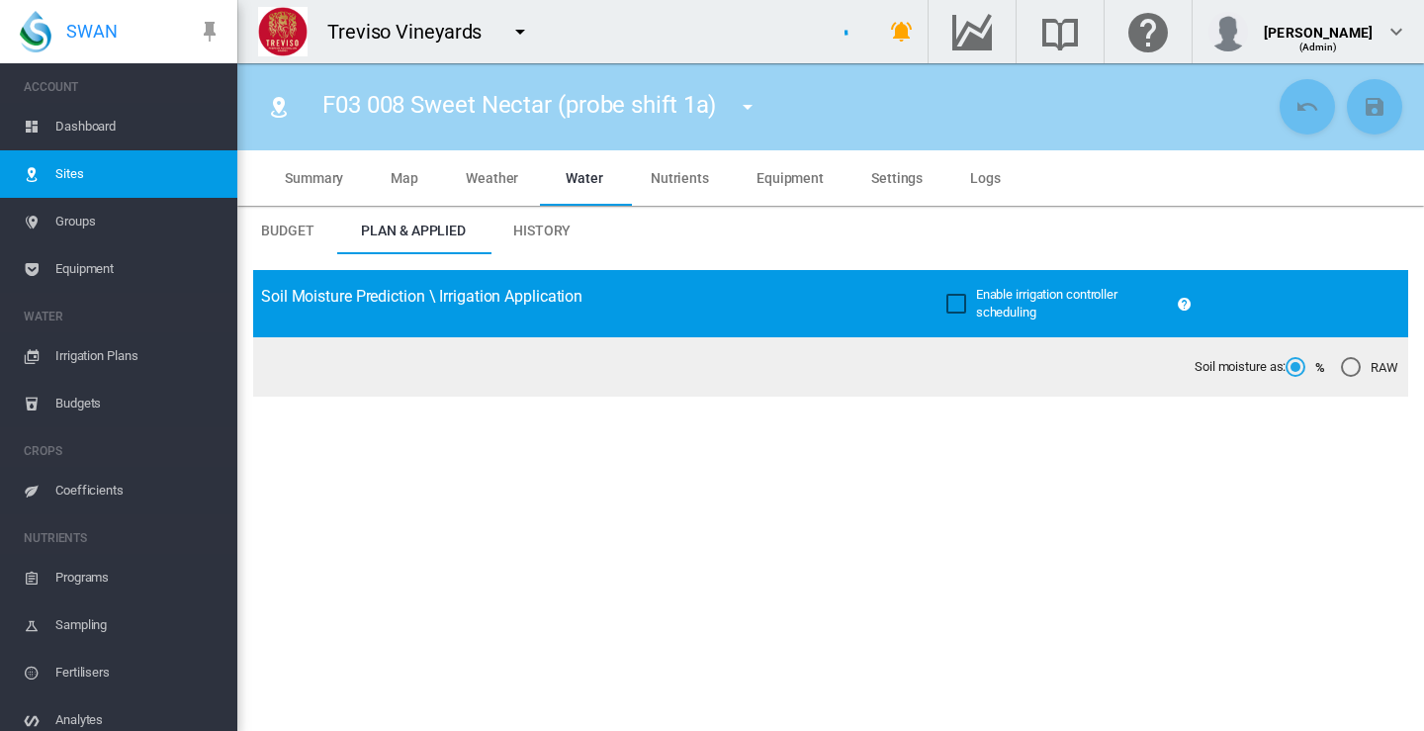
type input "**********"
type input "*********"
type input "**"
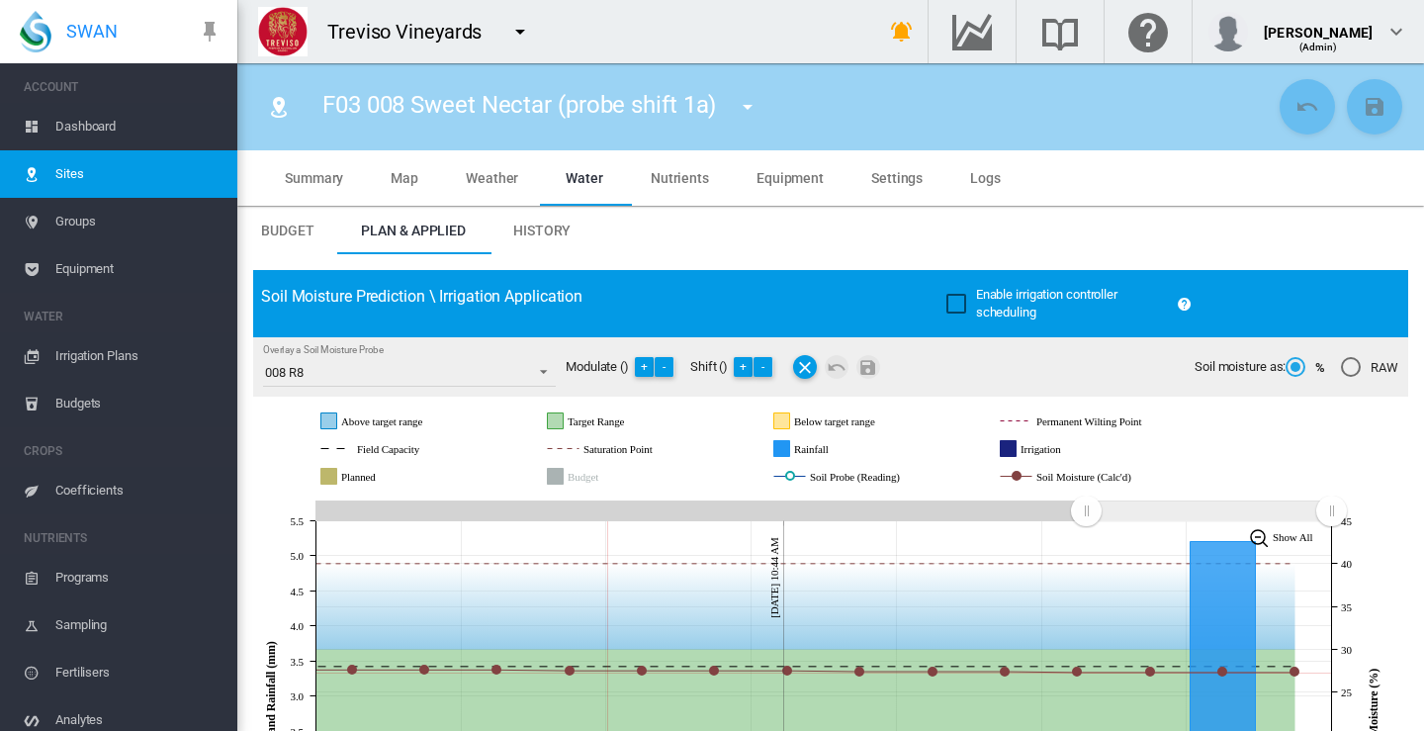
scroll to position [297, 0]
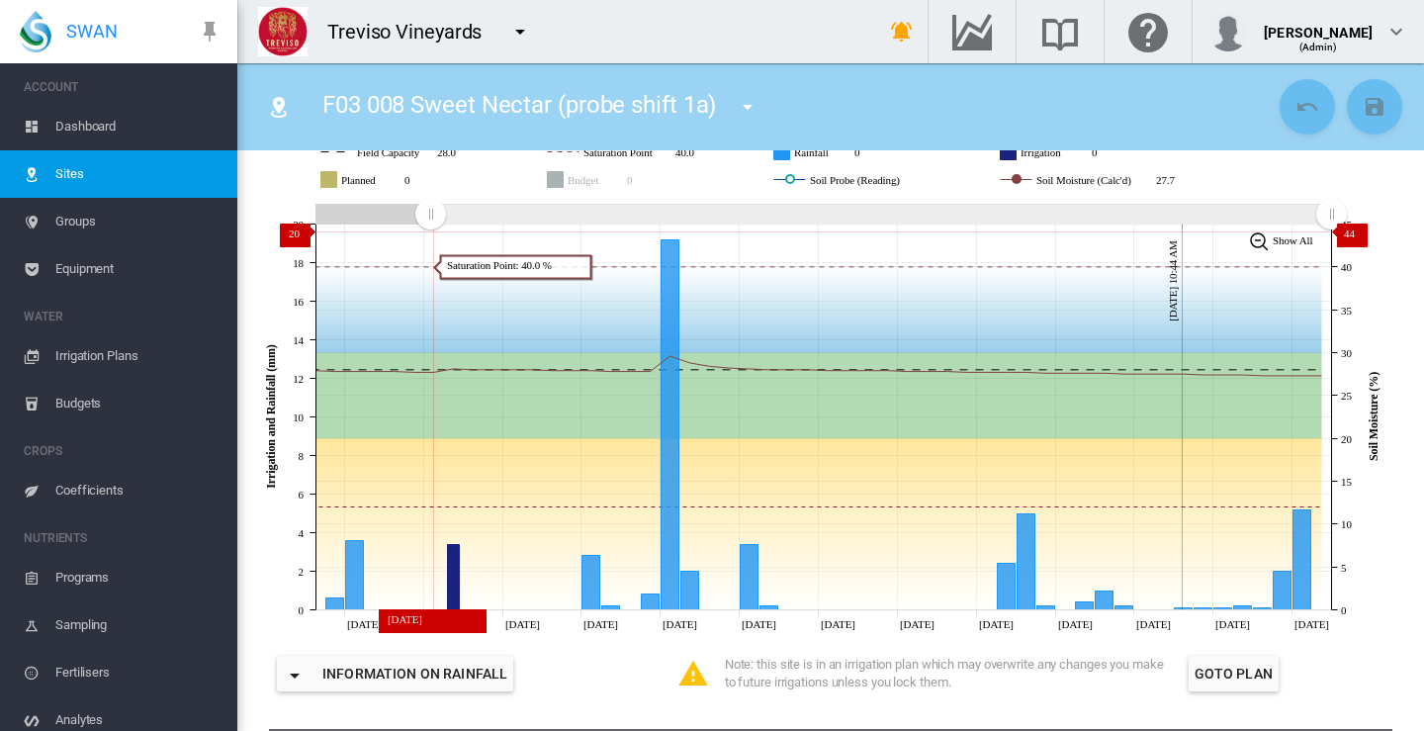
drag, startPoint x: 1089, startPoint y: 214, endPoint x: 430, endPoint y: 230, distance: 658.9
click at [430, 230] on g "Zoom chart using cursor arrows" at bounding box center [430, 214] width 35 height 35
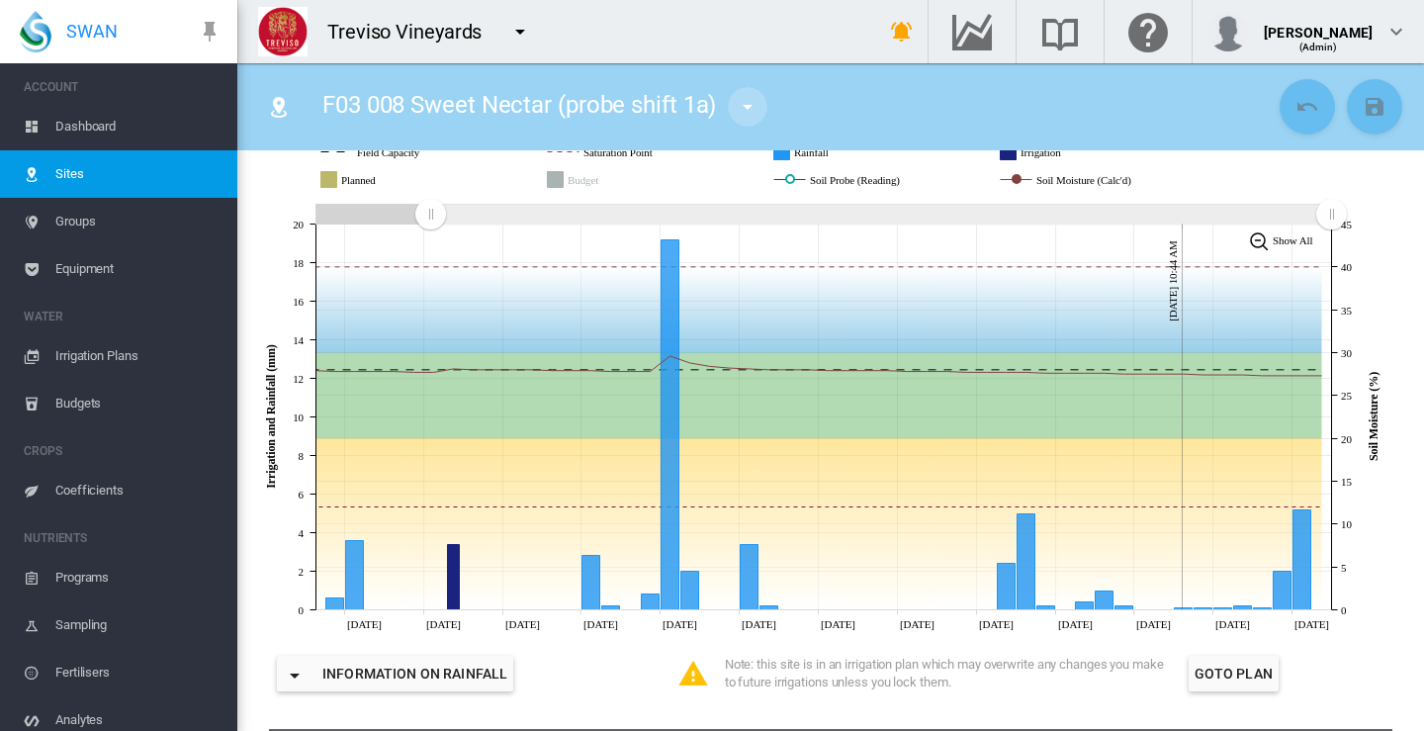
click at [751, 110] on md-icon "icon-menu-down" at bounding box center [748, 107] width 24 height 24
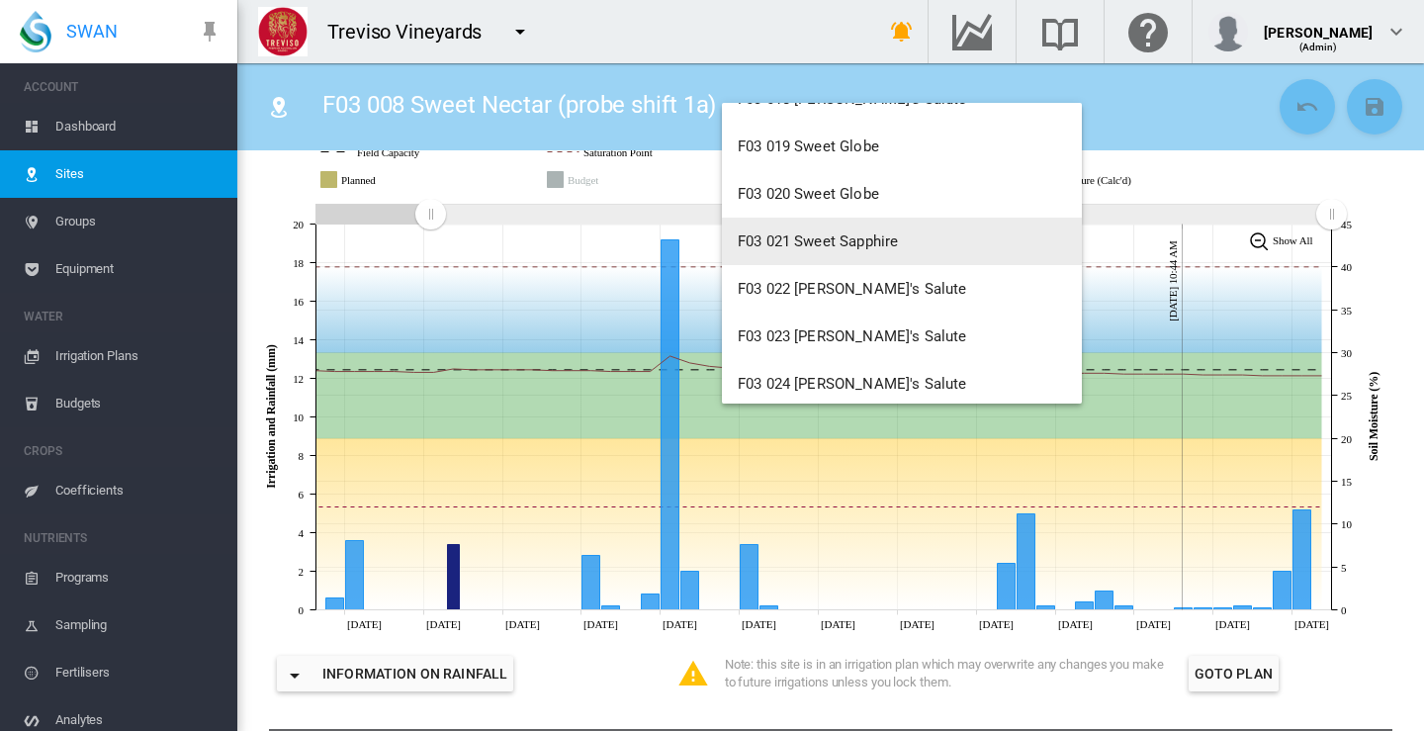
scroll to position [791, 0]
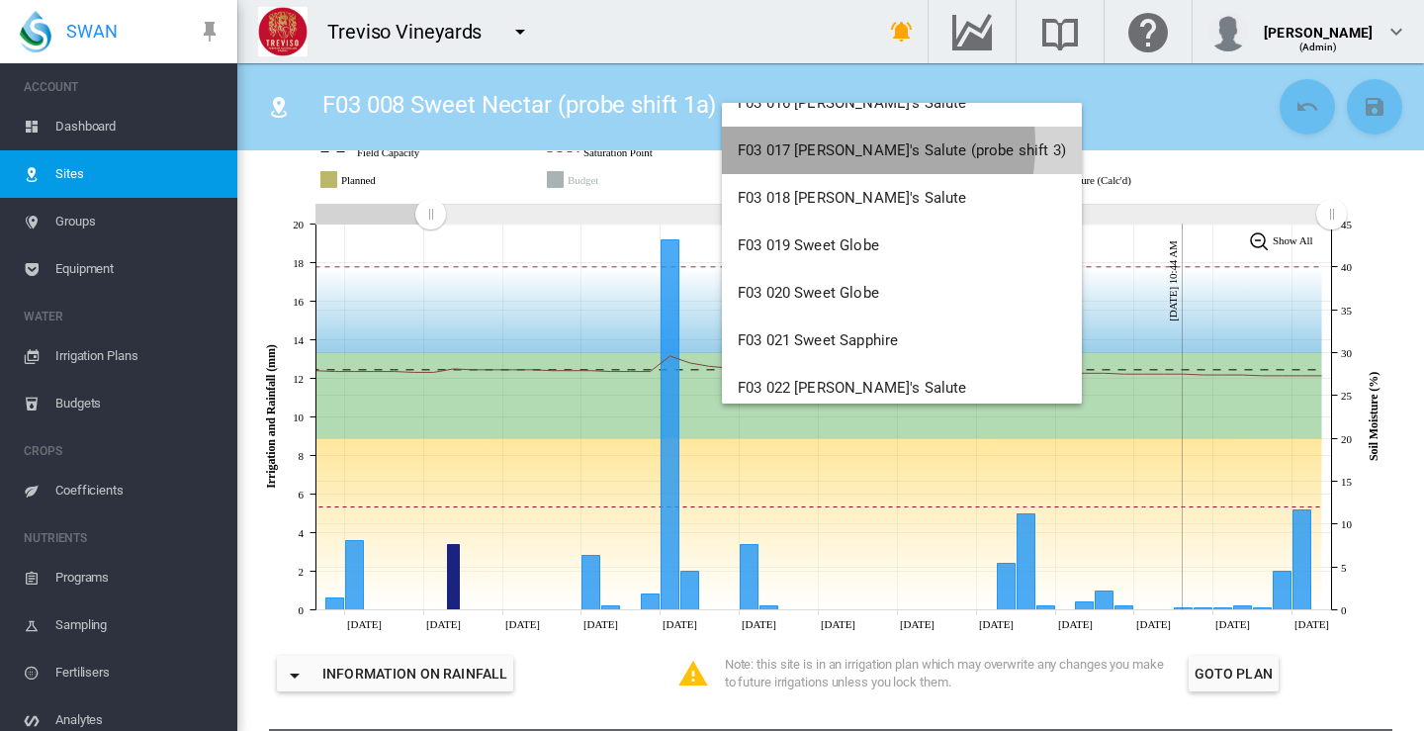
click at [812, 144] on span "F03 017 [PERSON_NAME]'s Salute (probe shift 3)" at bounding box center [902, 150] width 328 height 18
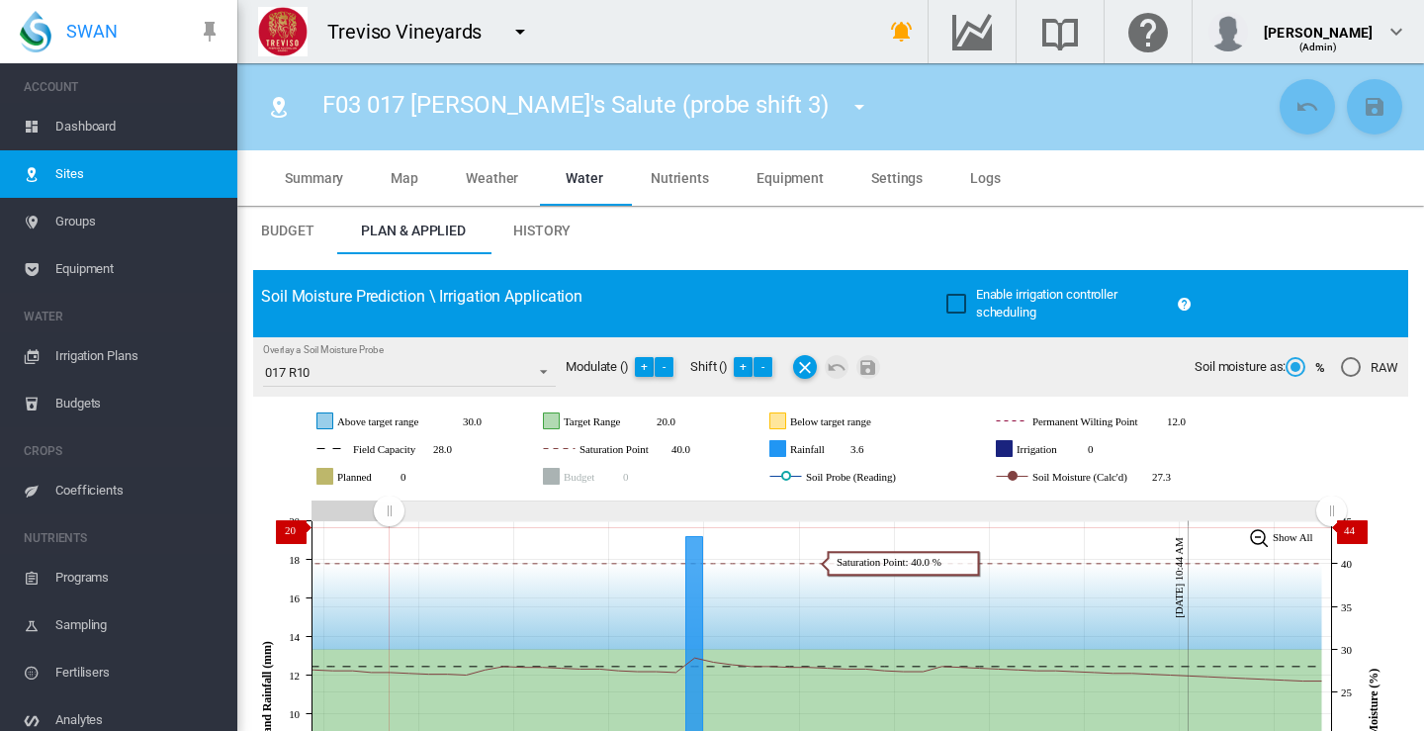
drag, startPoint x: 1087, startPoint y: 511, endPoint x: 389, endPoint y: 526, distance: 698.4
click at [389, 526] on g "Zoom chart using cursor arrows" at bounding box center [389, 511] width 35 height 35
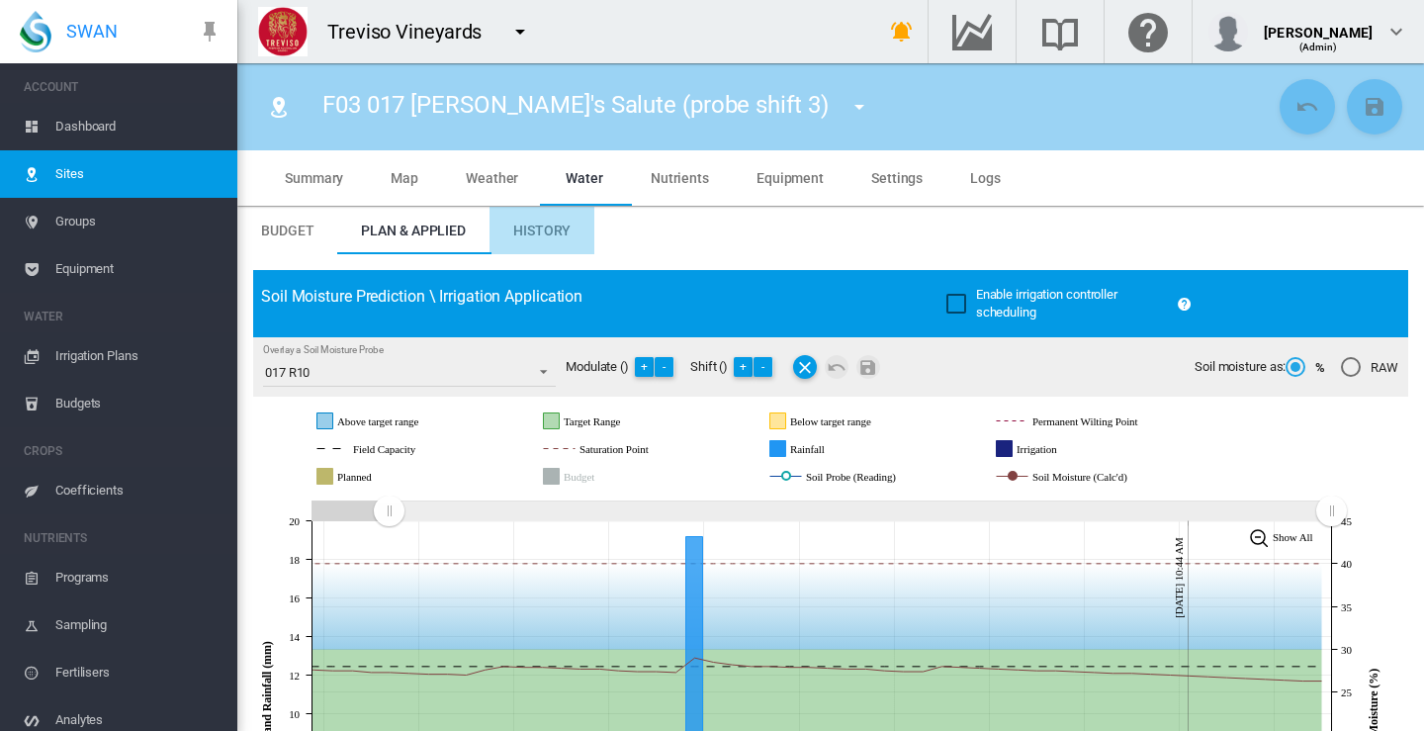
click at [542, 227] on span "History" at bounding box center [541, 231] width 57 height 16
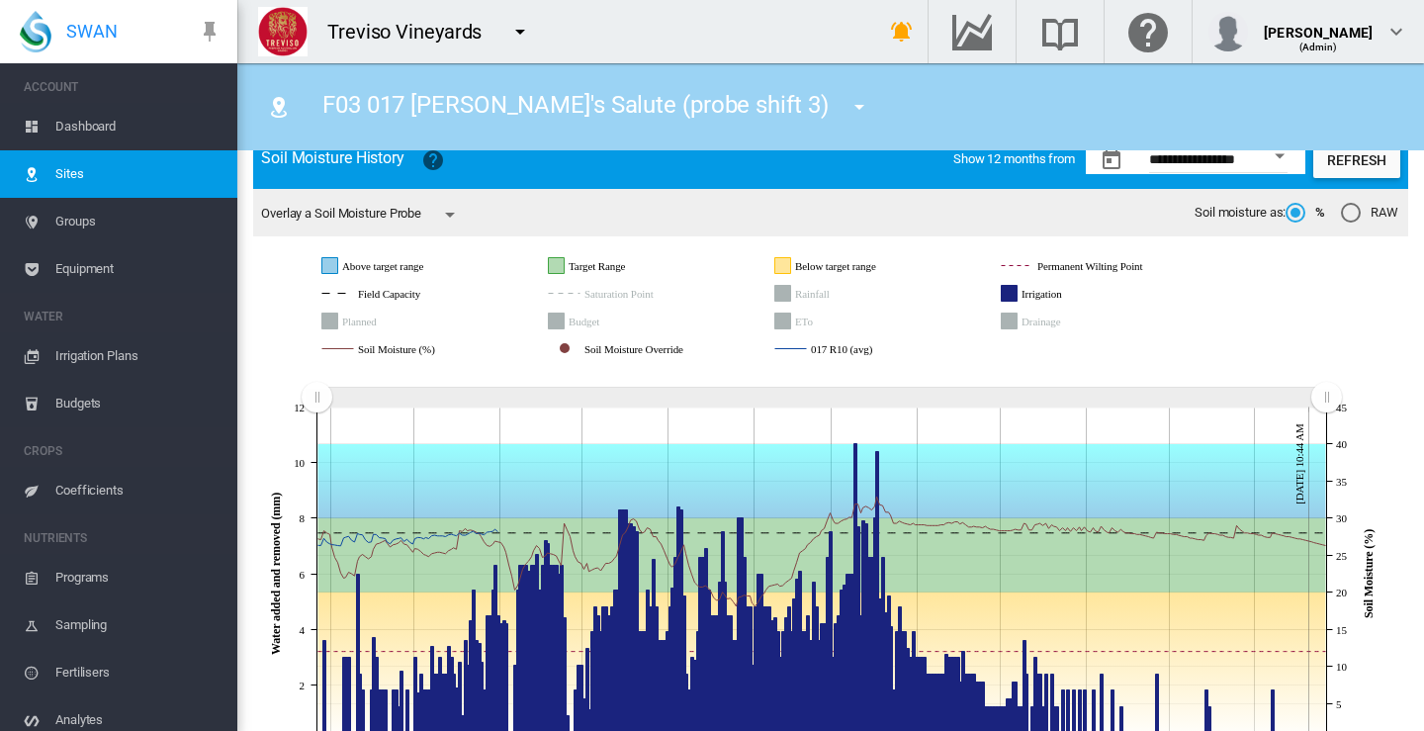
scroll to position [195, 0]
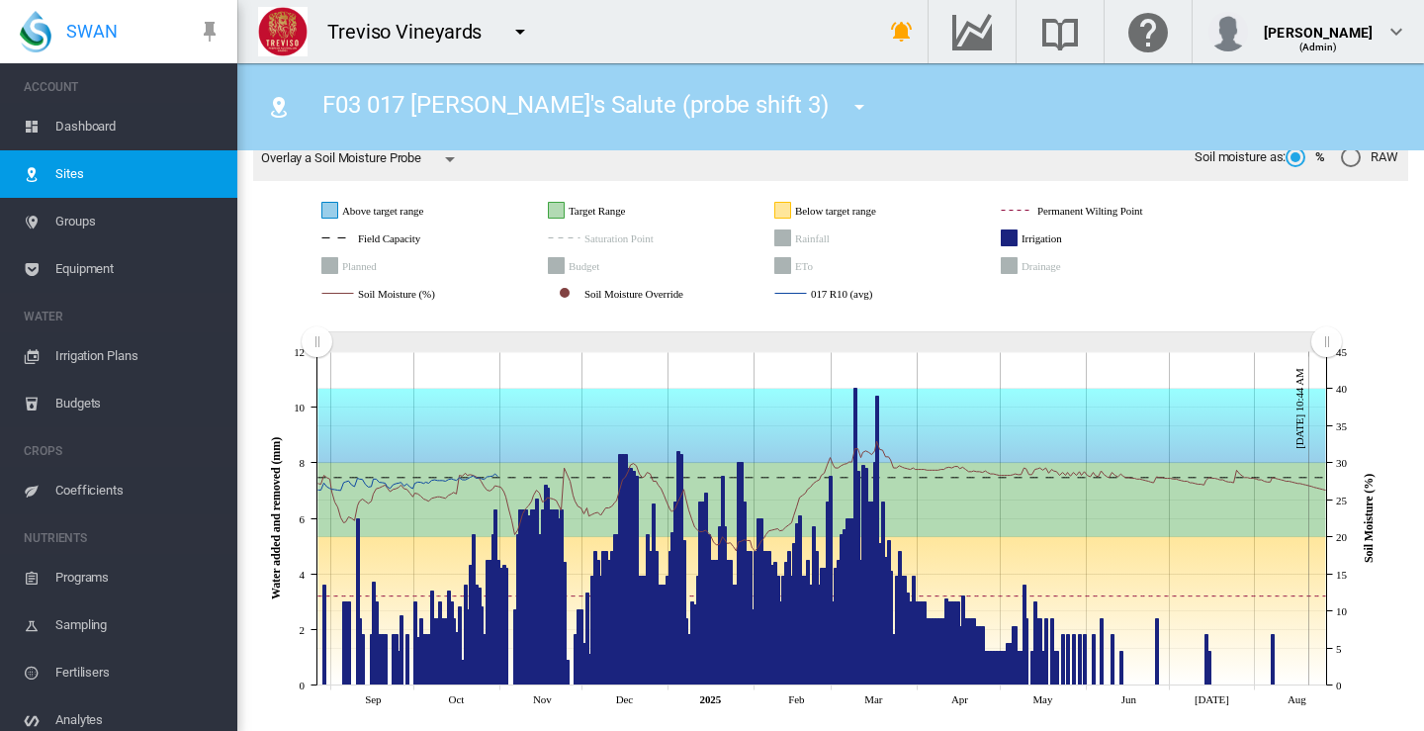
click at [522, 32] on md-icon "icon-menu-down" at bounding box center [520, 32] width 24 height 24
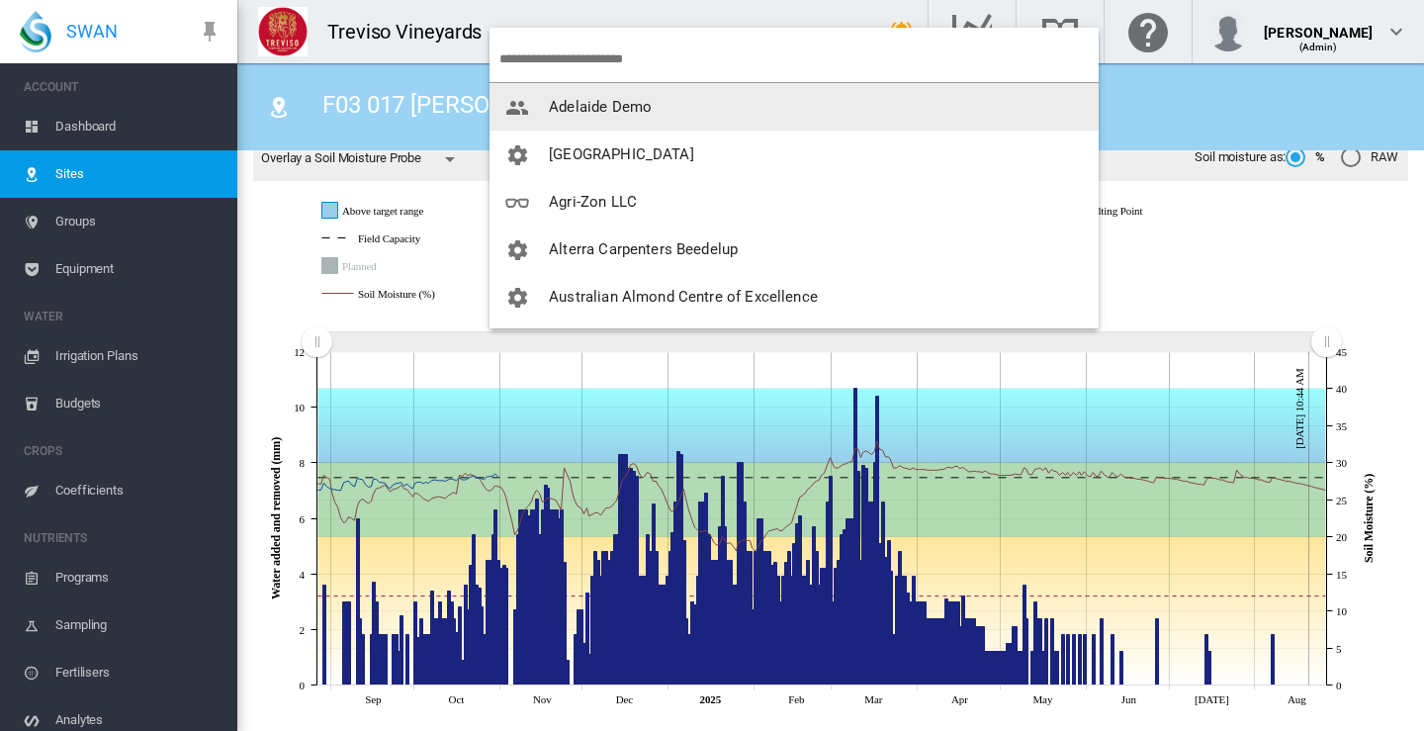
click at [571, 103] on span "Adelaide Demo" at bounding box center [600, 107] width 103 height 18
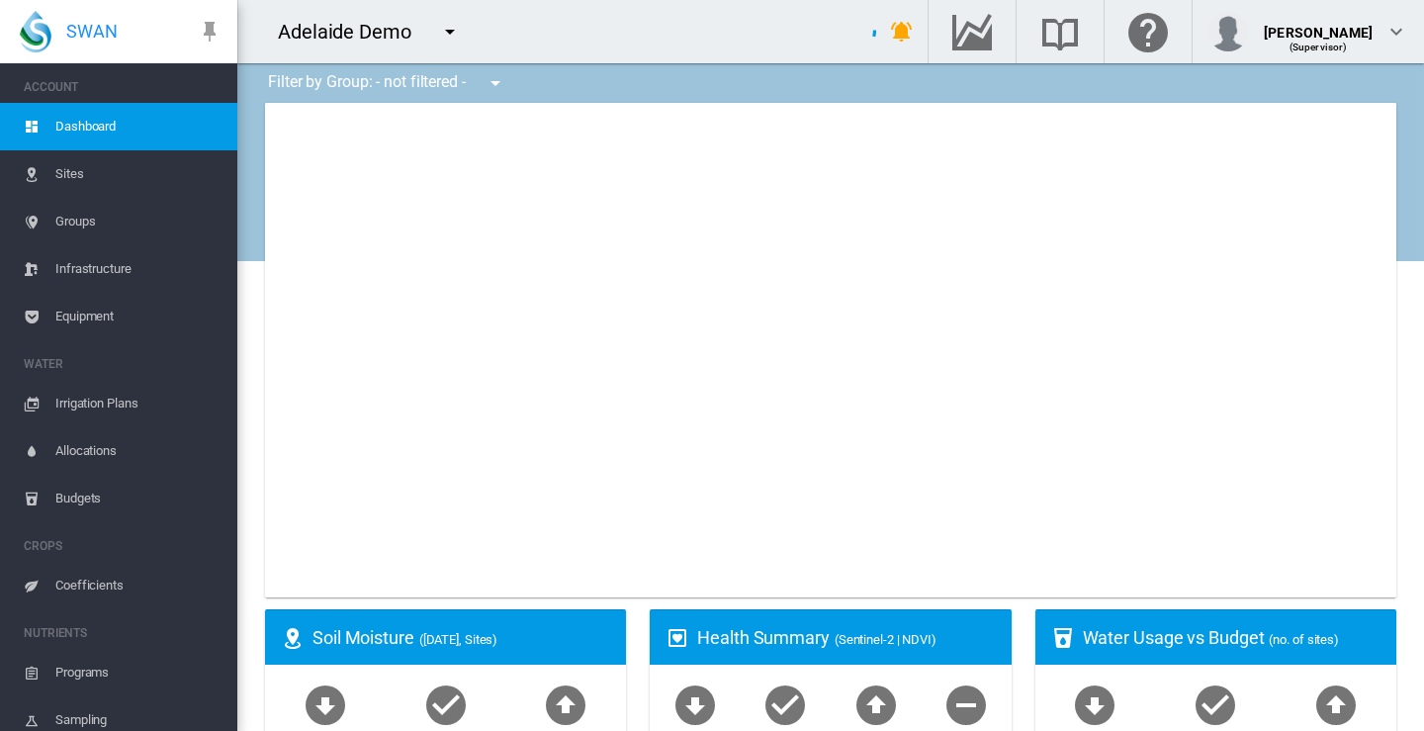
type input "**********"
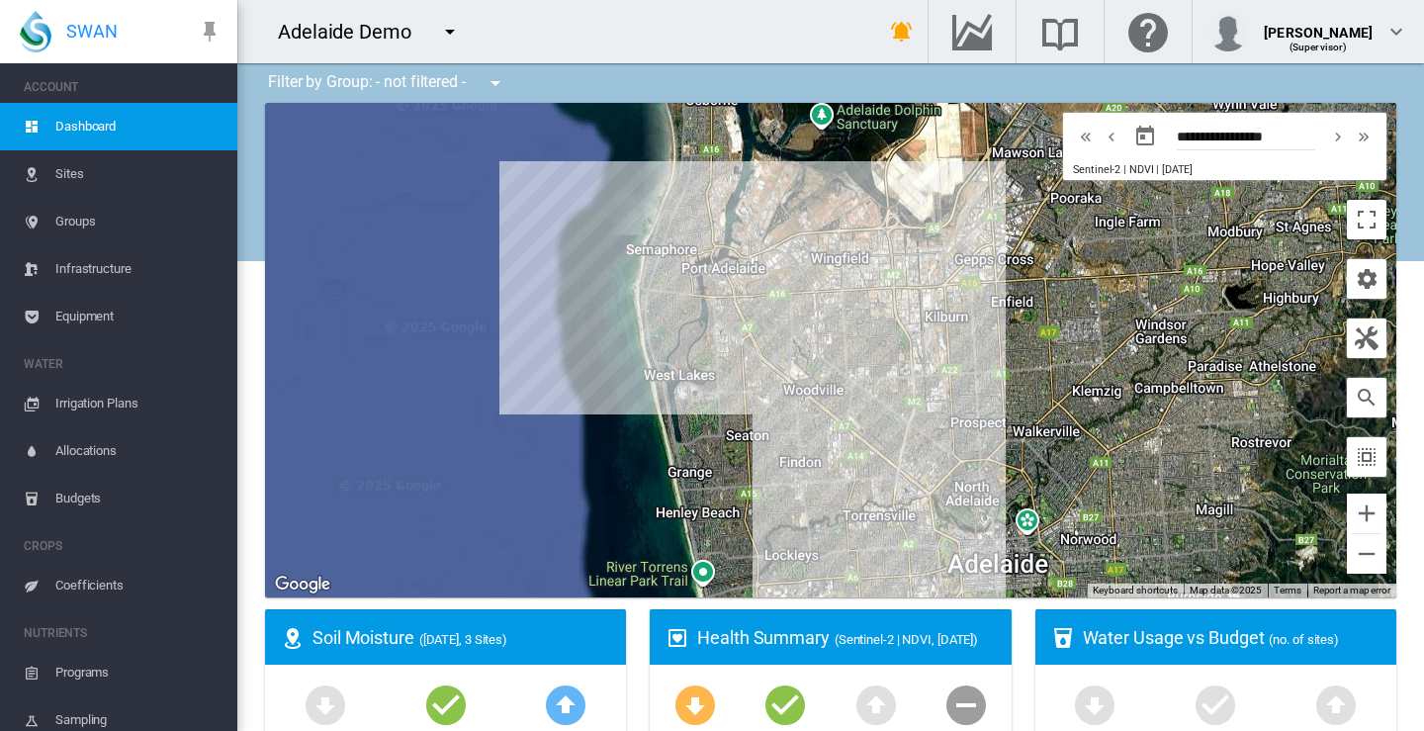
click at [452, 29] on md-icon "icon-menu-down" at bounding box center [450, 32] width 24 height 24
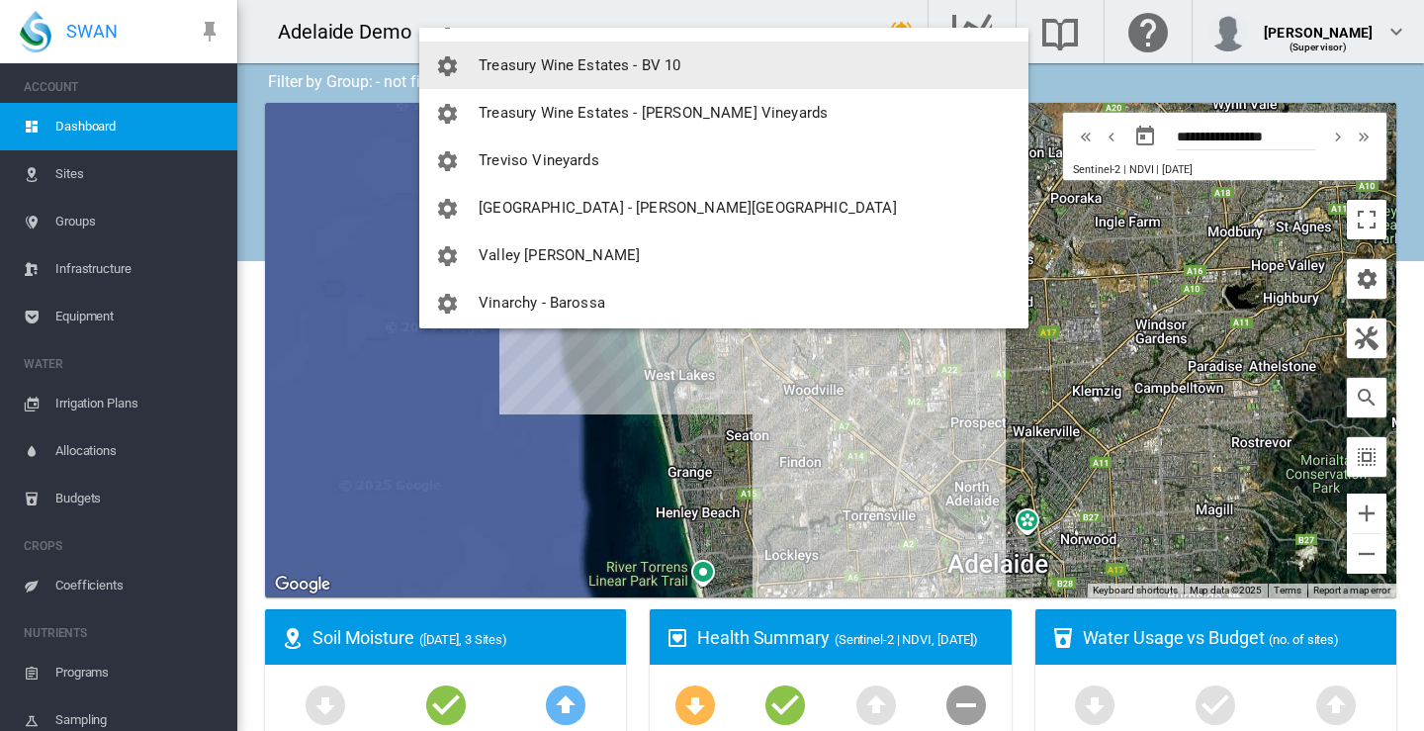
scroll to position [2769, 0]
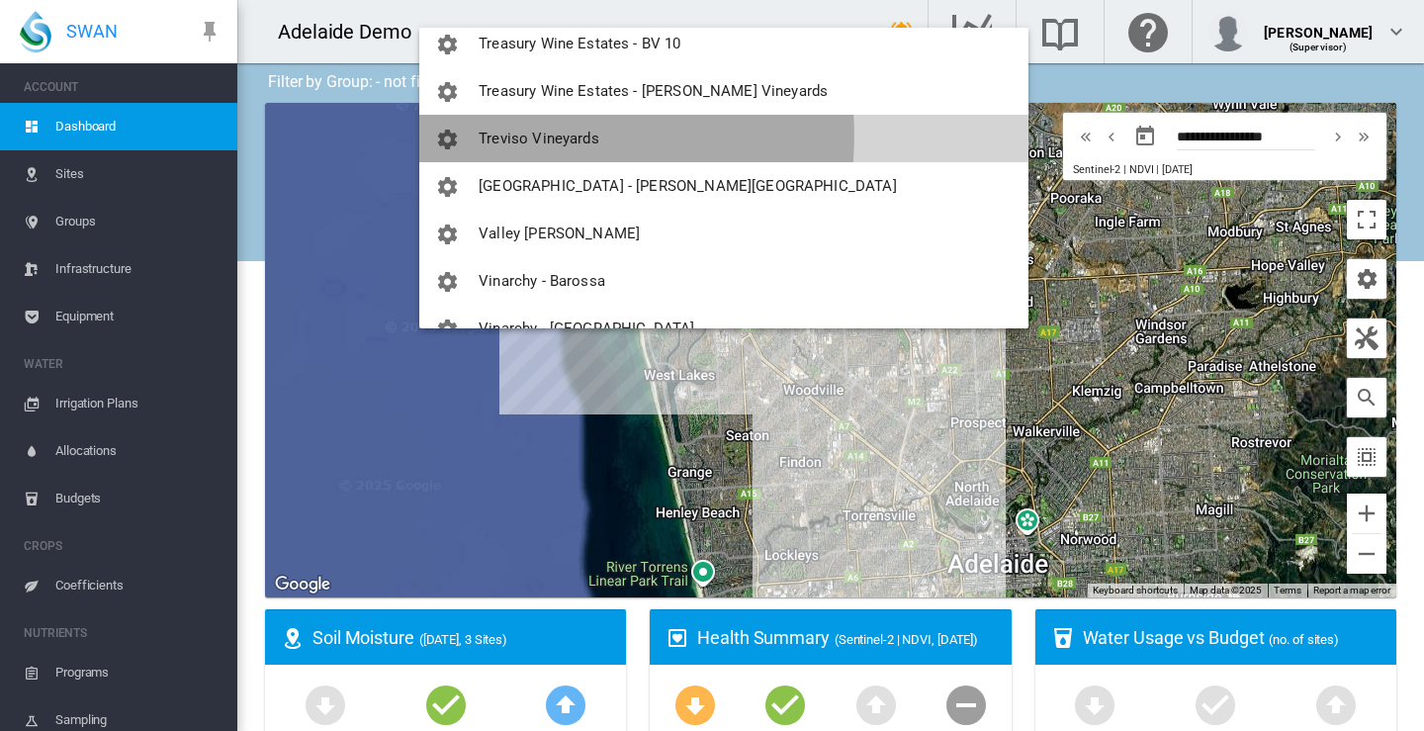
click at [535, 135] on span "Treviso Vineyards" at bounding box center [539, 139] width 121 height 18
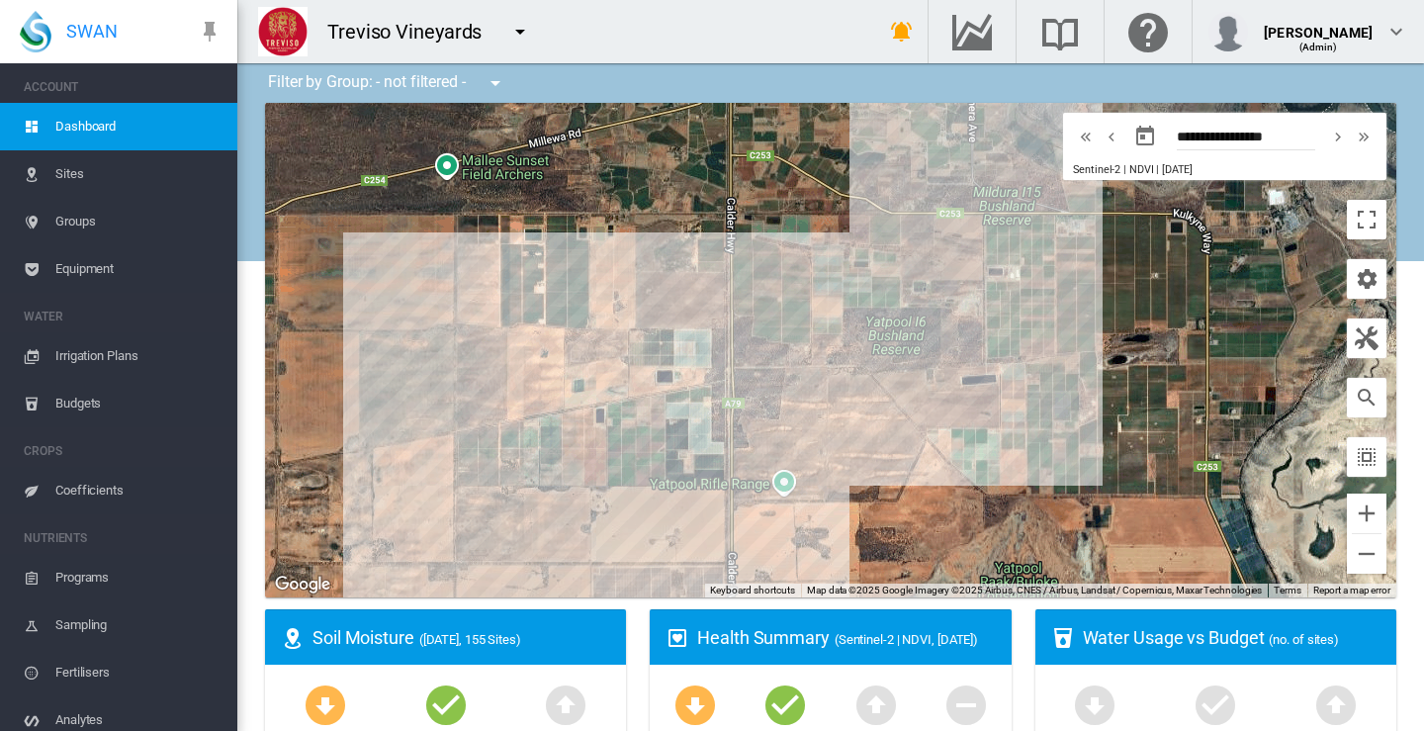
click at [98, 261] on span "Equipment" at bounding box center [138, 268] width 166 height 47
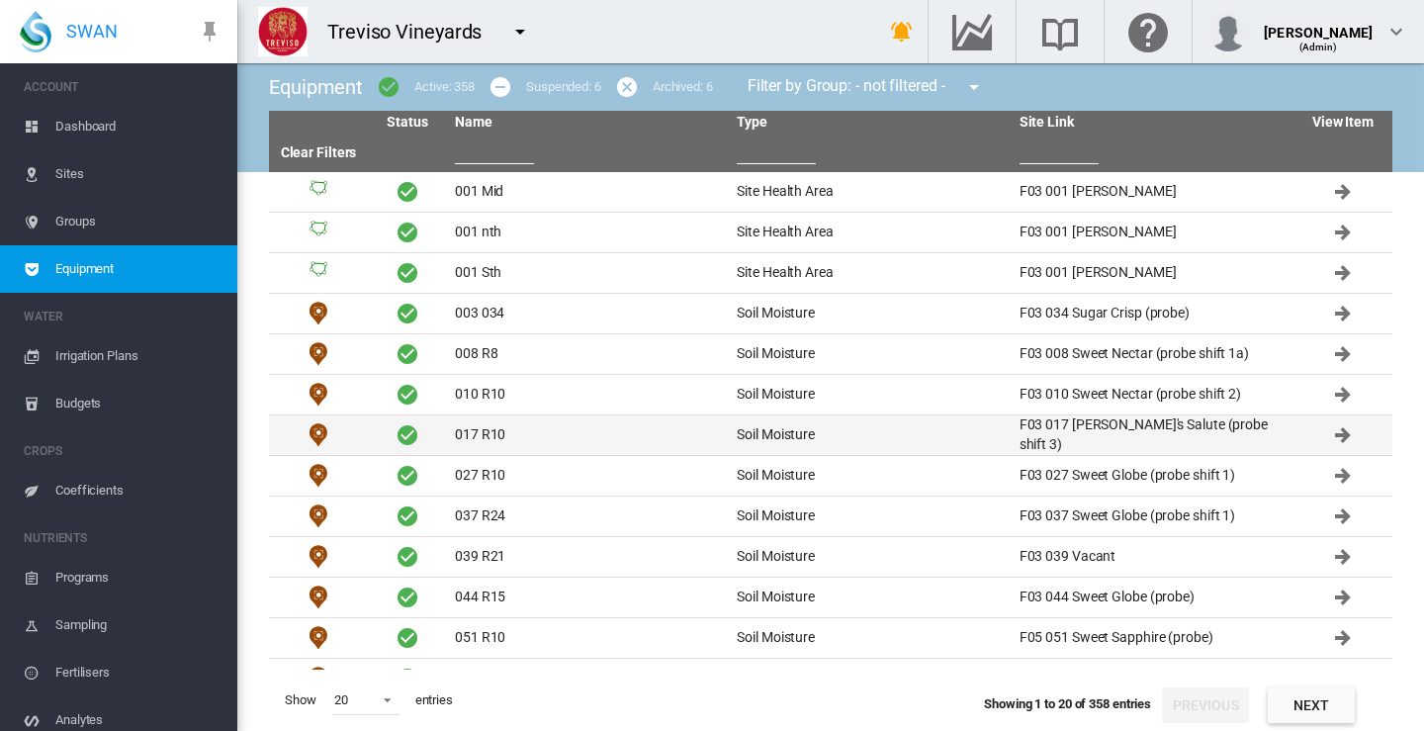
click at [486, 429] on td "017 R10" at bounding box center [588, 435] width 282 height 40
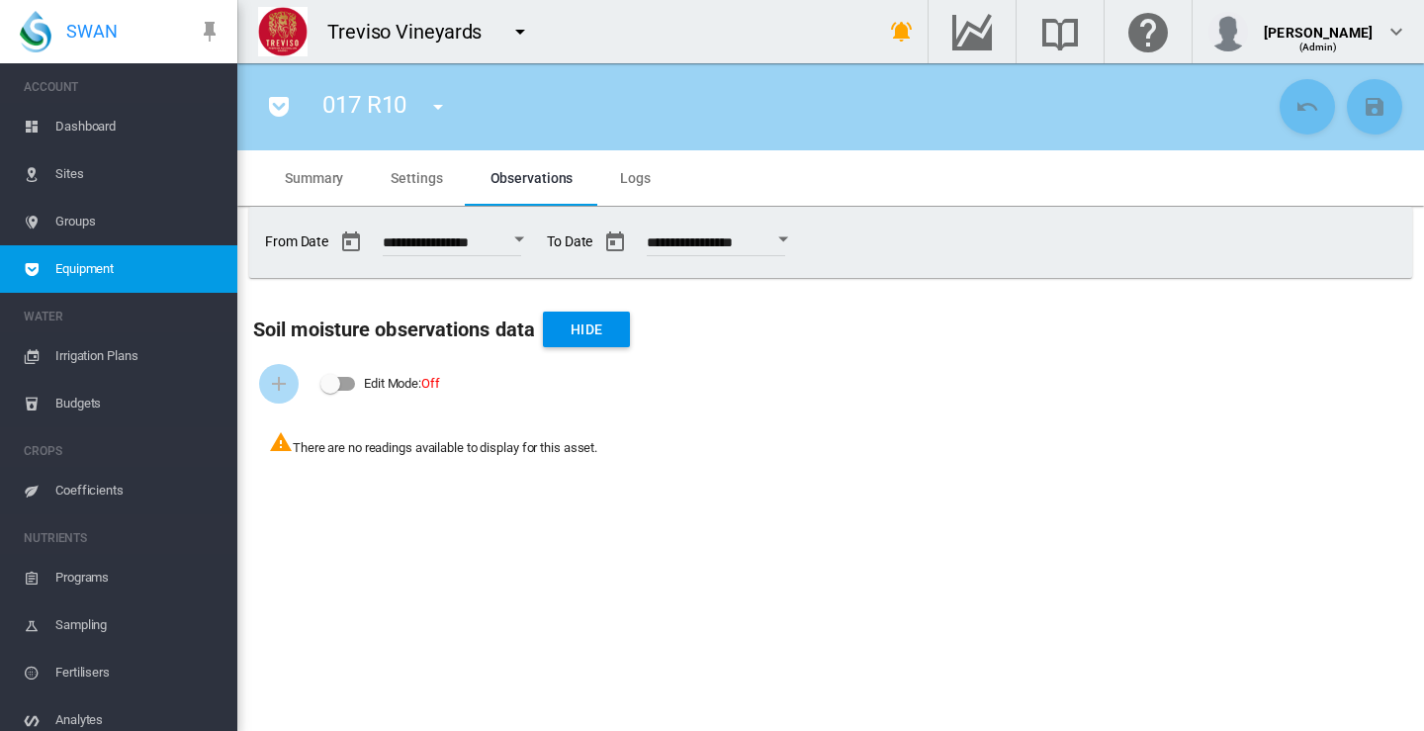
click at [90, 126] on span "Dashboard" at bounding box center [138, 126] width 166 height 47
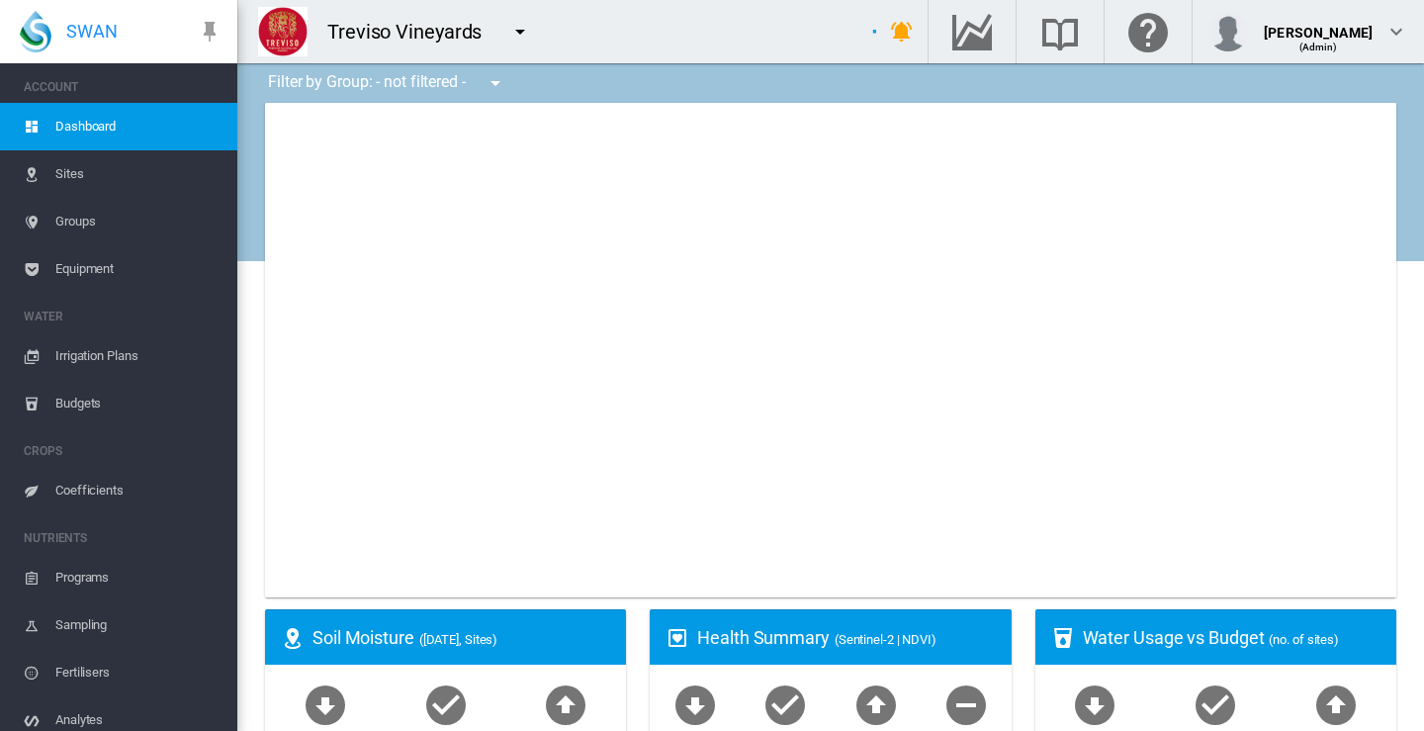
type input "**********"
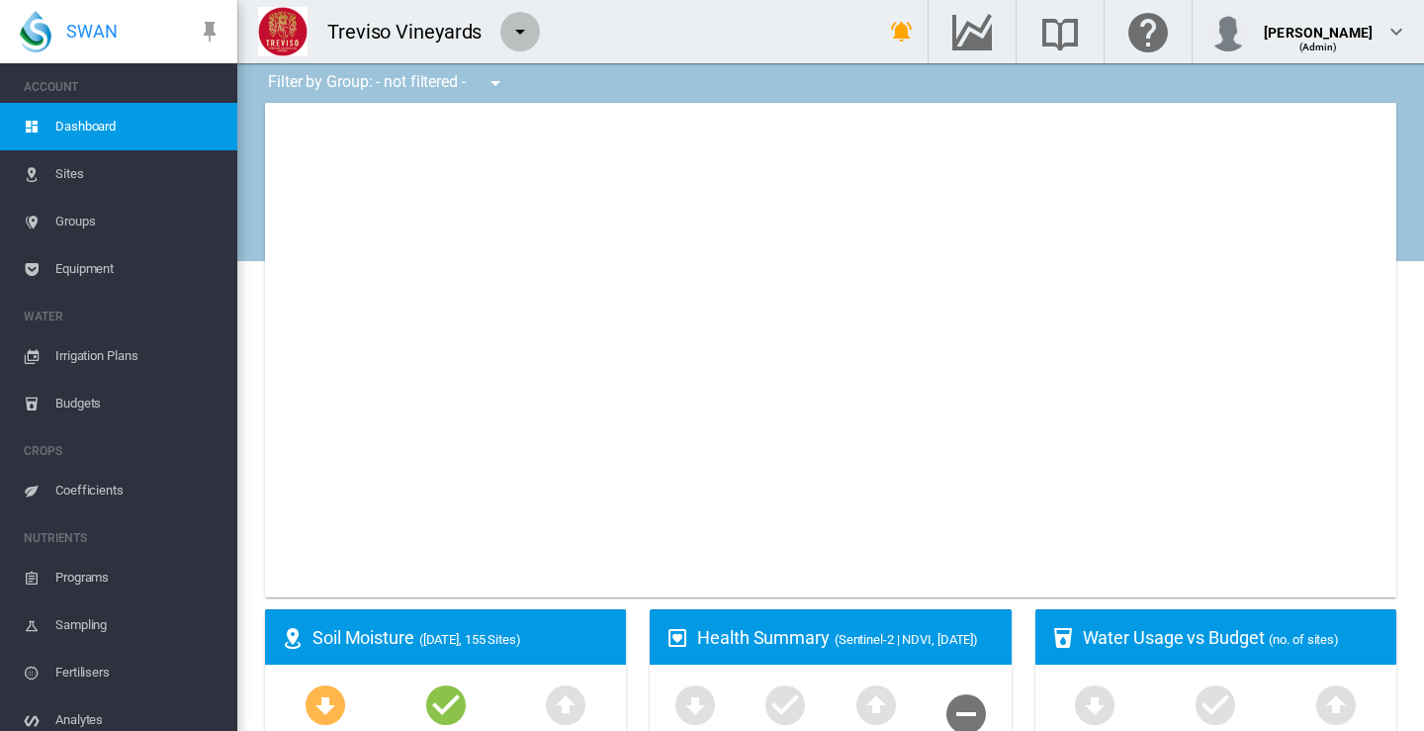
click at [520, 31] on md-icon "icon-menu-down" at bounding box center [520, 32] width 24 height 24
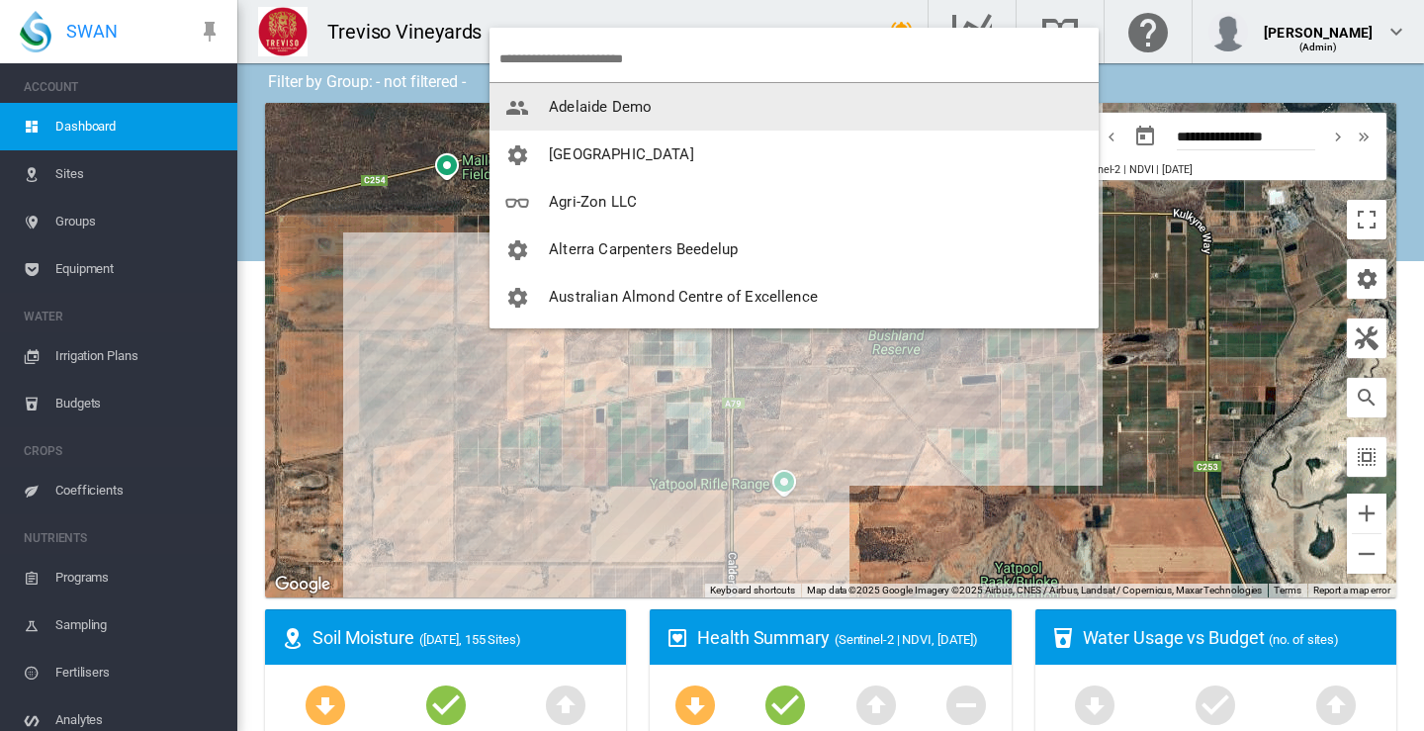
click at [585, 105] on span "Adelaide Demo" at bounding box center [600, 107] width 103 height 18
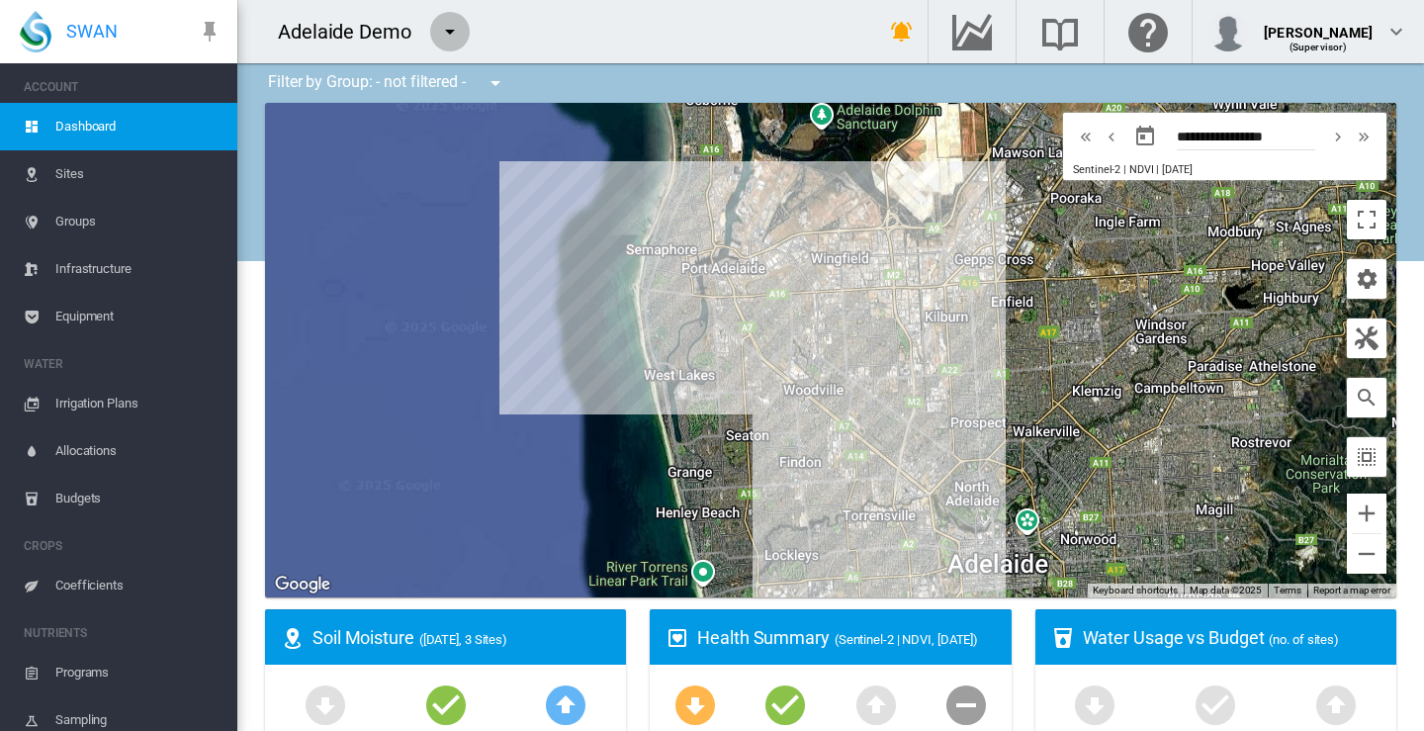
click at [452, 32] on md-icon "icon-menu-down" at bounding box center [450, 32] width 24 height 24
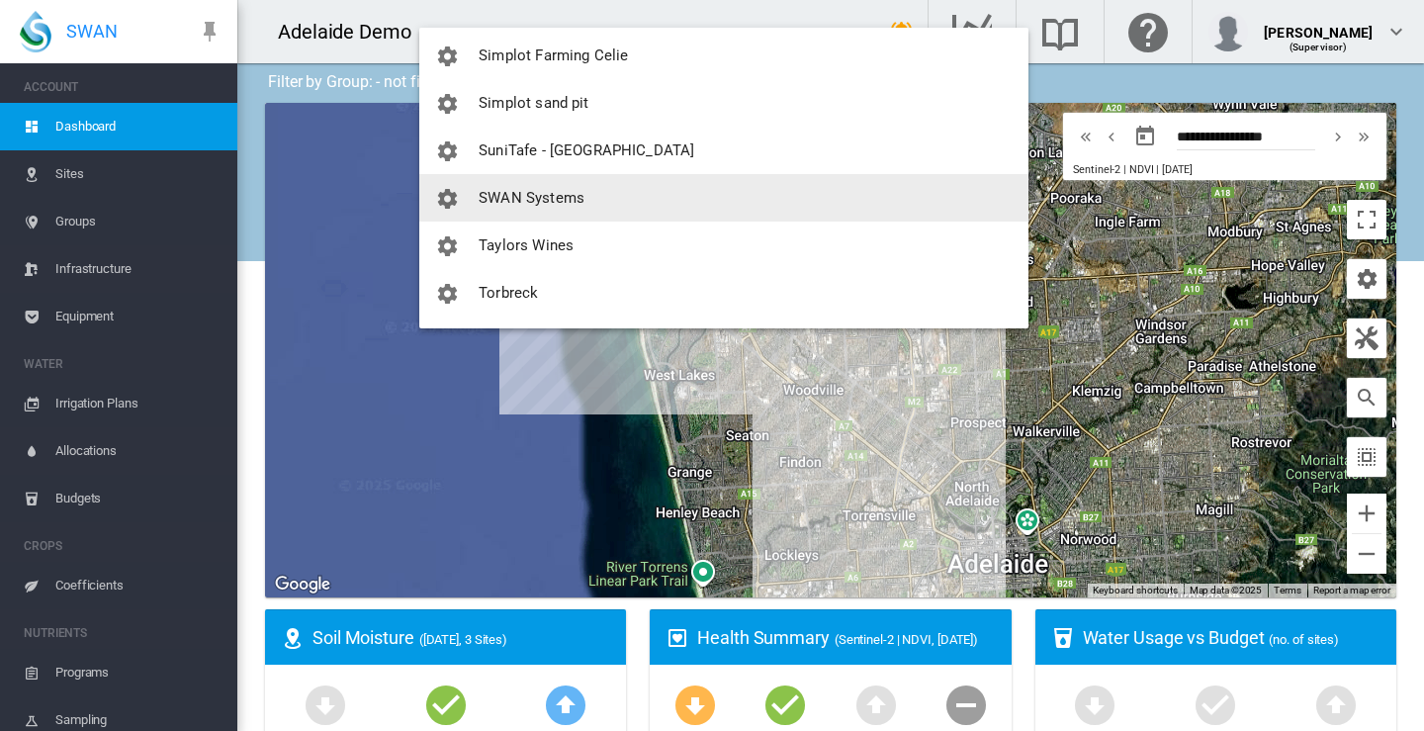
scroll to position [2769, 0]
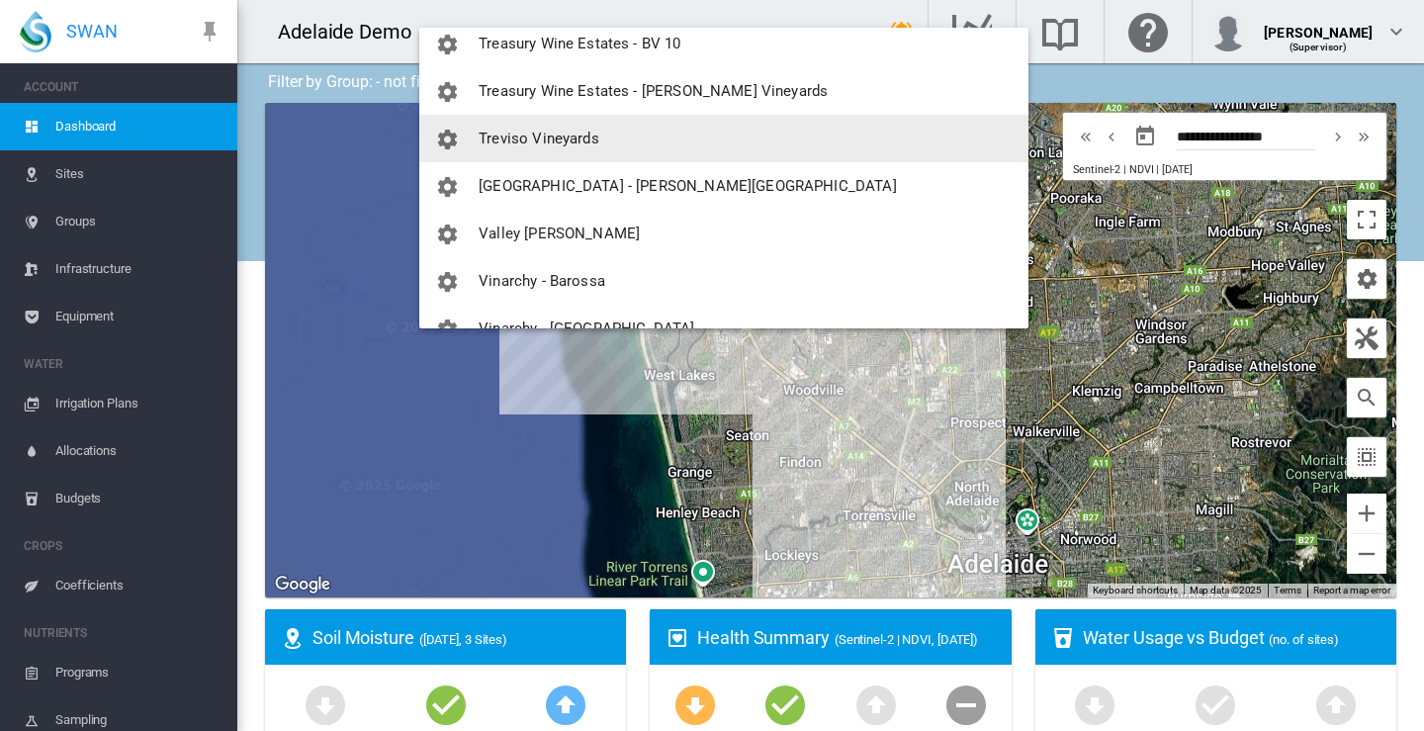
click at [537, 133] on span "Treviso Vineyards" at bounding box center [539, 139] width 121 height 18
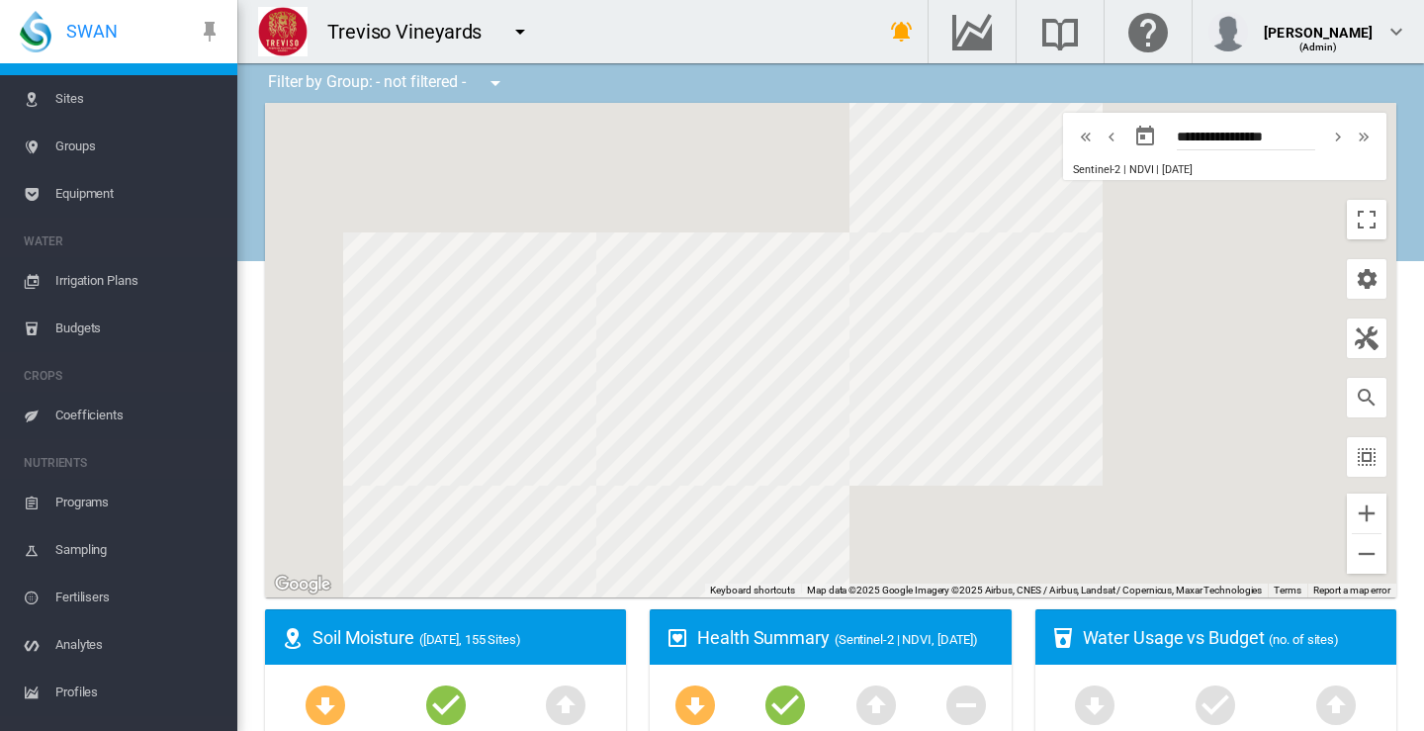
scroll to position [195, 0]
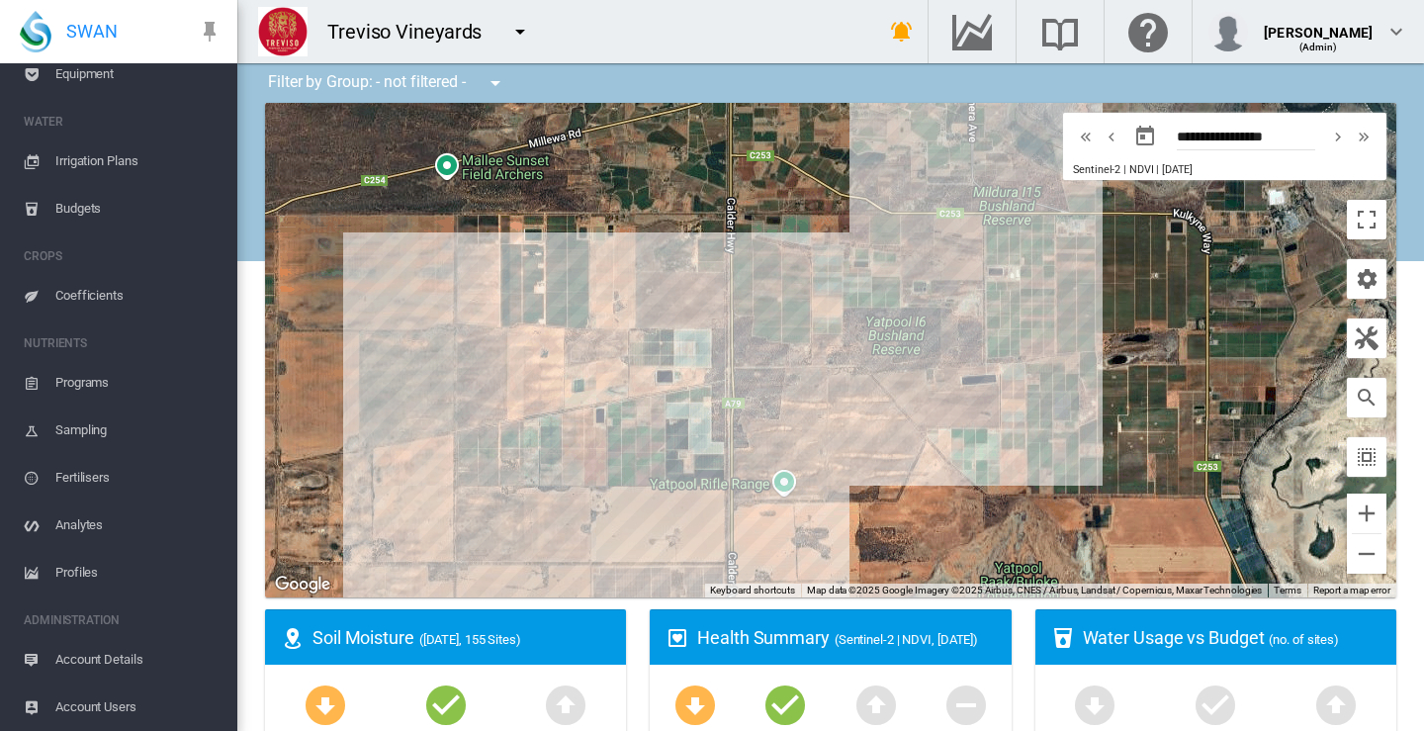
click at [108, 704] on span "Account Users" at bounding box center [138, 706] width 166 height 47
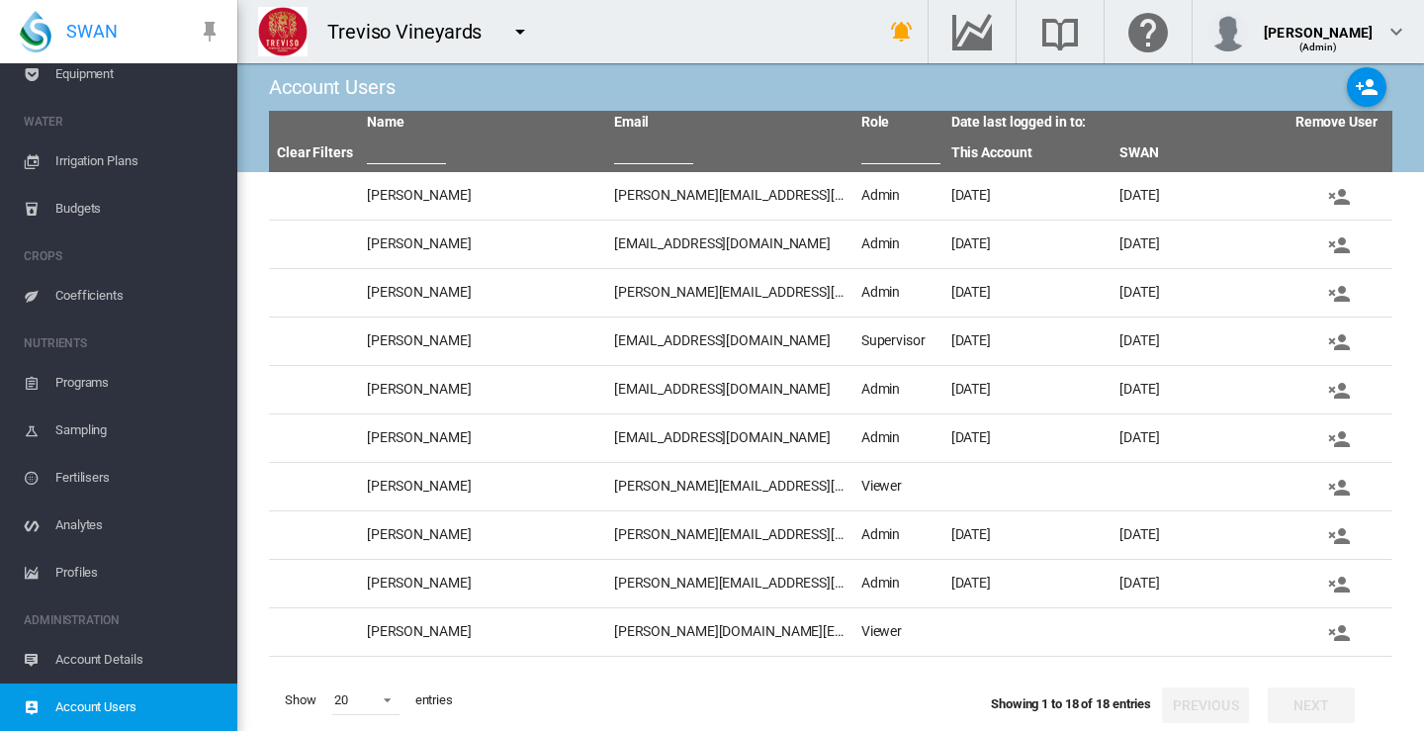
click at [517, 26] on md-icon "icon-menu-down" at bounding box center [520, 32] width 24 height 24
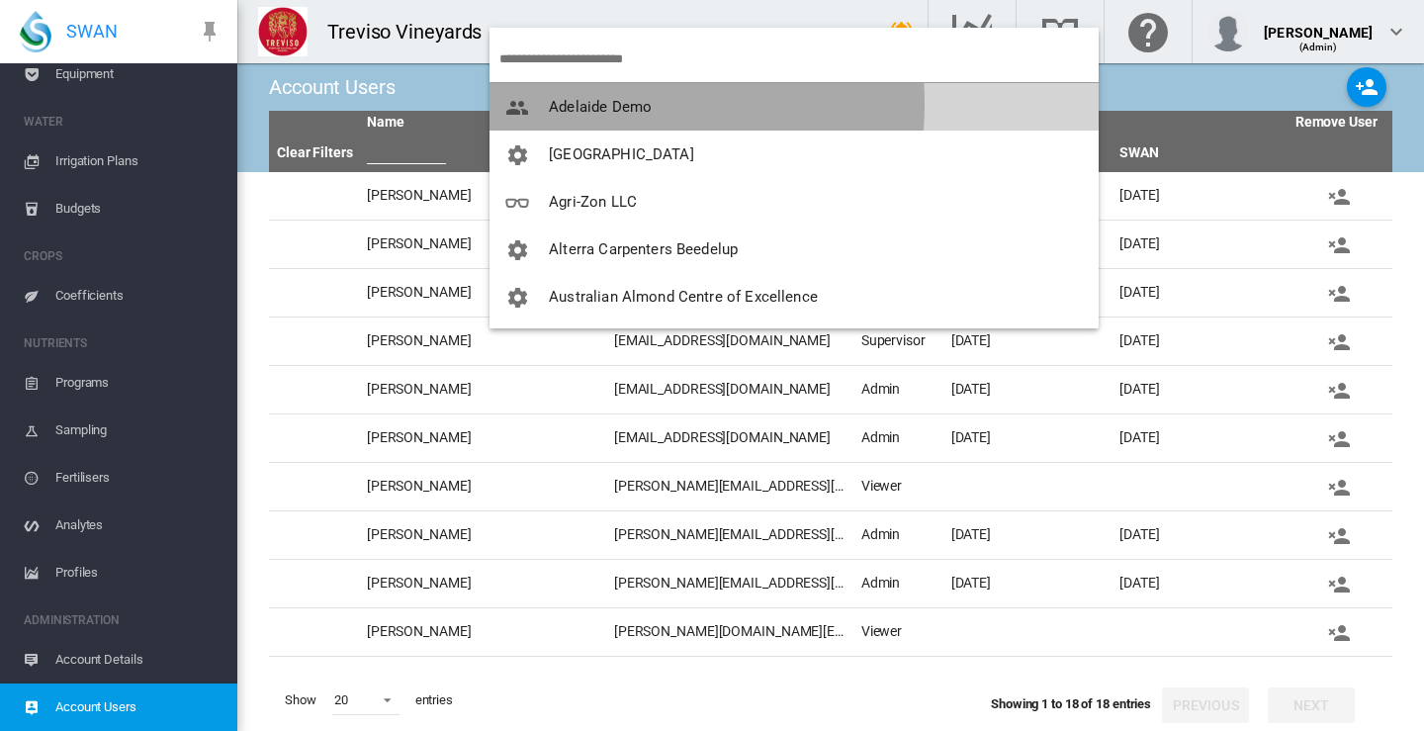
click at [557, 104] on span "Adelaide Demo" at bounding box center [600, 107] width 103 height 18
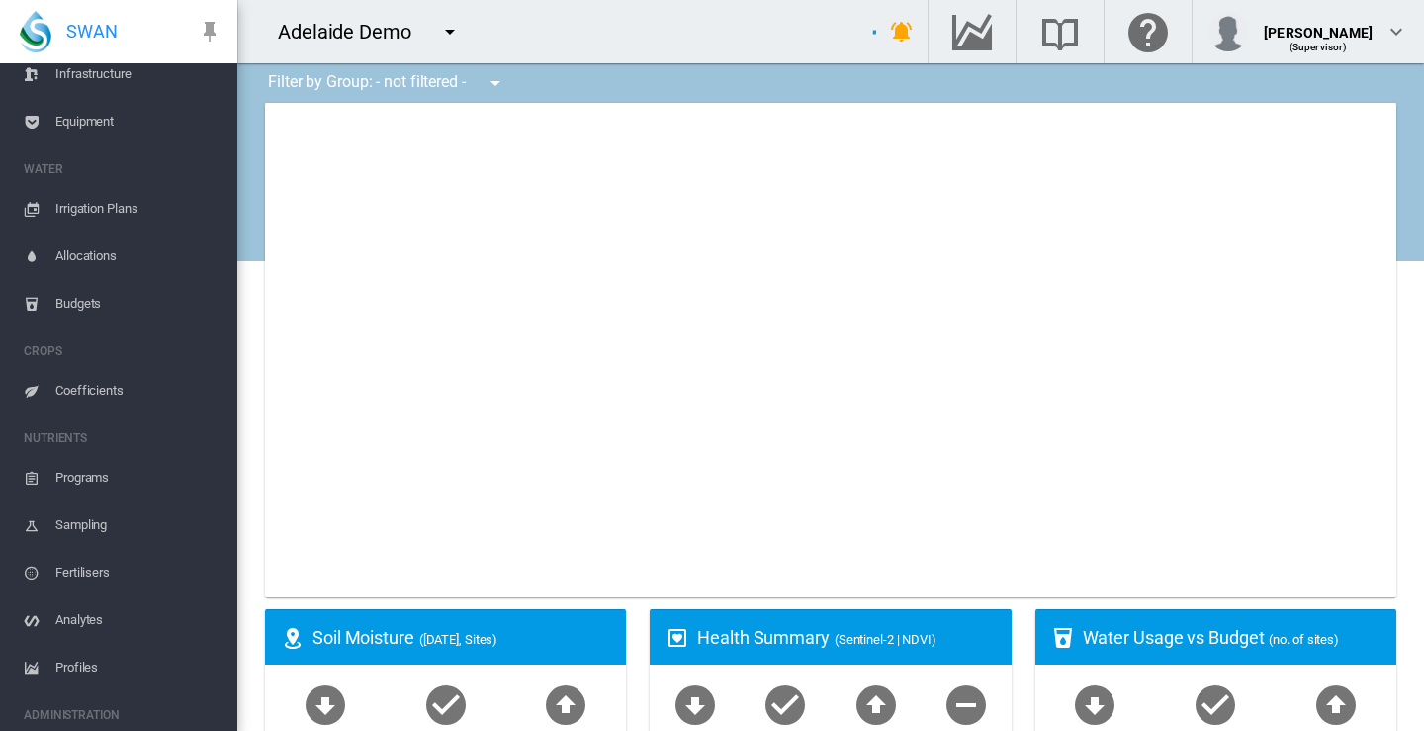
scroll to position [242, 0]
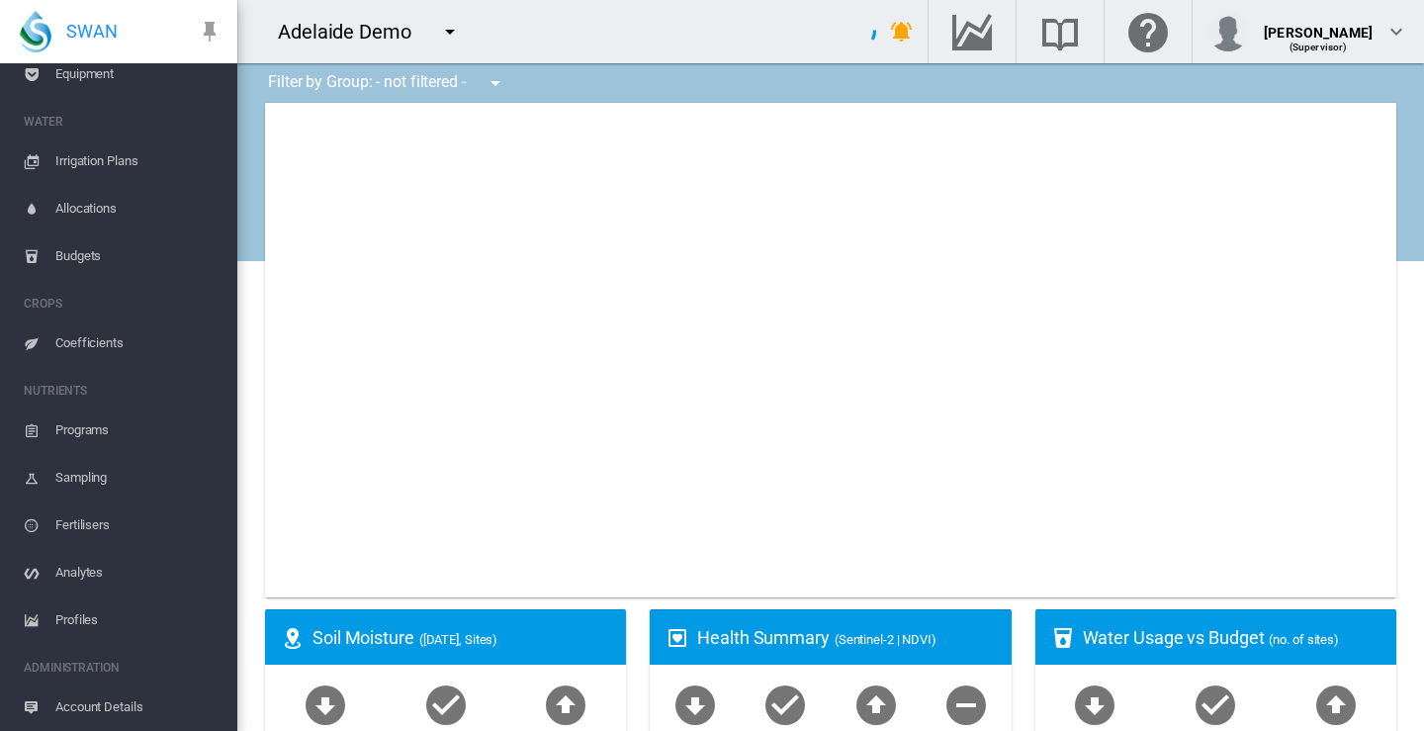
type input "**********"
